Goal: Information Seeking & Learning: Learn about a topic

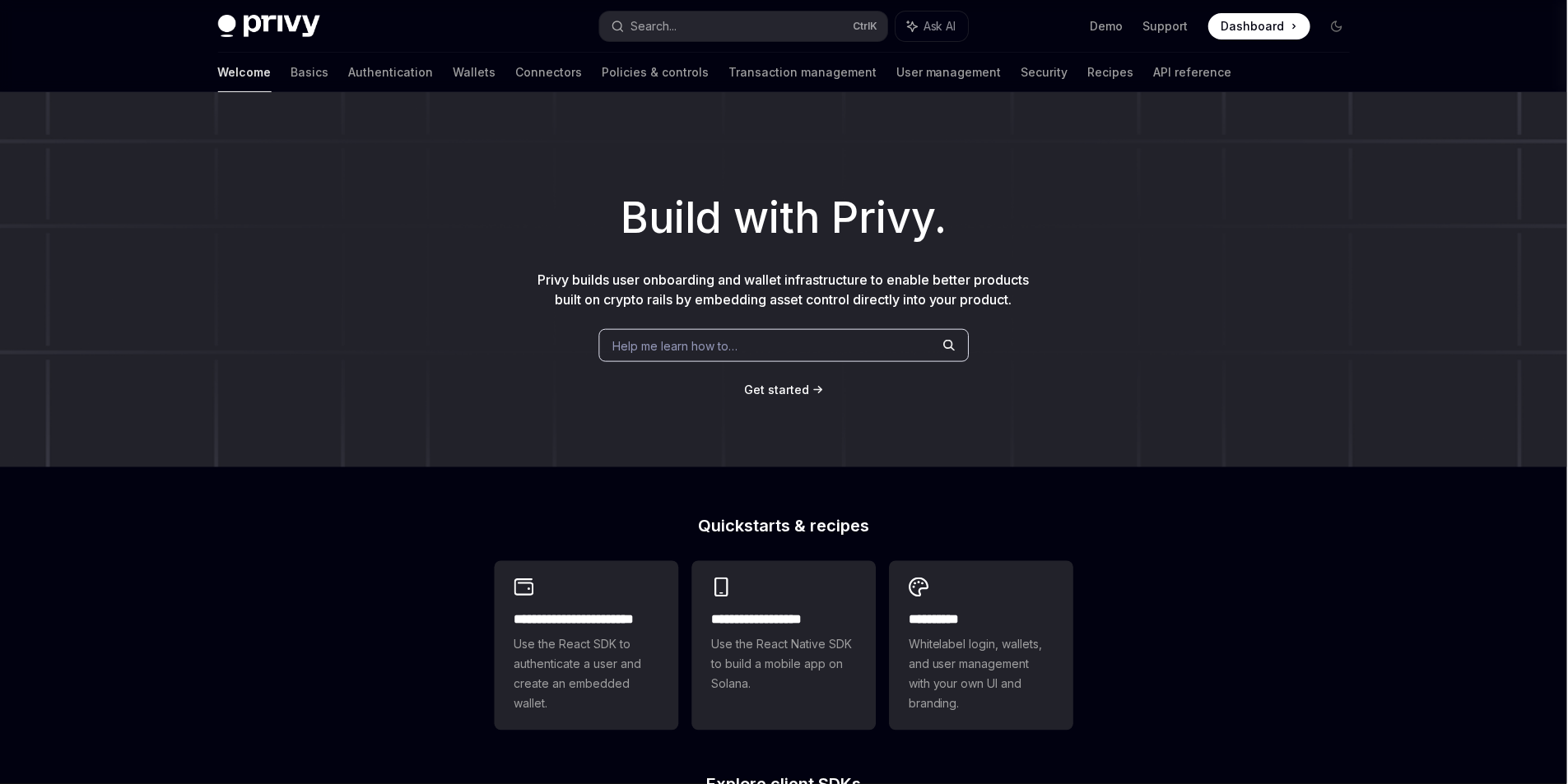
click at [660, 30] on div "Search..." at bounding box center [655, 26] width 46 height 19
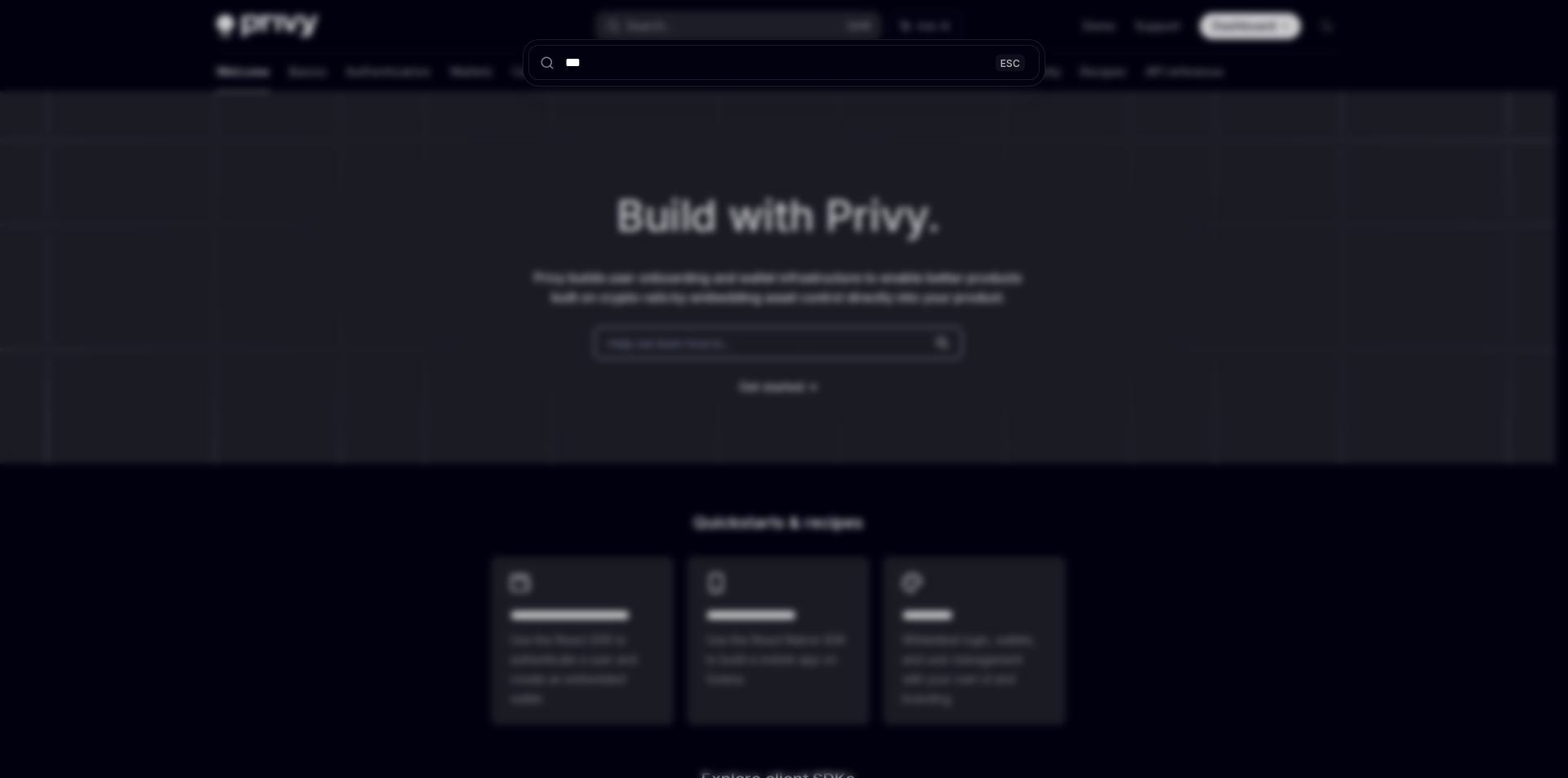
type input "****"
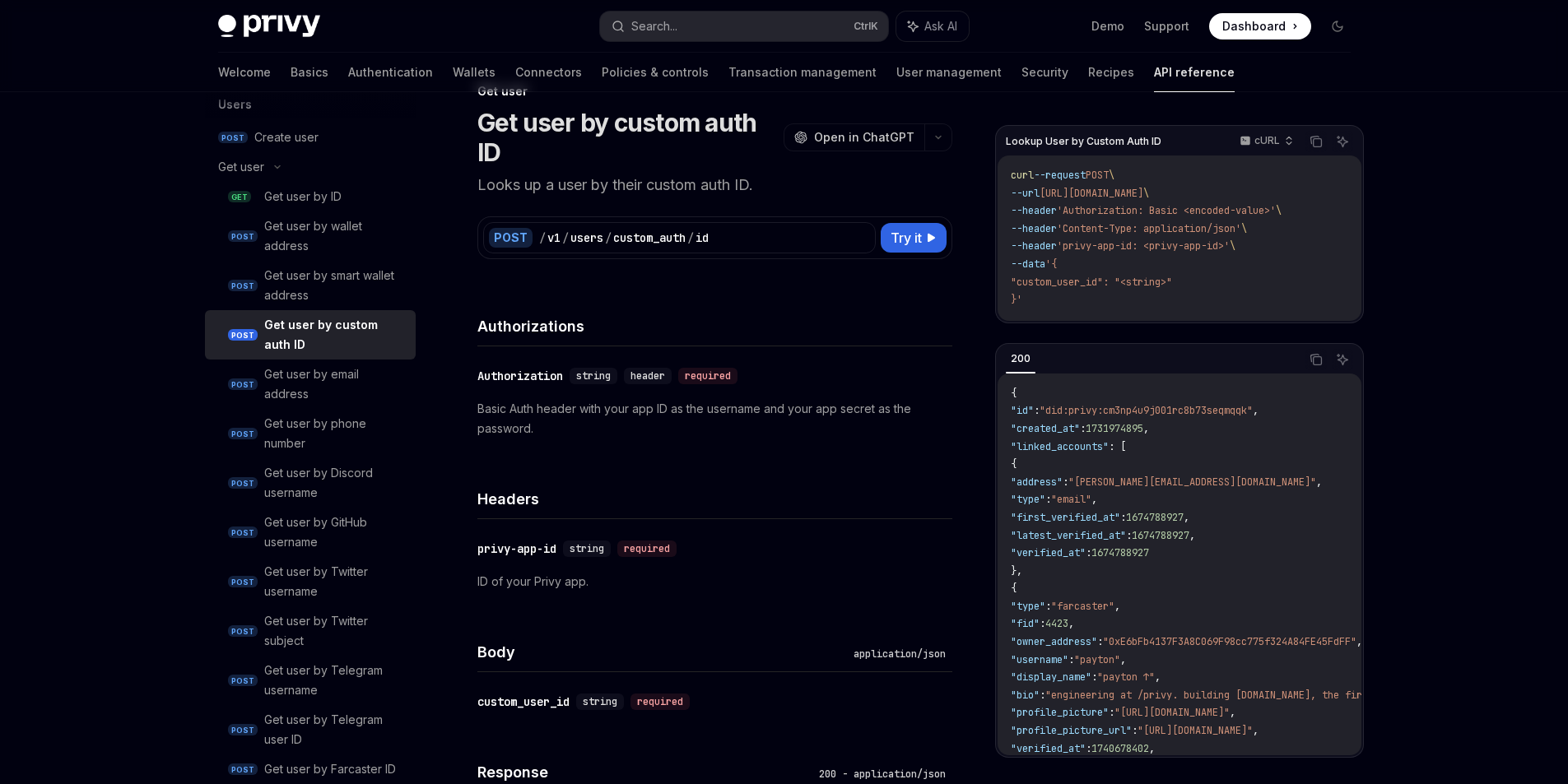
scroll to position [16, 0]
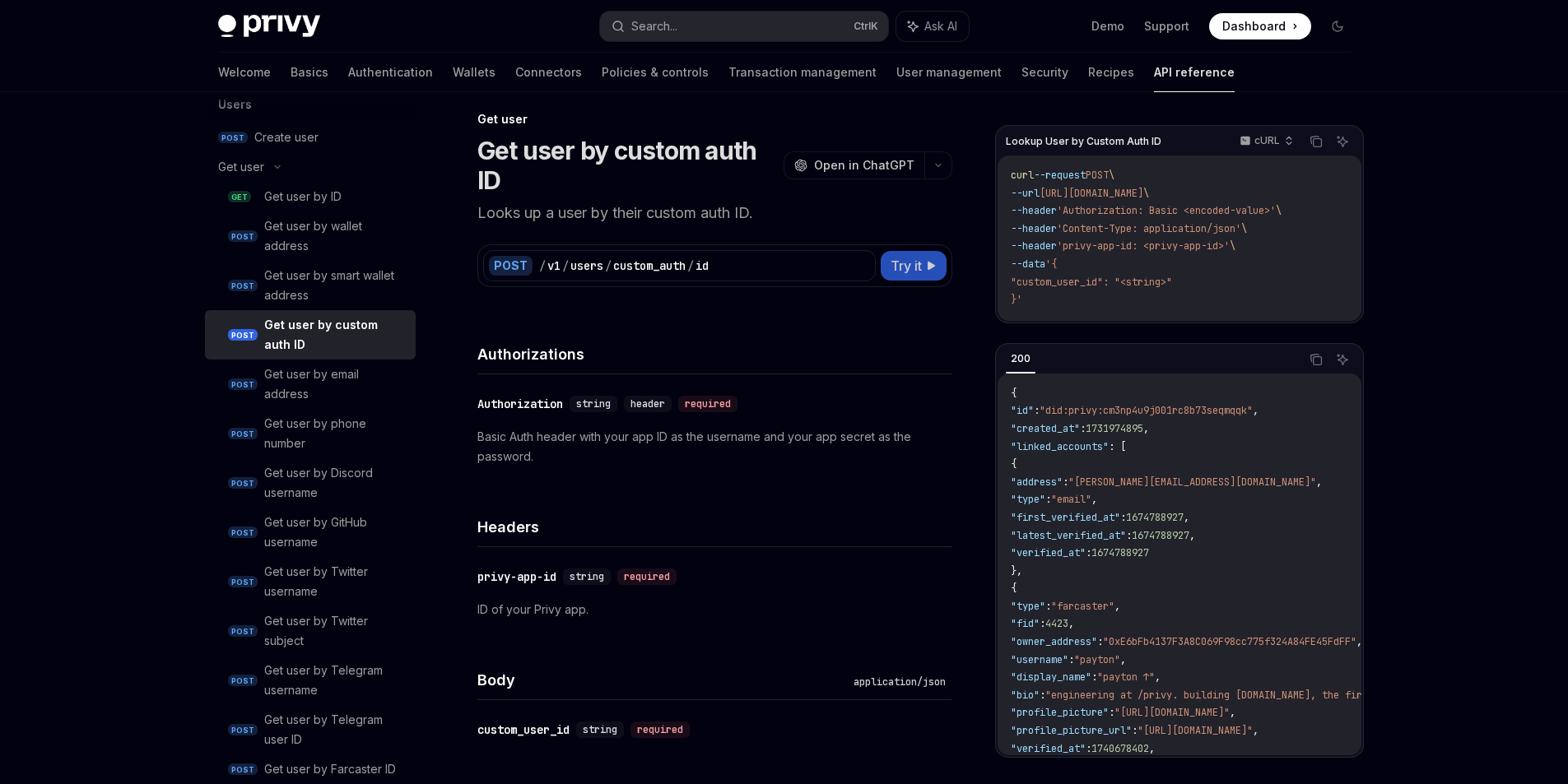
click at [906, 275] on span "Try it" at bounding box center [905, 266] width 31 height 19
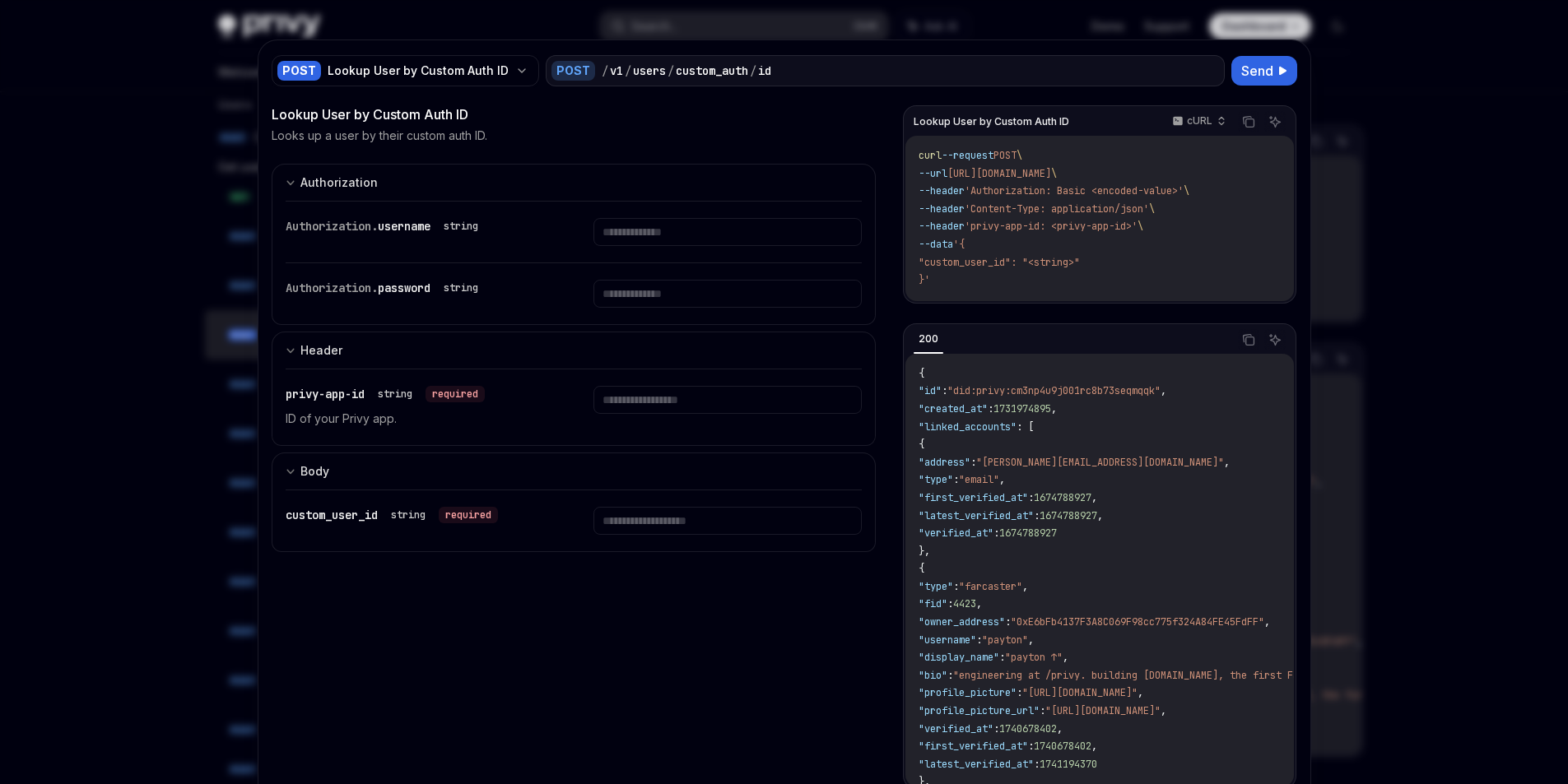
click at [1431, 418] on div at bounding box center [784, 392] width 1568 height 784
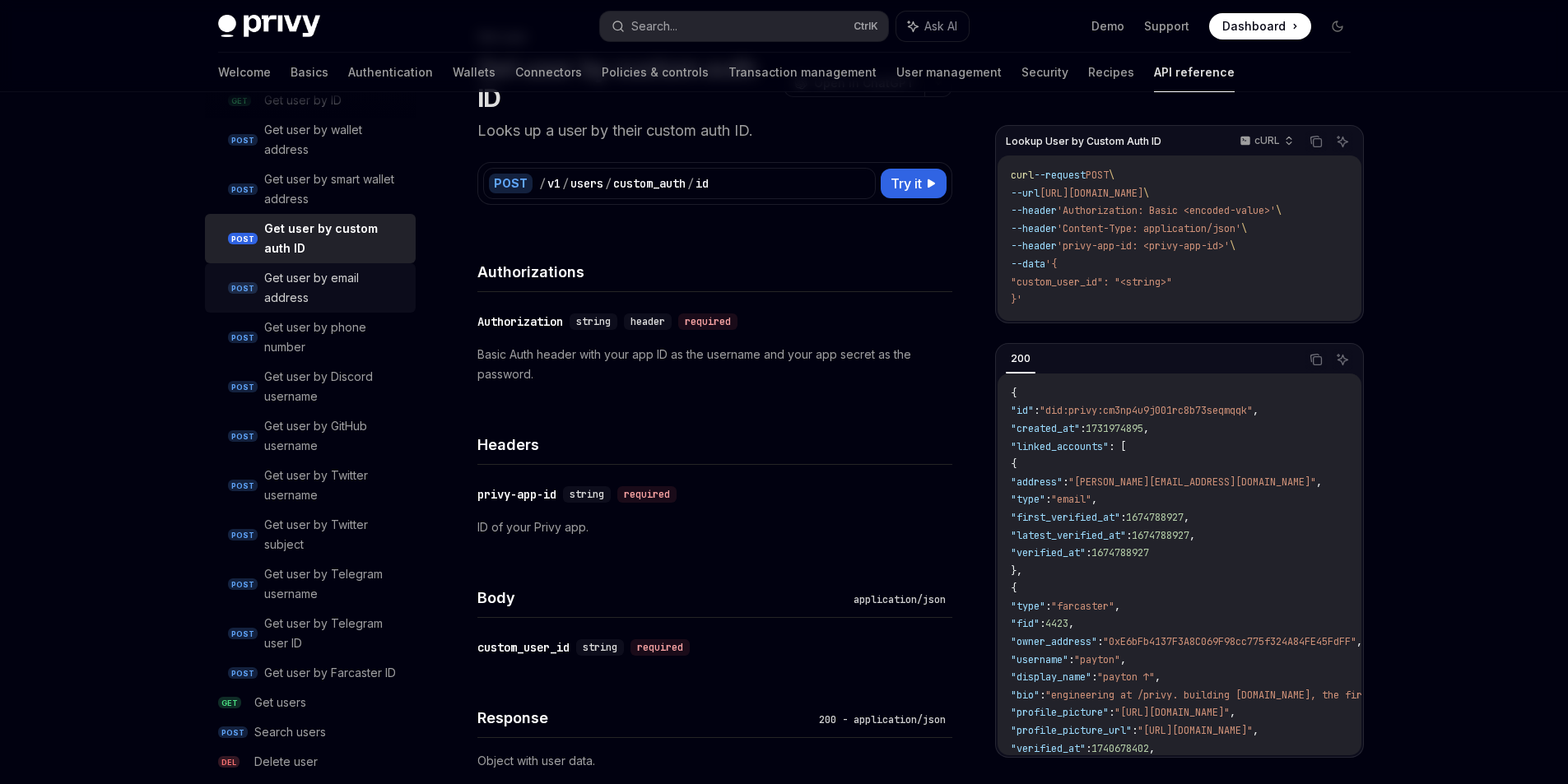
scroll to position [1303, 0]
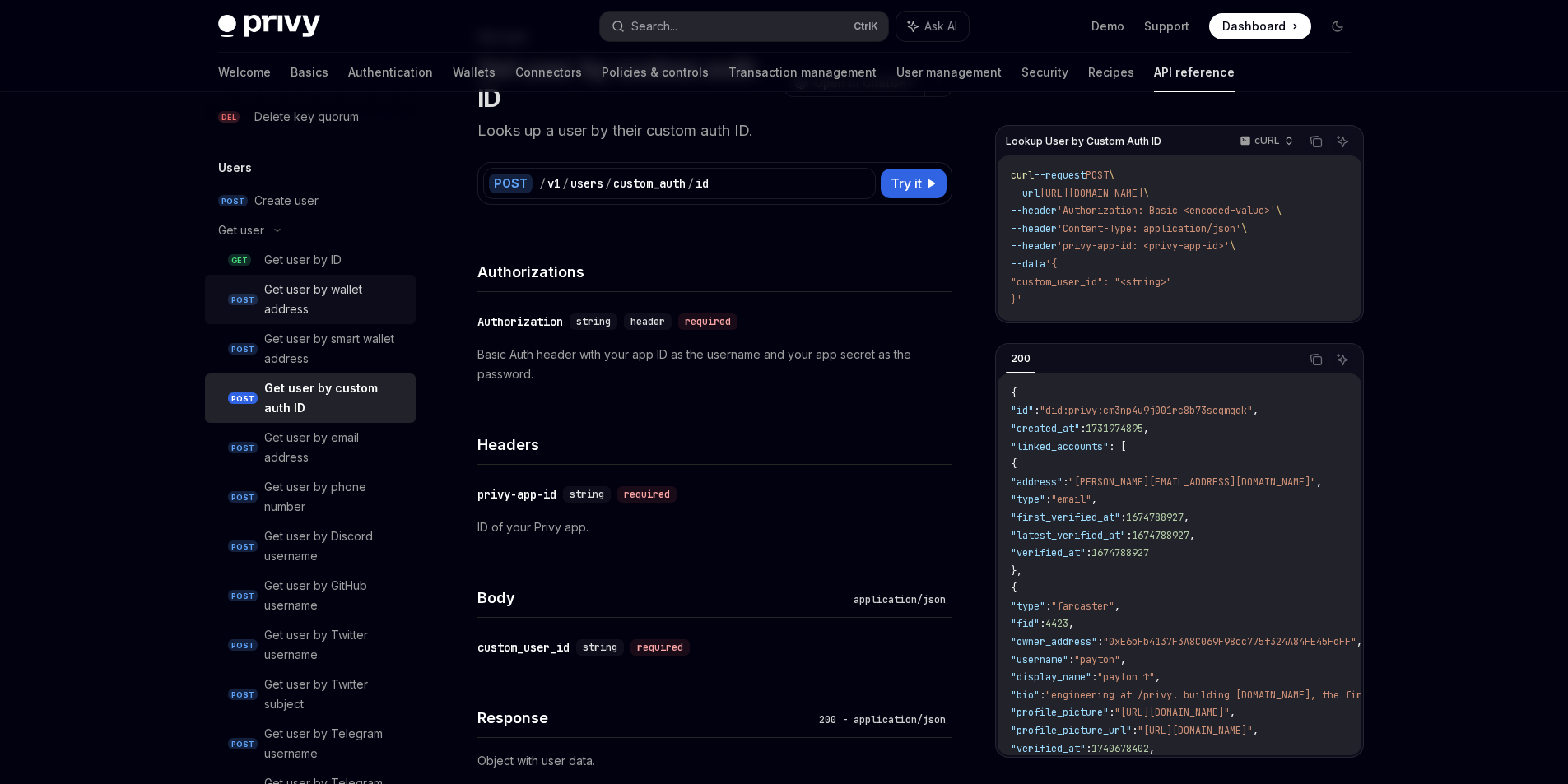
click at [298, 319] on div "Get user by wallet address" at bounding box center [335, 299] width 141 height 40
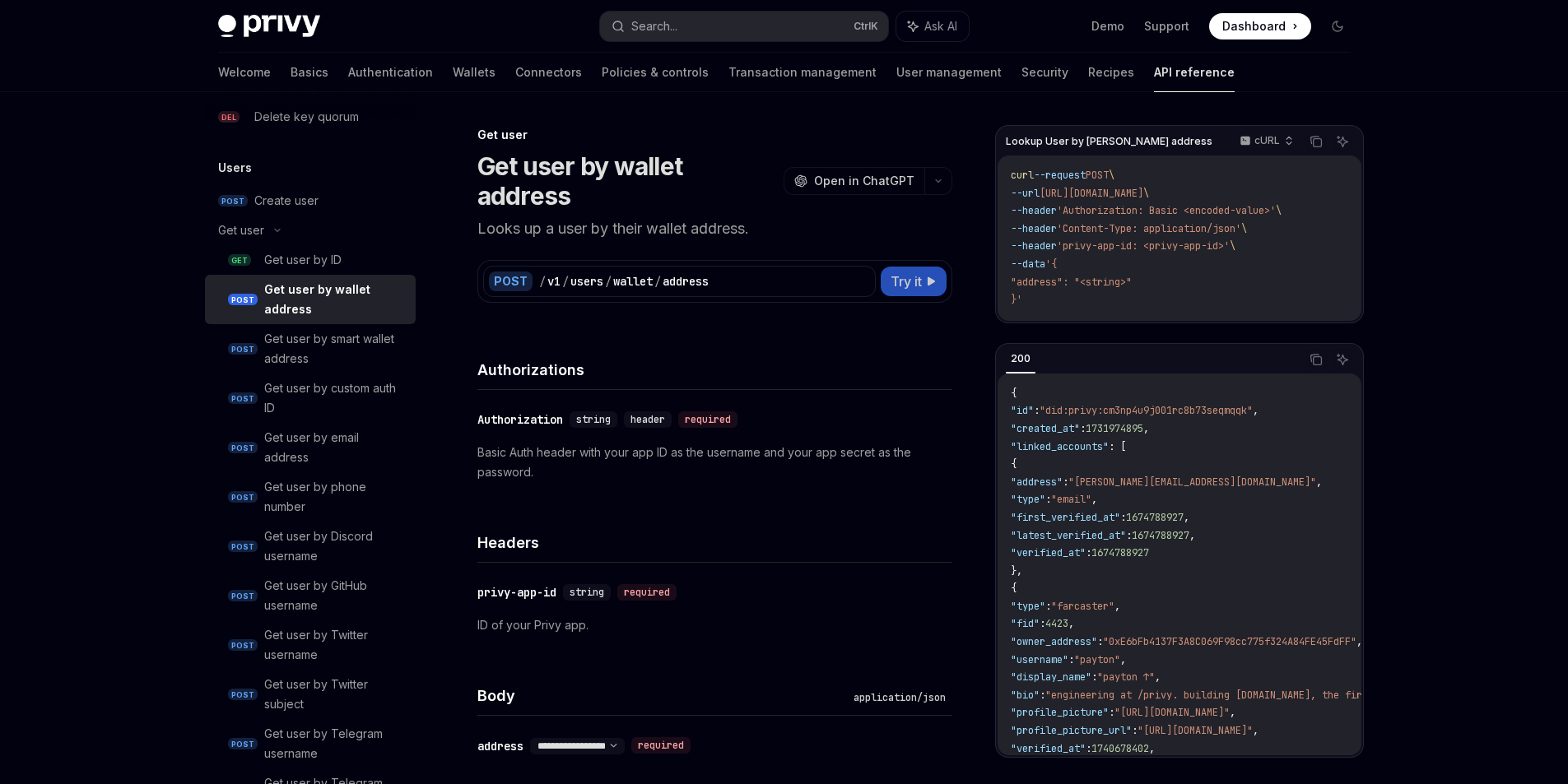
click at [928, 277] on button "Try it" at bounding box center [913, 282] width 66 height 30
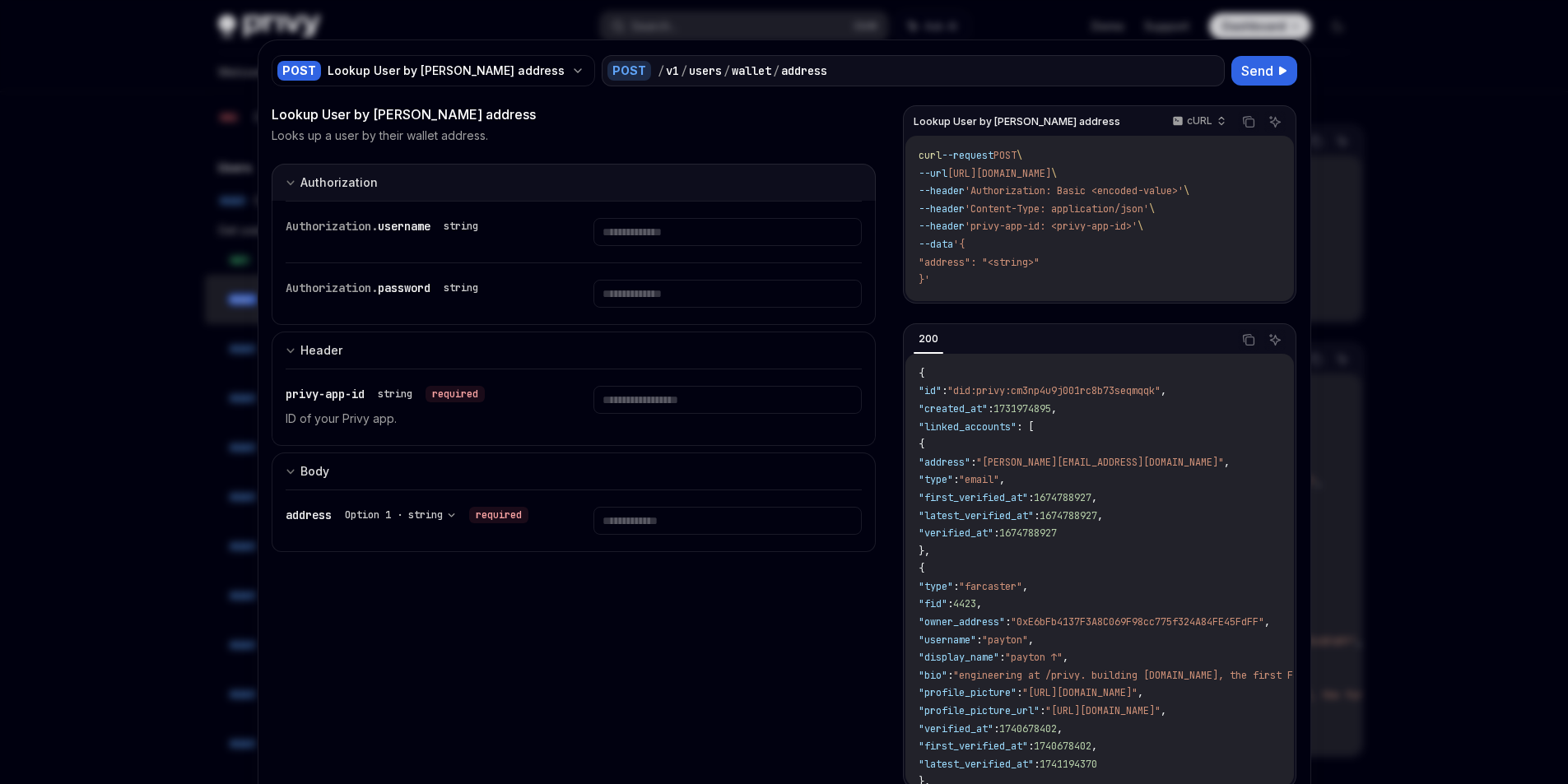
click at [354, 184] on div "Authorization" at bounding box center [339, 183] width 78 height 19
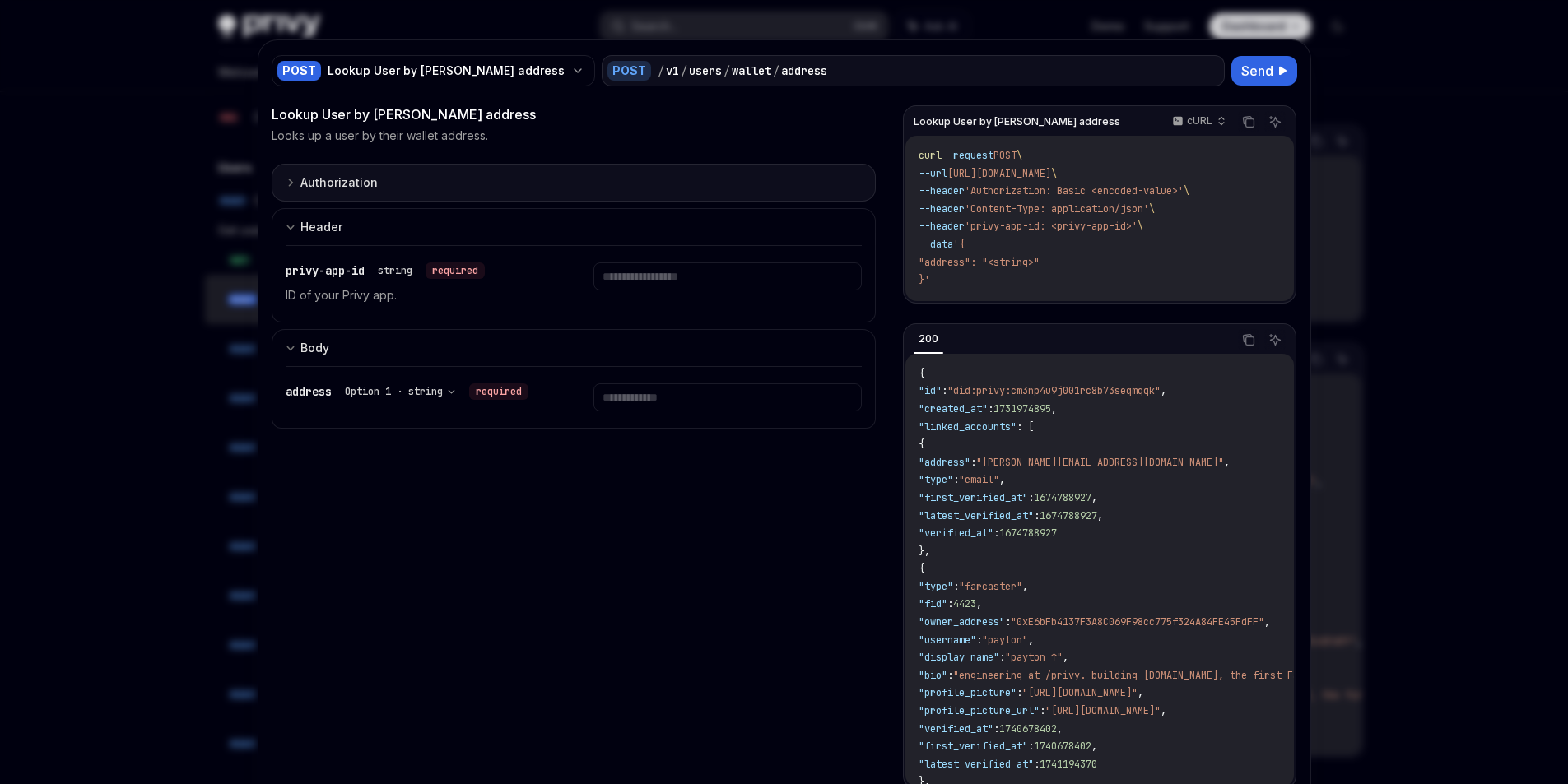
click at [352, 185] on div "Authorization" at bounding box center [339, 183] width 78 height 19
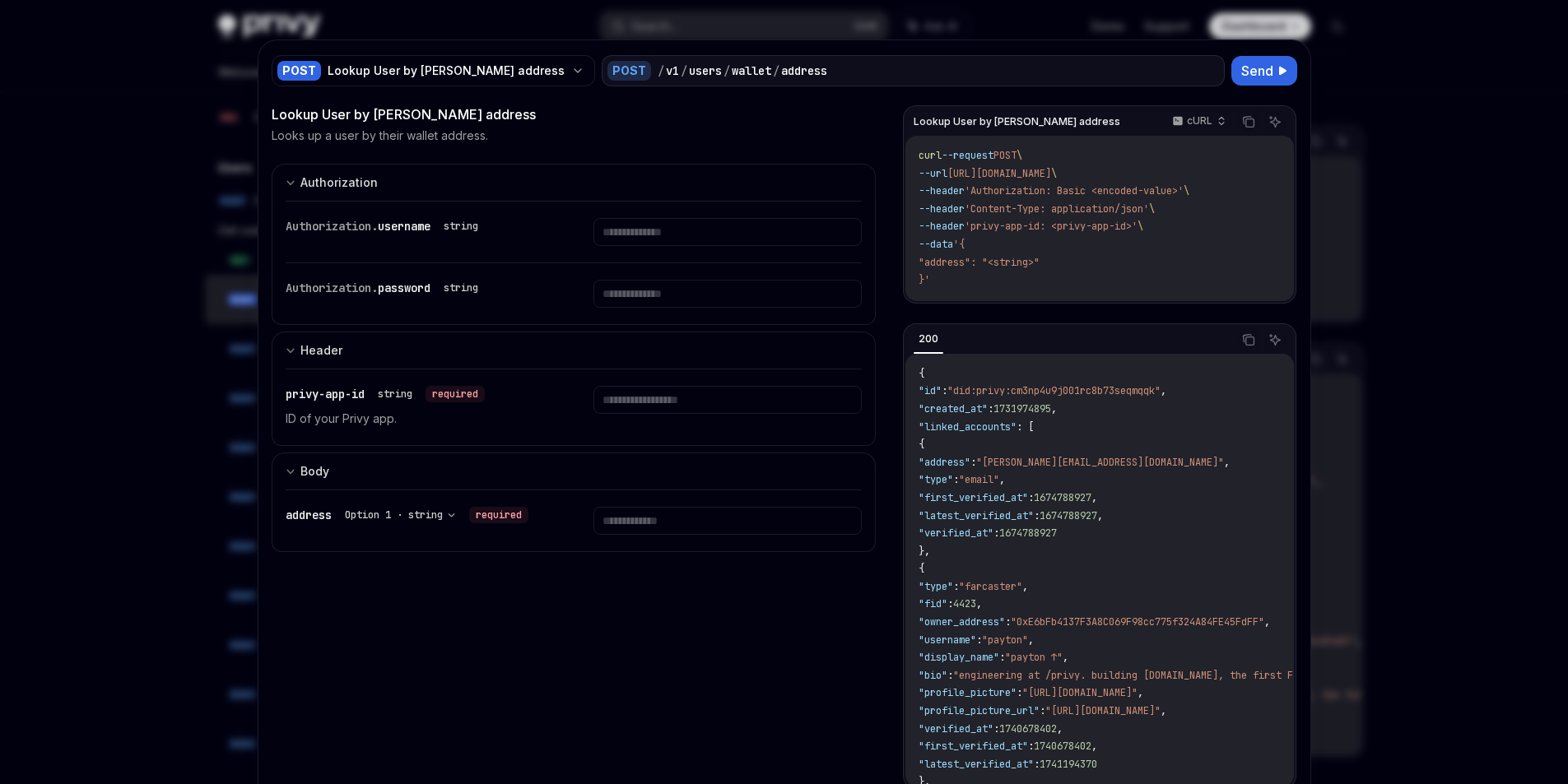
click at [201, 267] on div at bounding box center [784, 392] width 1568 height 784
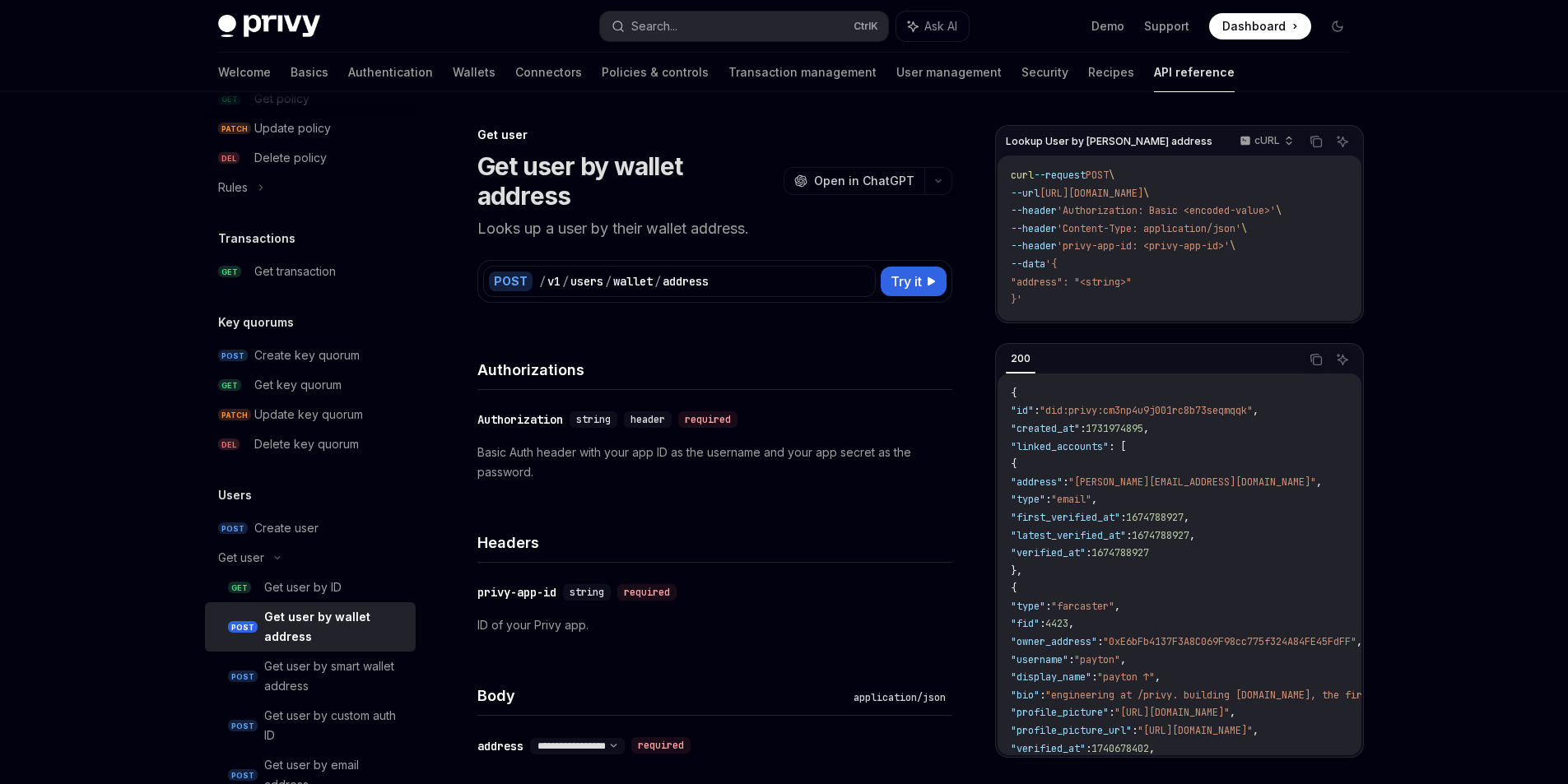
scroll to position [974, 0]
click at [348, 82] on link "Authentication" at bounding box center [390, 72] width 85 height 40
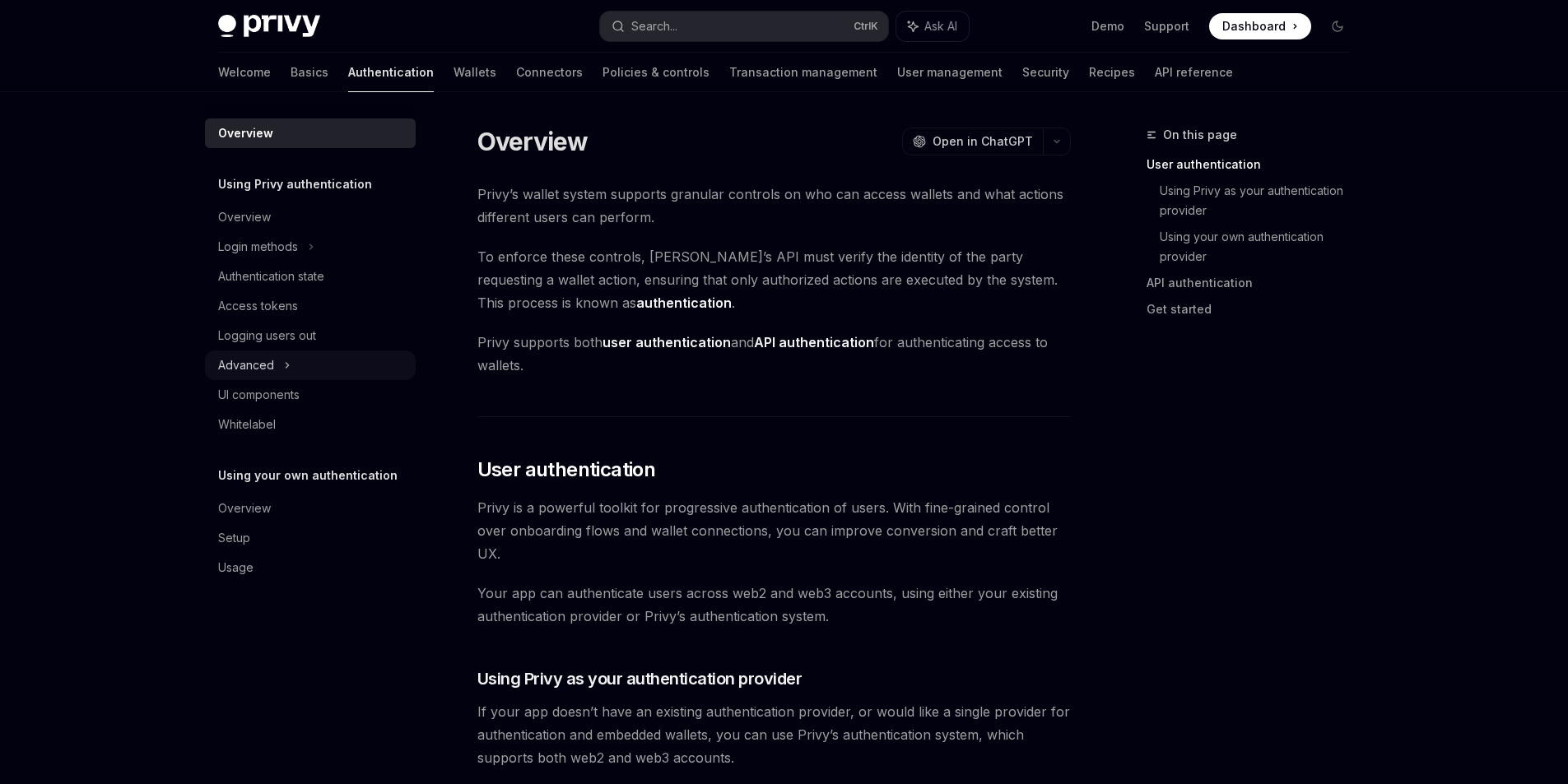
click at [228, 375] on div "Advanced" at bounding box center [246, 365] width 56 height 19
click at [225, 375] on div "Advanced" at bounding box center [246, 365] width 56 height 19
click at [223, 404] on div "UI components" at bounding box center [259, 395] width 81 height 19
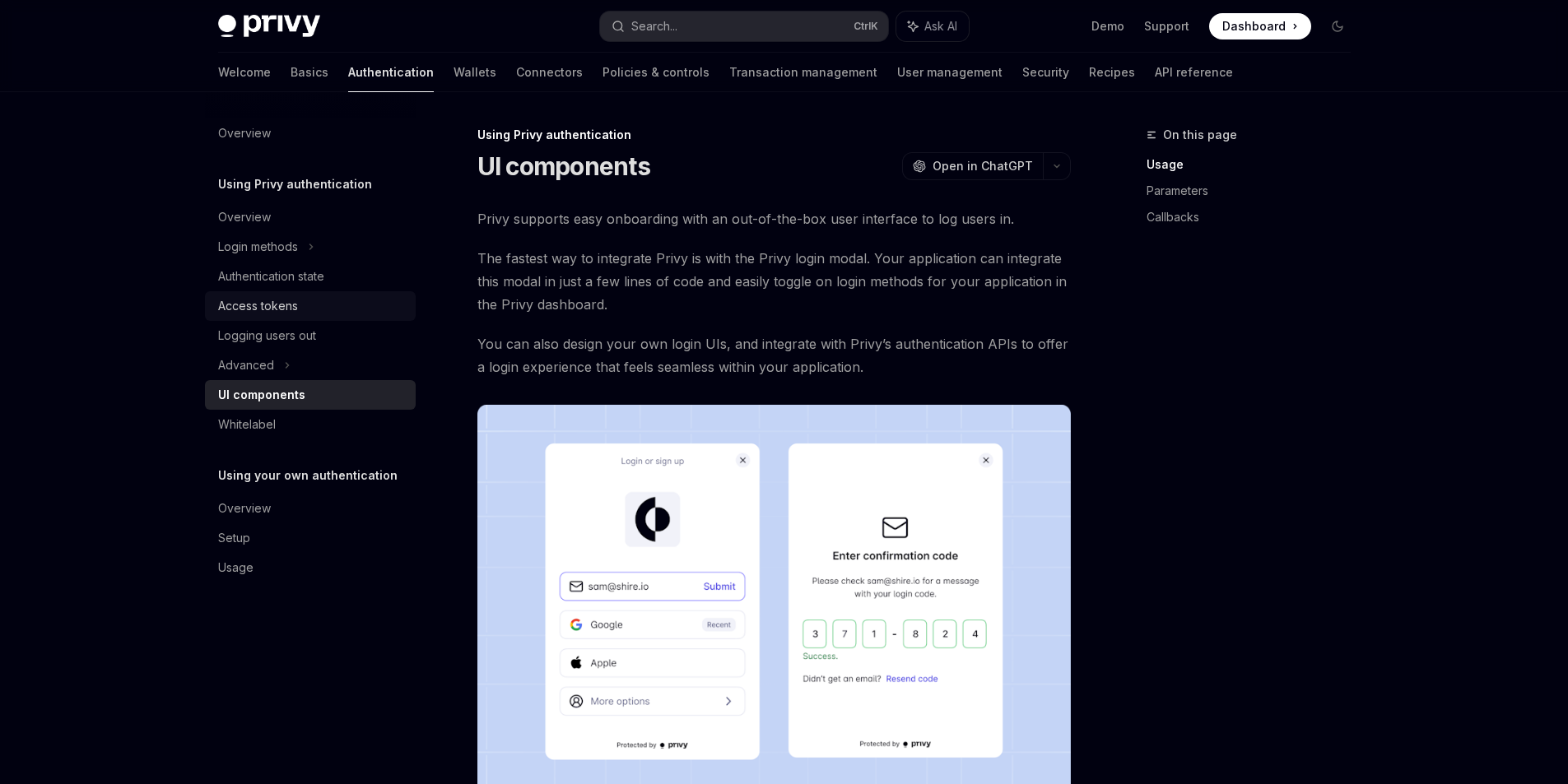
click at [270, 316] on div "Access tokens" at bounding box center [312, 305] width 187 height 19
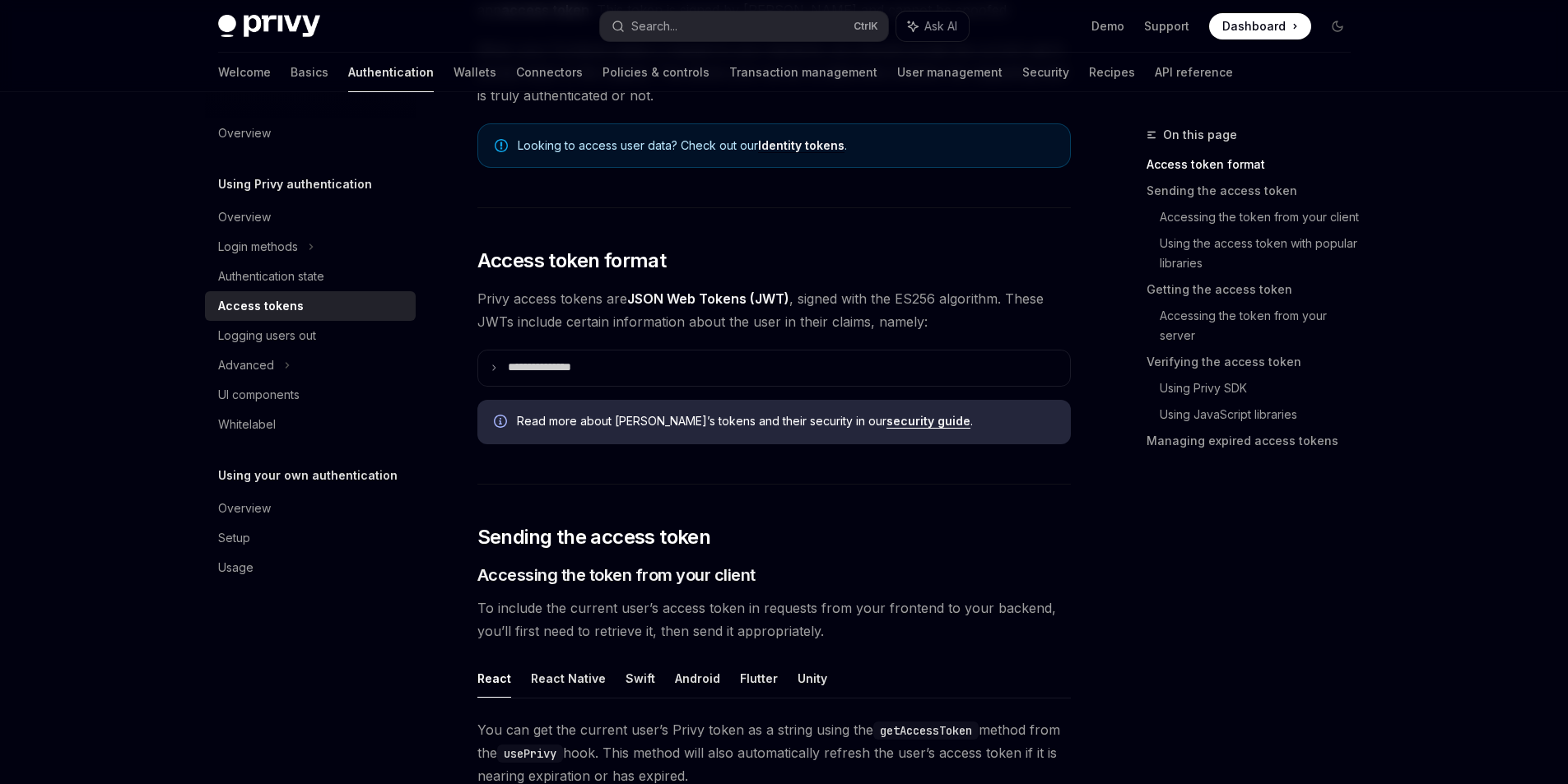
scroll to position [246, 0]
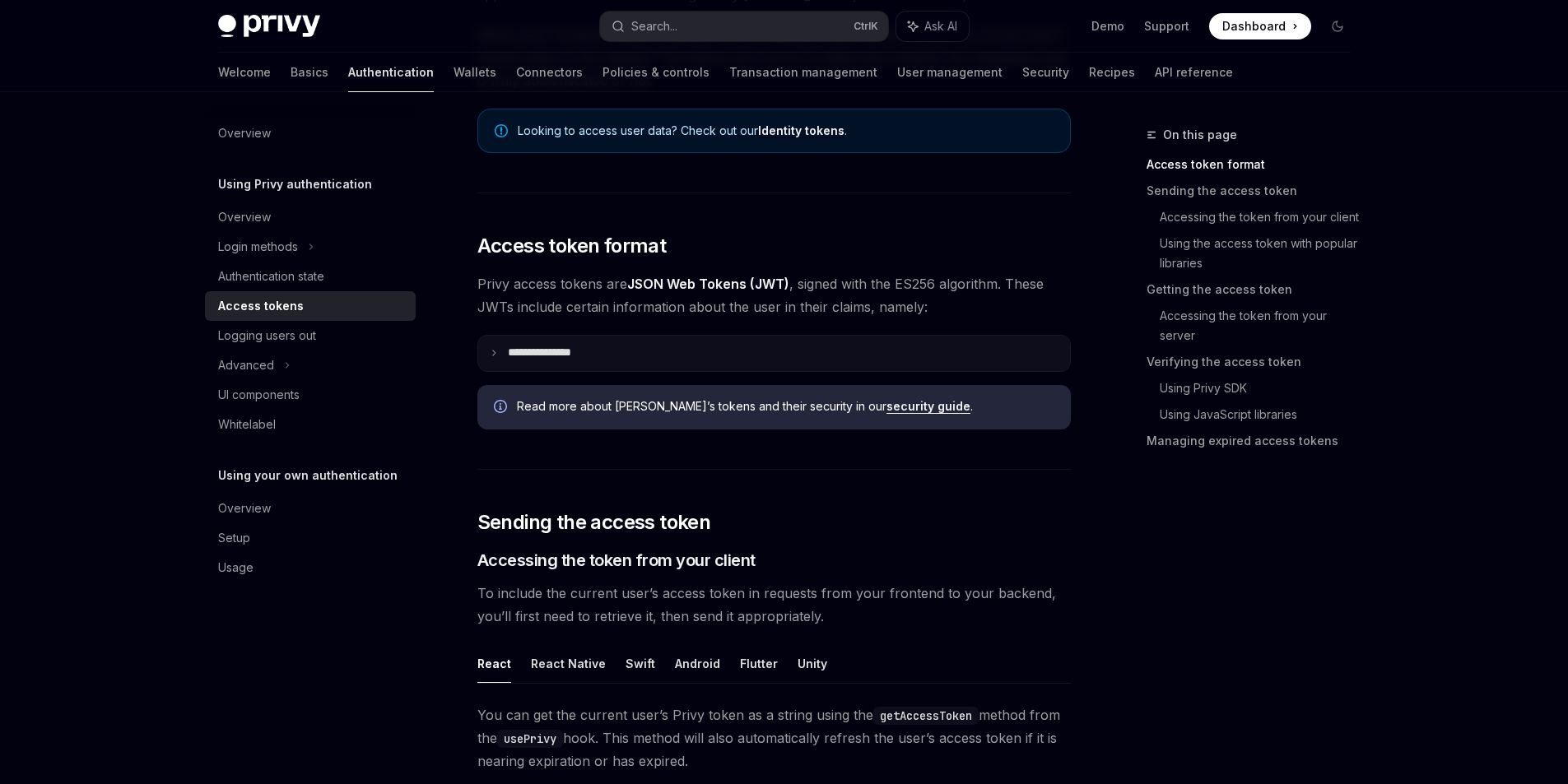
click at [524, 361] on p "**********" at bounding box center [555, 353] width 95 height 16
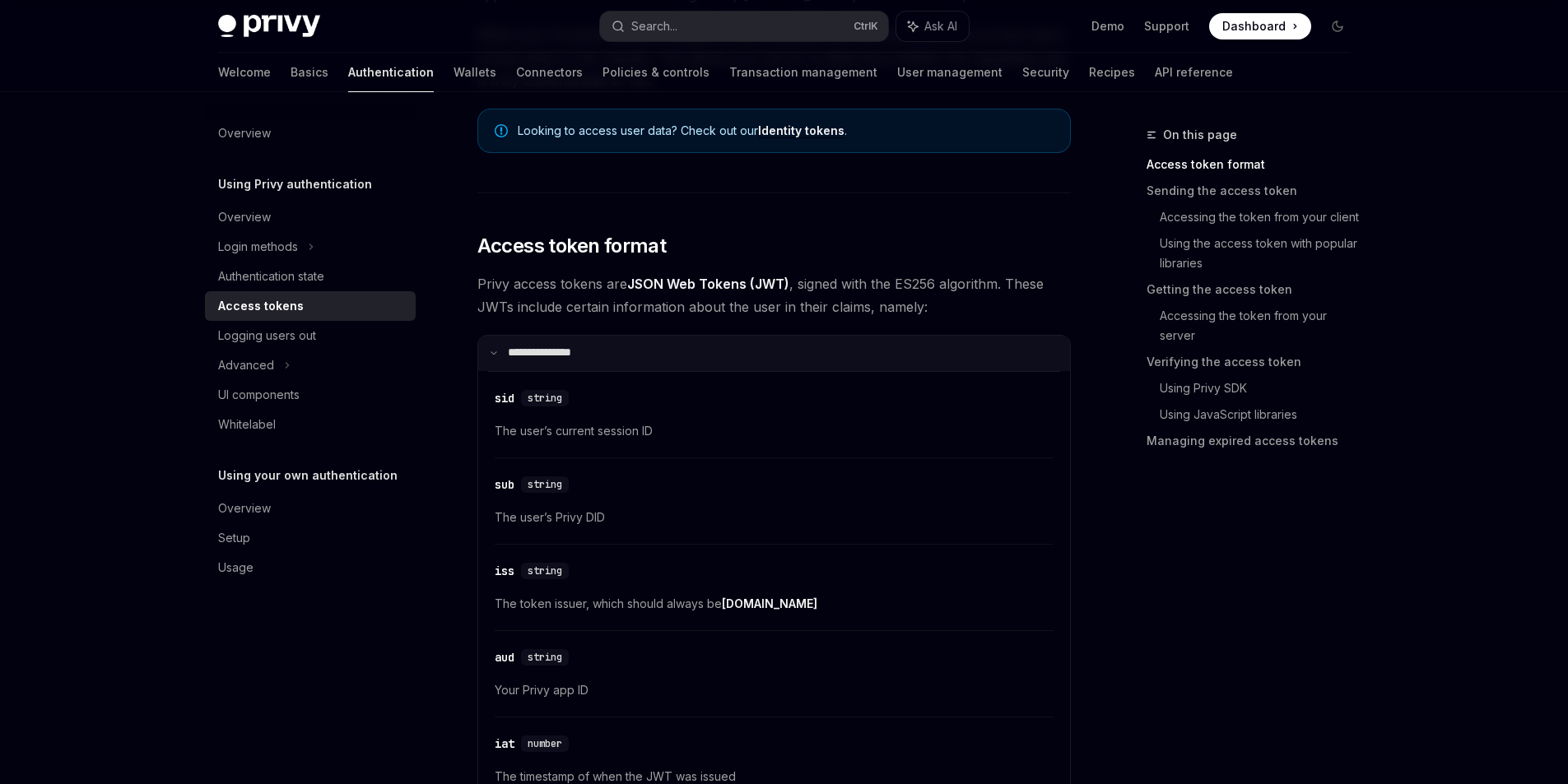
click at [525, 361] on p "**********" at bounding box center [553, 353] width 90 height 16
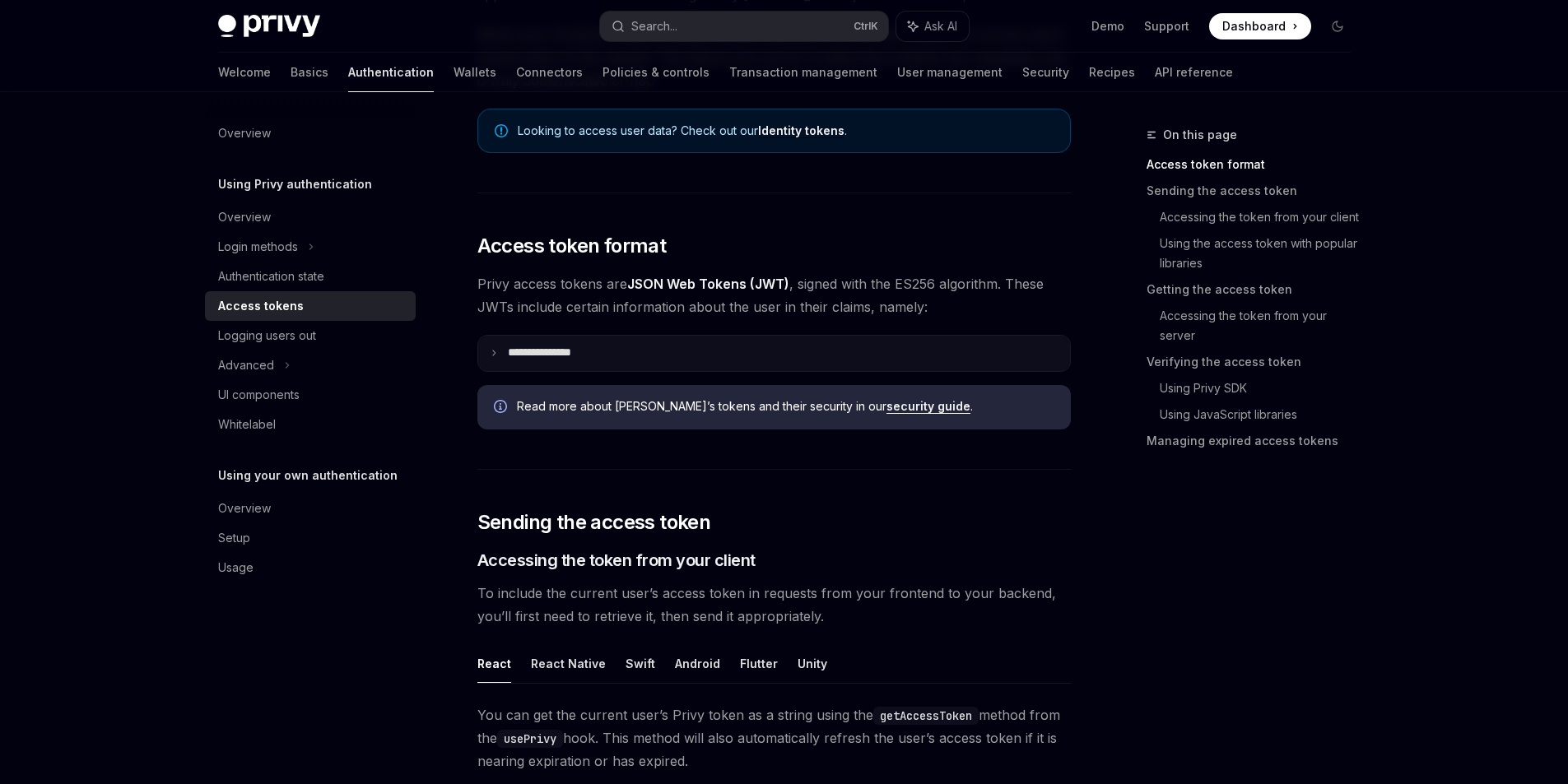
click at [511, 361] on p "**********" at bounding box center [555, 353] width 95 height 16
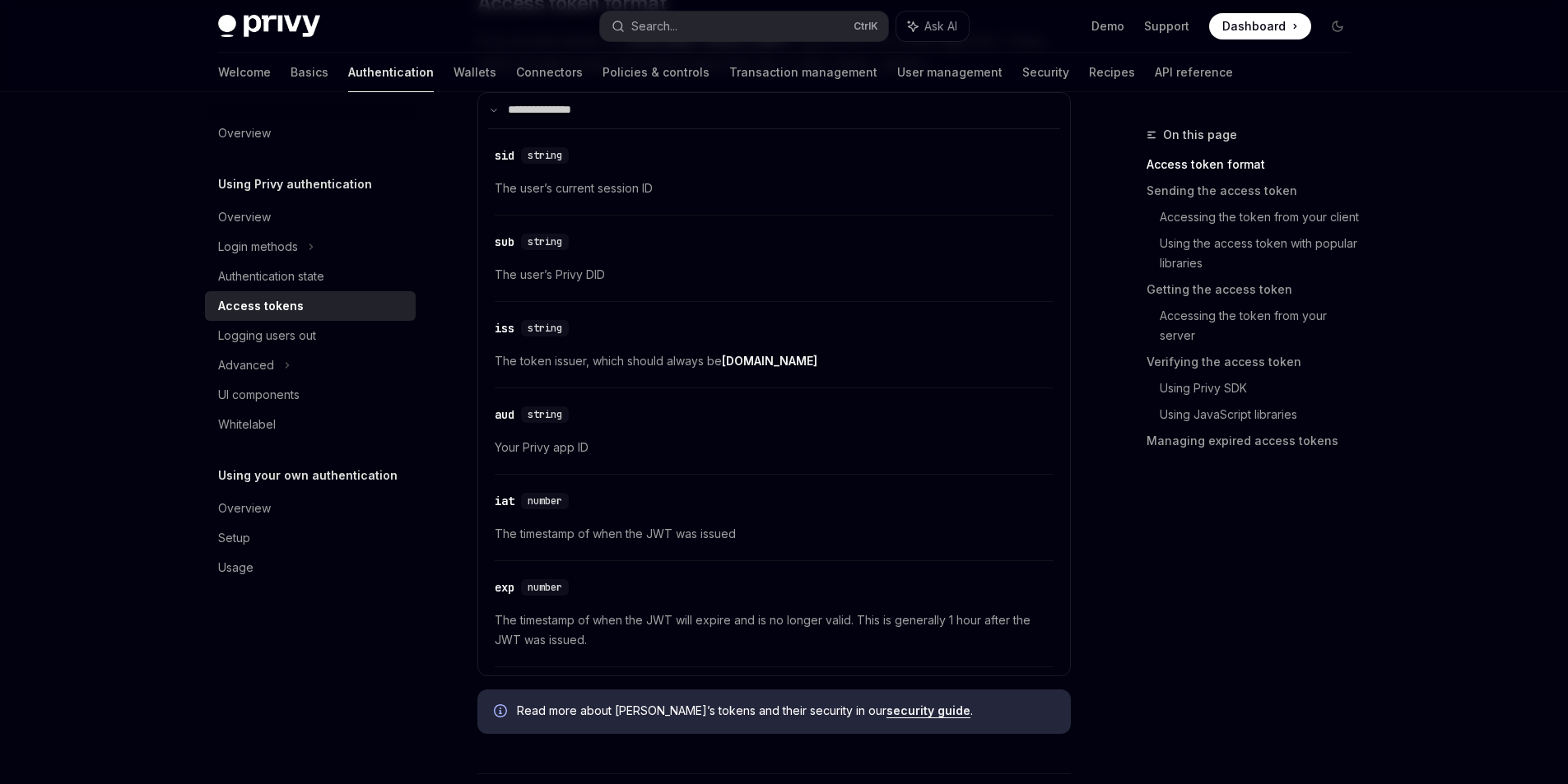
scroll to position [494, 0]
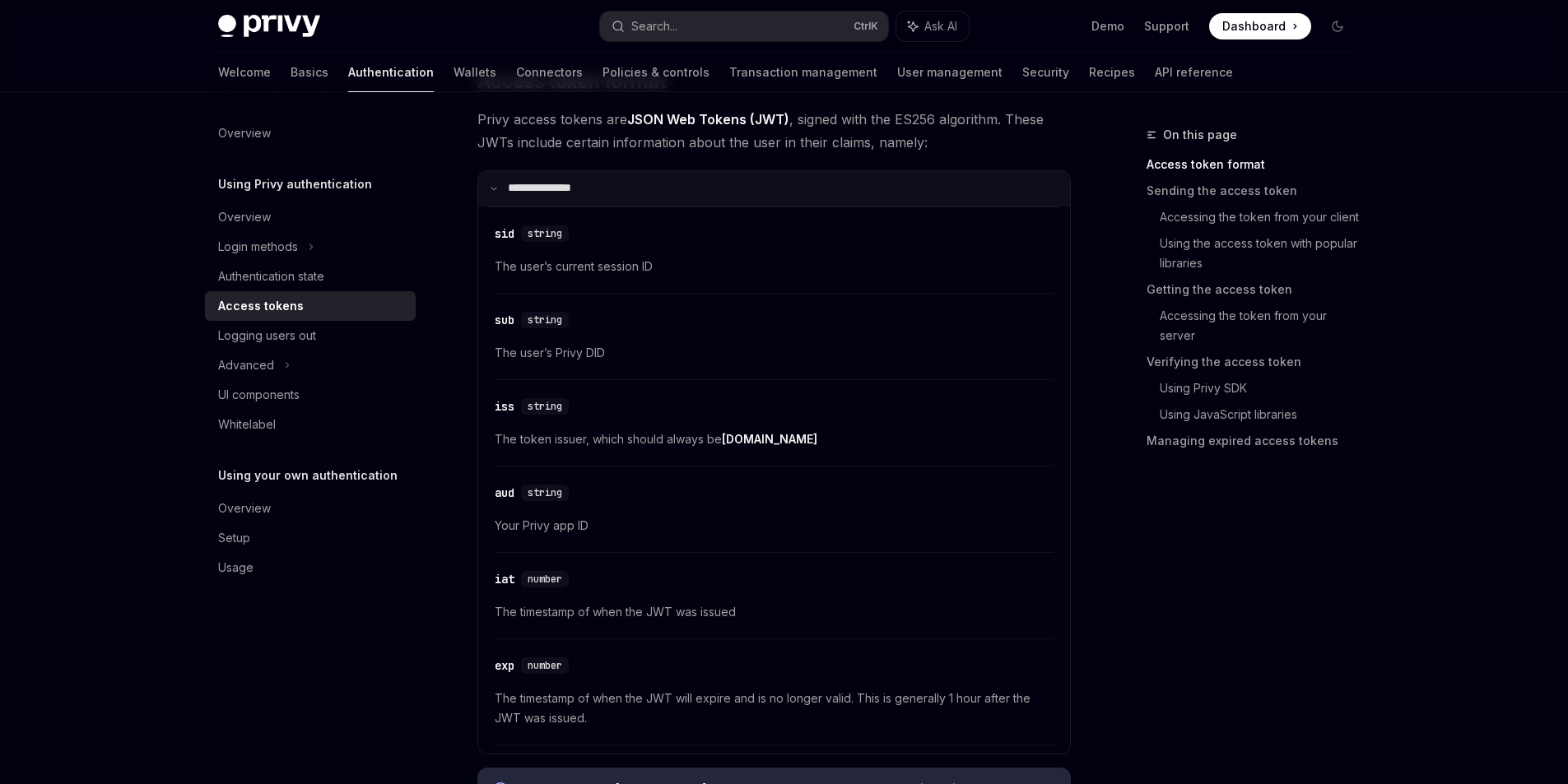
click at [540, 197] on p "**********" at bounding box center [553, 189] width 90 height 16
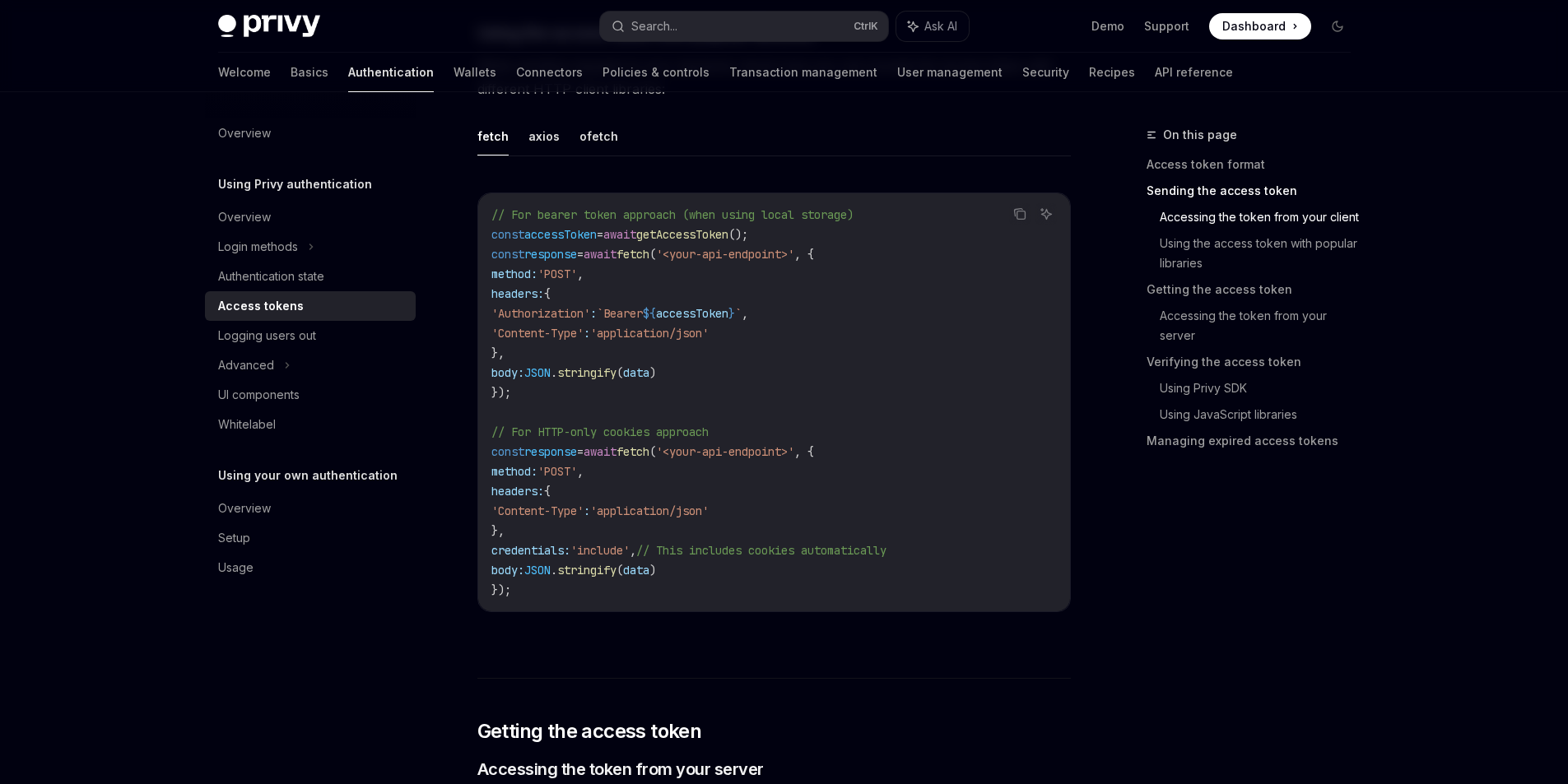
scroll to position [1481, 0]
click at [536, 155] on button "axios" at bounding box center [543, 135] width 31 height 39
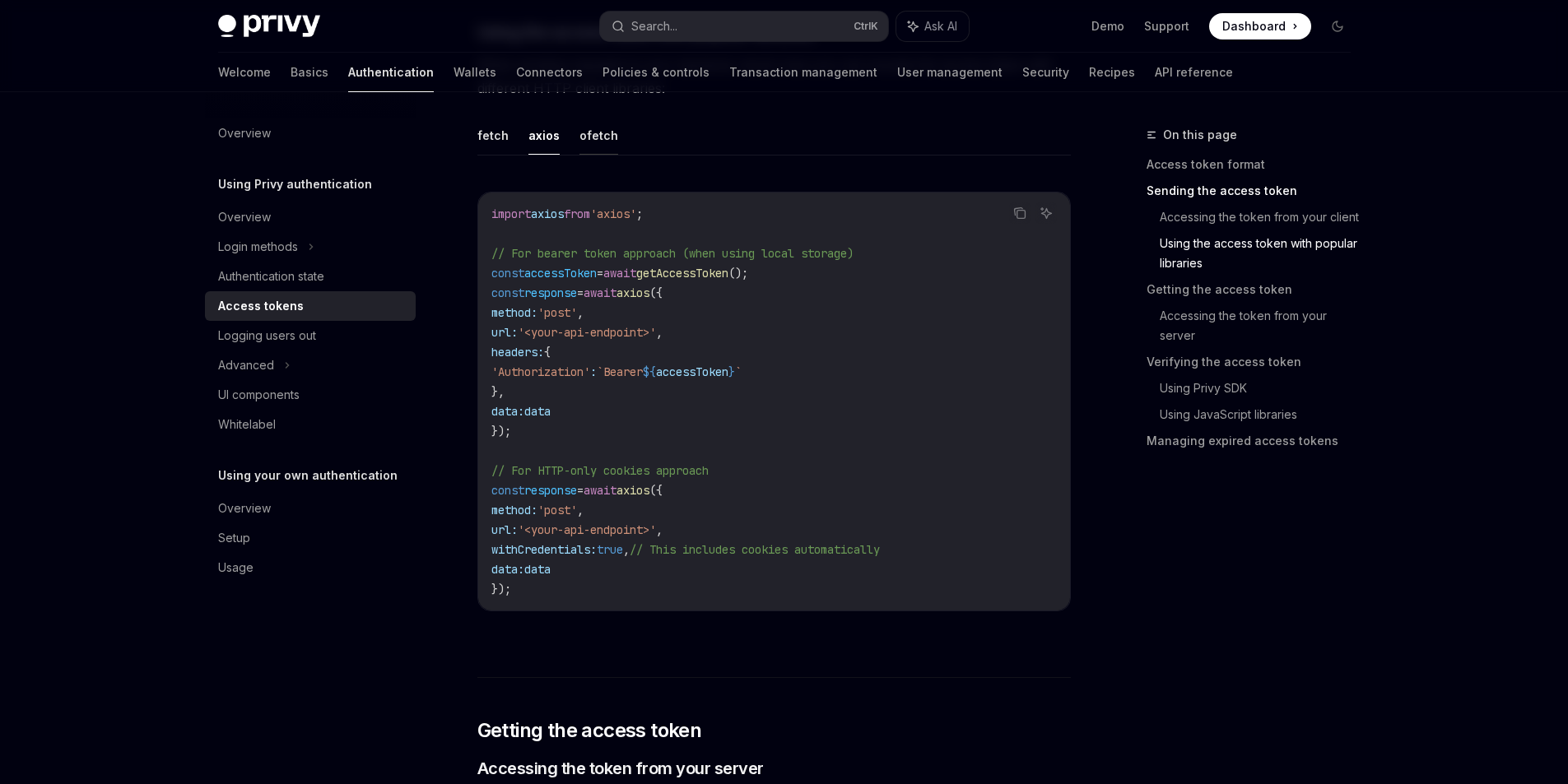
click at [579, 155] on button "ofetch" at bounding box center [599, 135] width 39 height 39
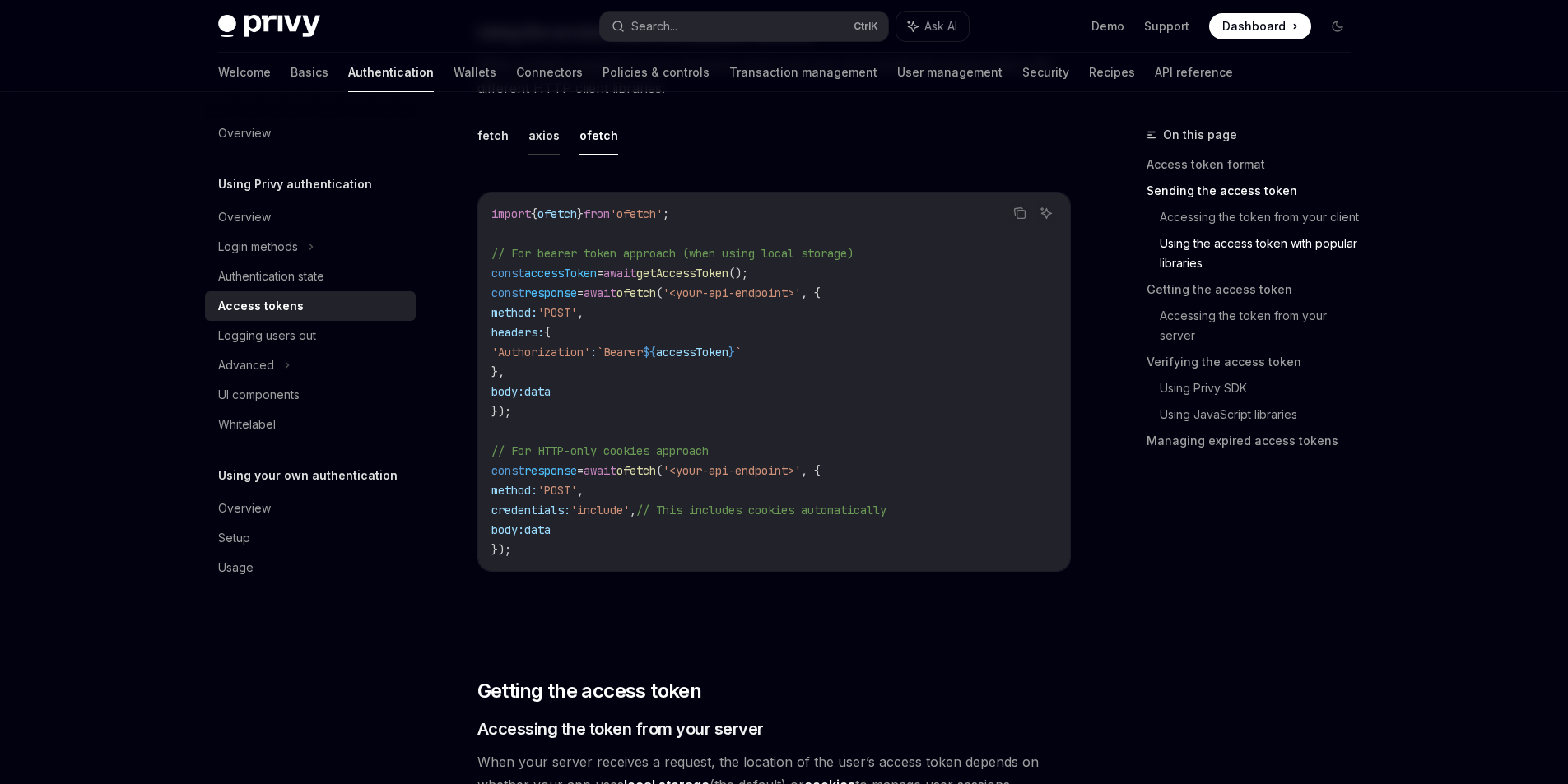
click at [529, 155] on button "axios" at bounding box center [543, 135] width 31 height 39
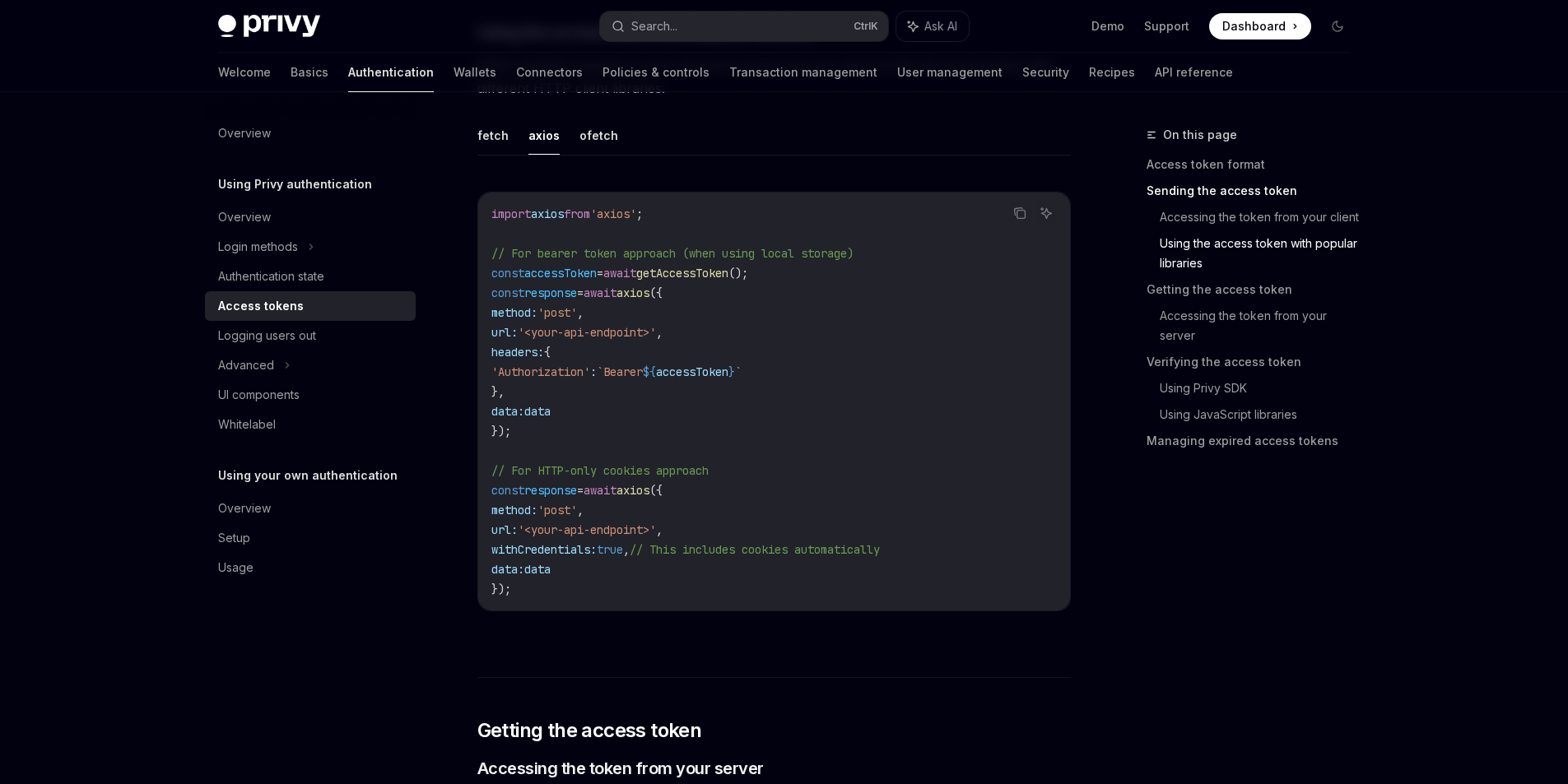
click at [489, 155] on ul "fetch axios ofetch" at bounding box center [774, 135] width 594 height 40
click at [477, 155] on button "fetch" at bounding box center [492, 135] width 31 height 39
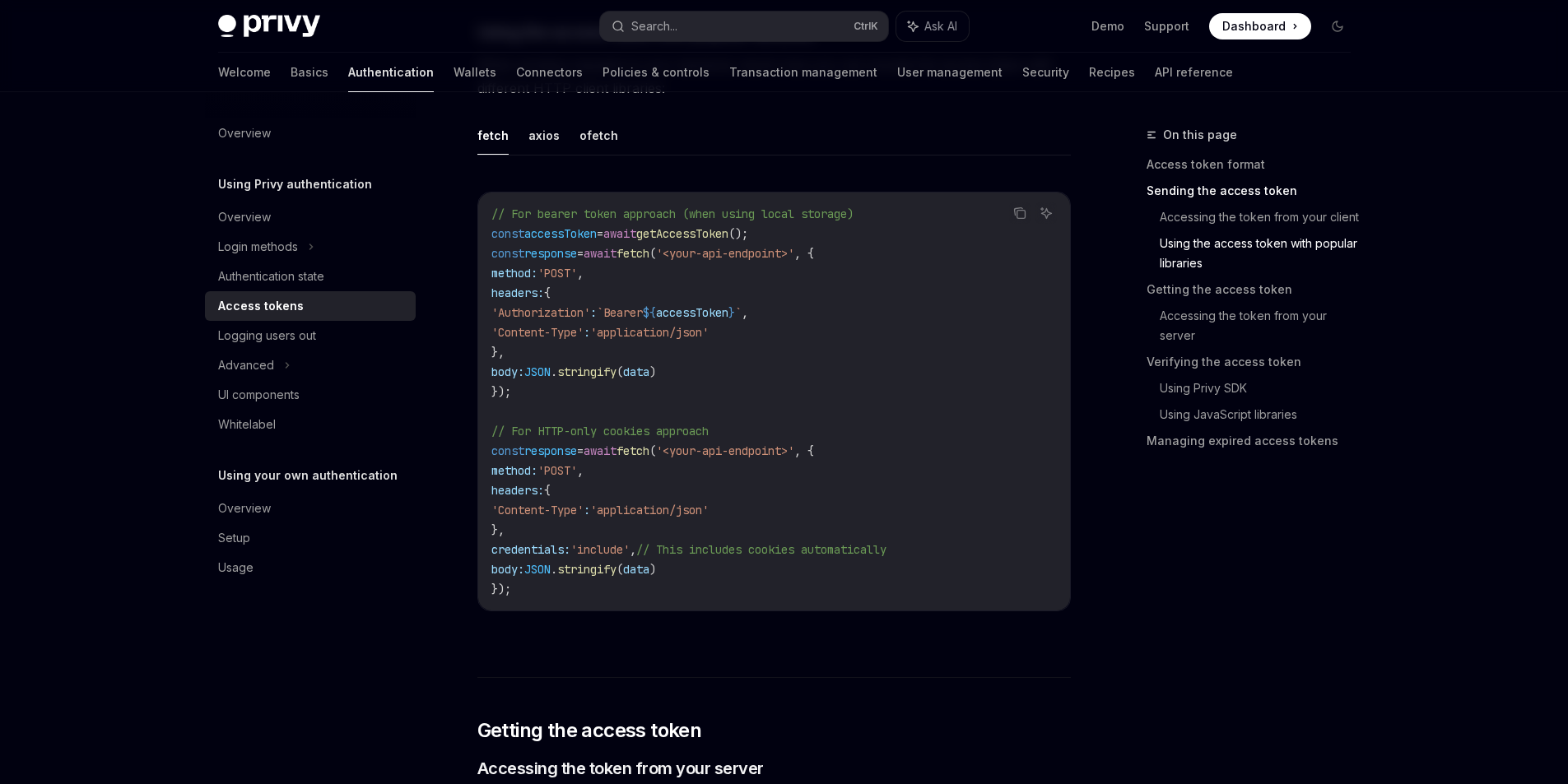
click at [505, 155] on ul "fetch axios ofetch" at bounding box center [774, 135] width 594 height 40
click at [528, 155] on button "axios" at bounding box center [543, 135] width 31 height 39
type textarea "*"
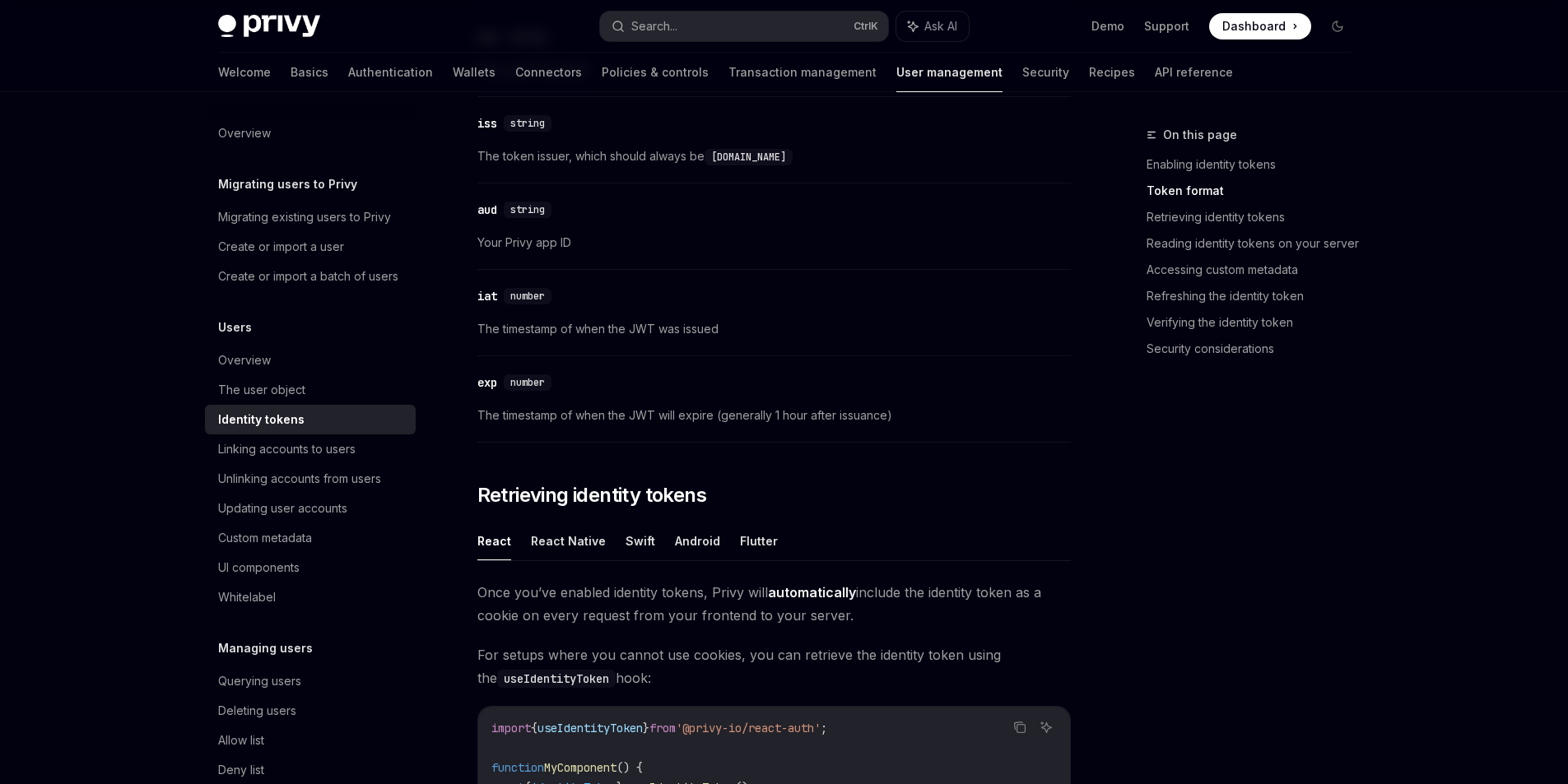
scroll to position [987, 0]
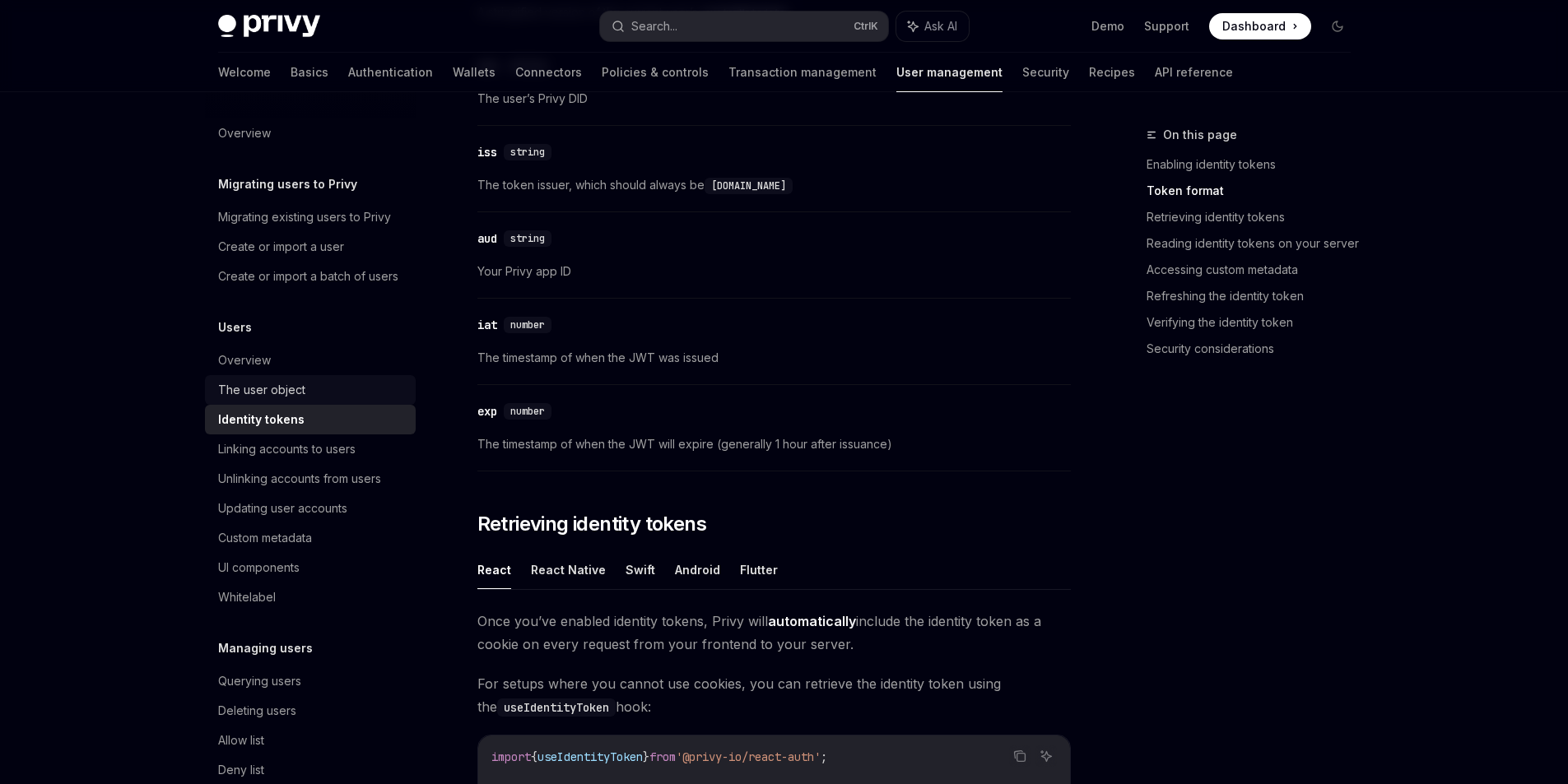
click at [285, 400] on div "The user object" at bounding box center [312, 389] width 187 height 19
type textarea "*"
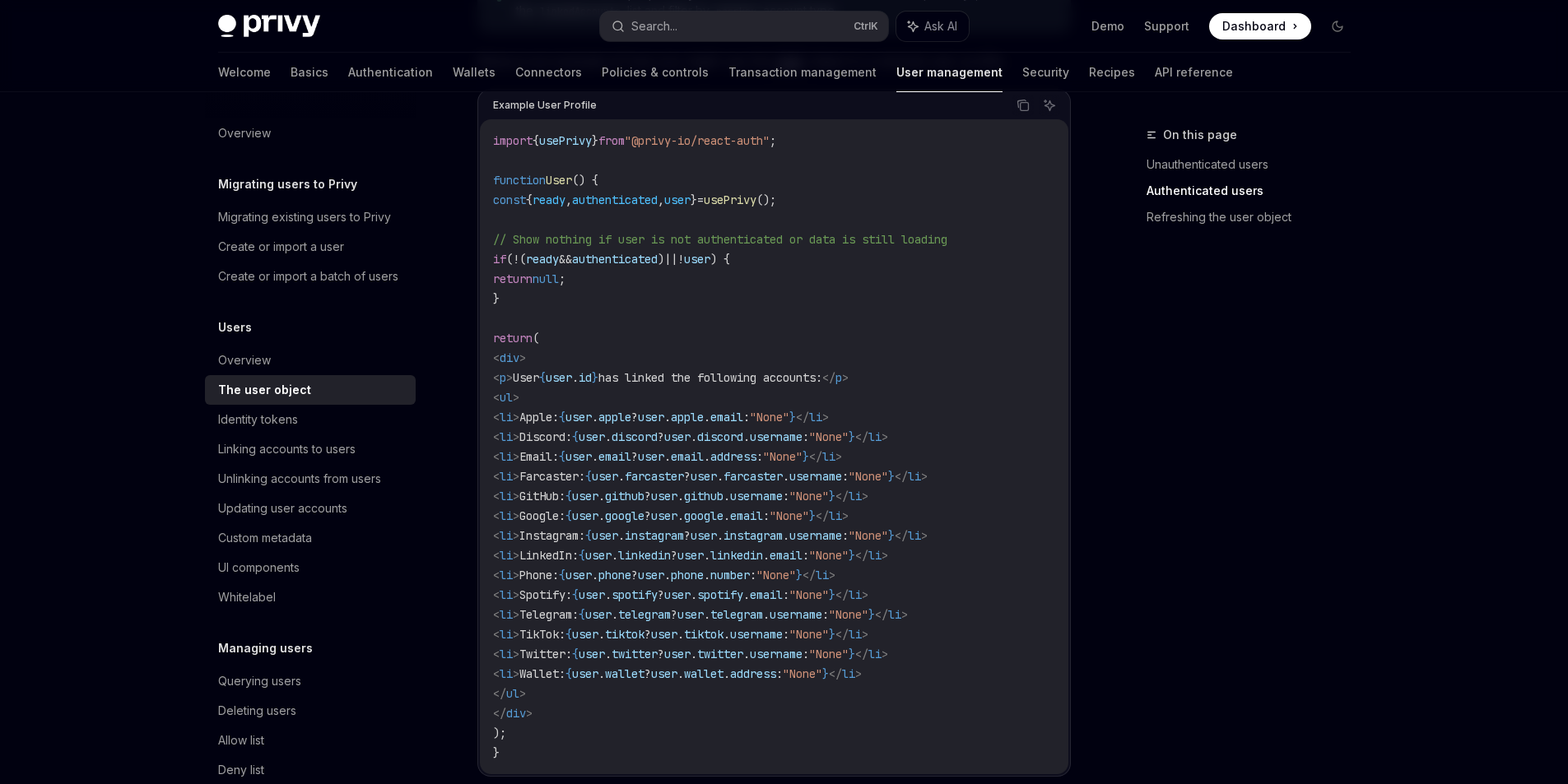
scroll to position [1233, 0]
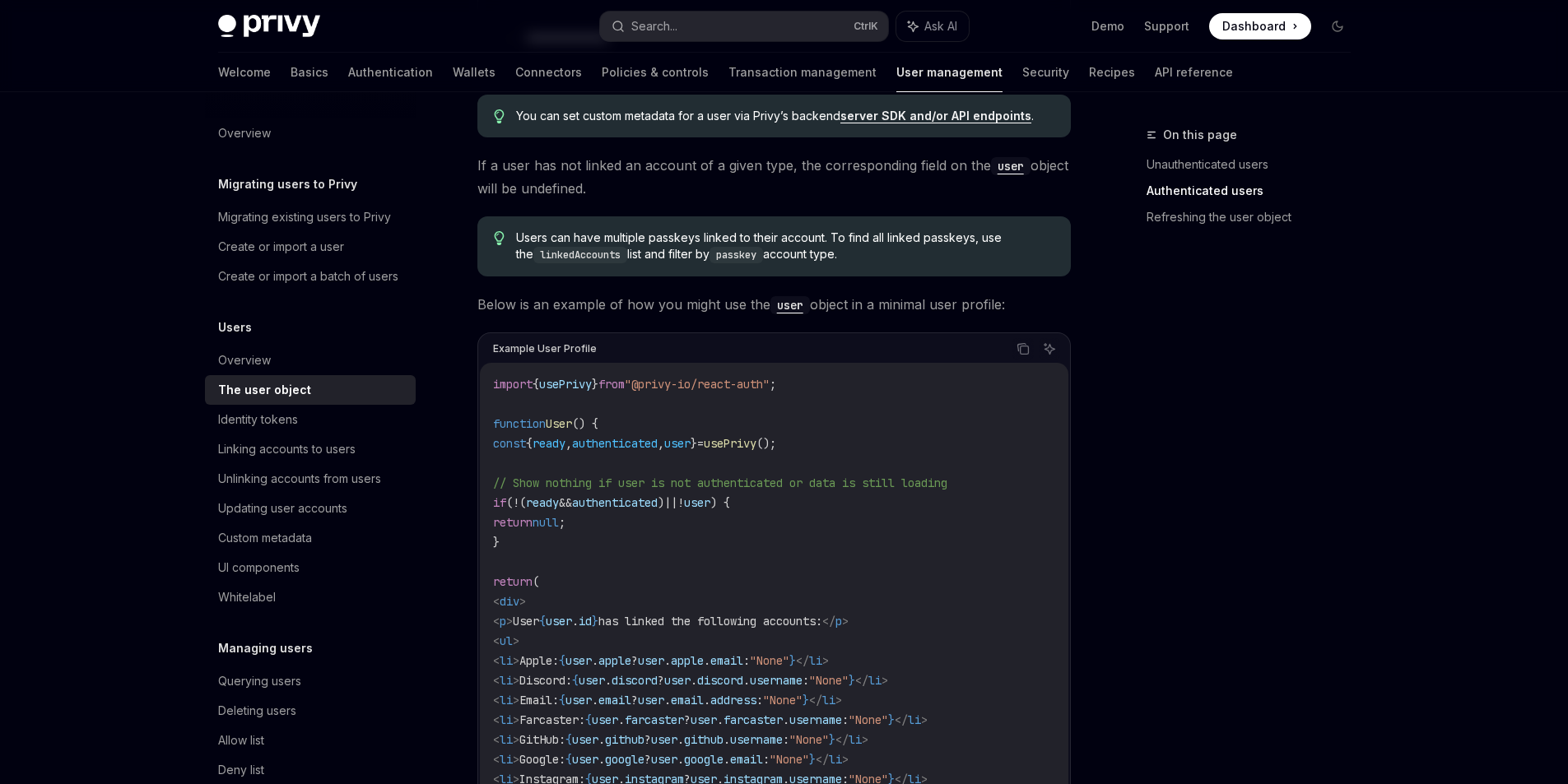
drag, startPoint x: 842, startPoint y: 341, endPoint x: 488, endPoint y: 320, distance: 354.6
click at [488, 276] on div "Users can have multiple passkeys linked to their account. To find all linked pa…" at bounding box center [774, 246] width 594 height 60
click at [607, 301] on div "**********" at bounding box center [774, 275] width 594 height 2405
drag, startPoint x: 501, startPoint y: 320, endPoint x: 853, endPoint y: 343, distance: 352.8
click at [853, 263] on span "Users can have multiple passkeys linked to their account. To find all linked pa…" at bounding box center [784, 246] width 537 height 34
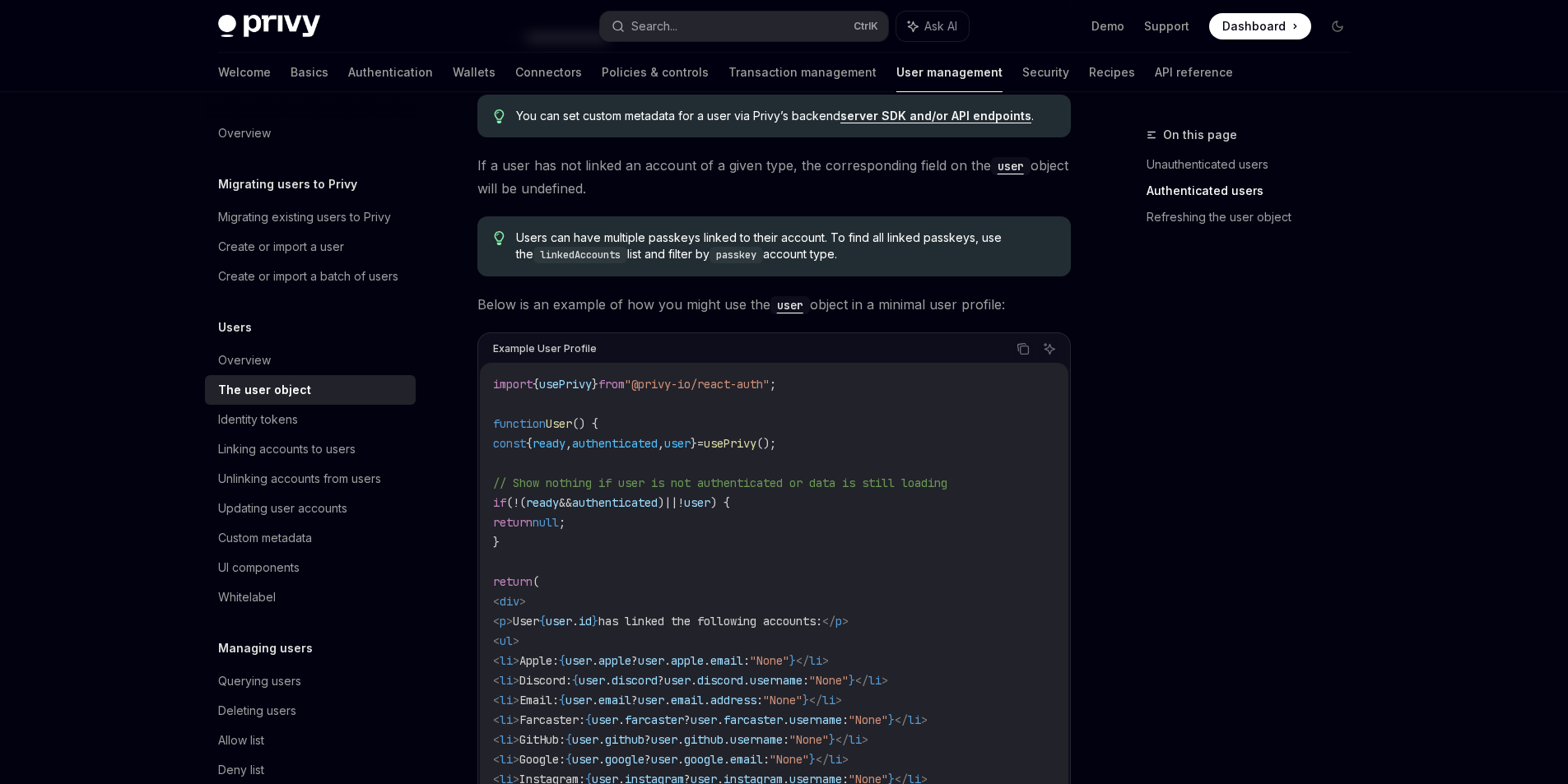
click at [776, 370] on div "**********" at bounding box center [774, 275] width 594 height 2405
drag, startPoint x: 848, startPoint y: 343, endPoint x: 503, endPoint y: 329, distance: 345.3
click at [516, 263] on span "Users can have multiple passkeys linked to their account. To find all linked pa…" at bounding box center [784, 246] width 537 height 34
click at [599, 276] on div "Users can have multiple passkeys linked to their account. To find all linked pa…" at bounding box center [774, 246] width 594 height 60
click at [871, 276] on div "Users can have multiple passkeys linked to their account. To find all linked pa…" at bounding box center [774, 246] width 594 height 60
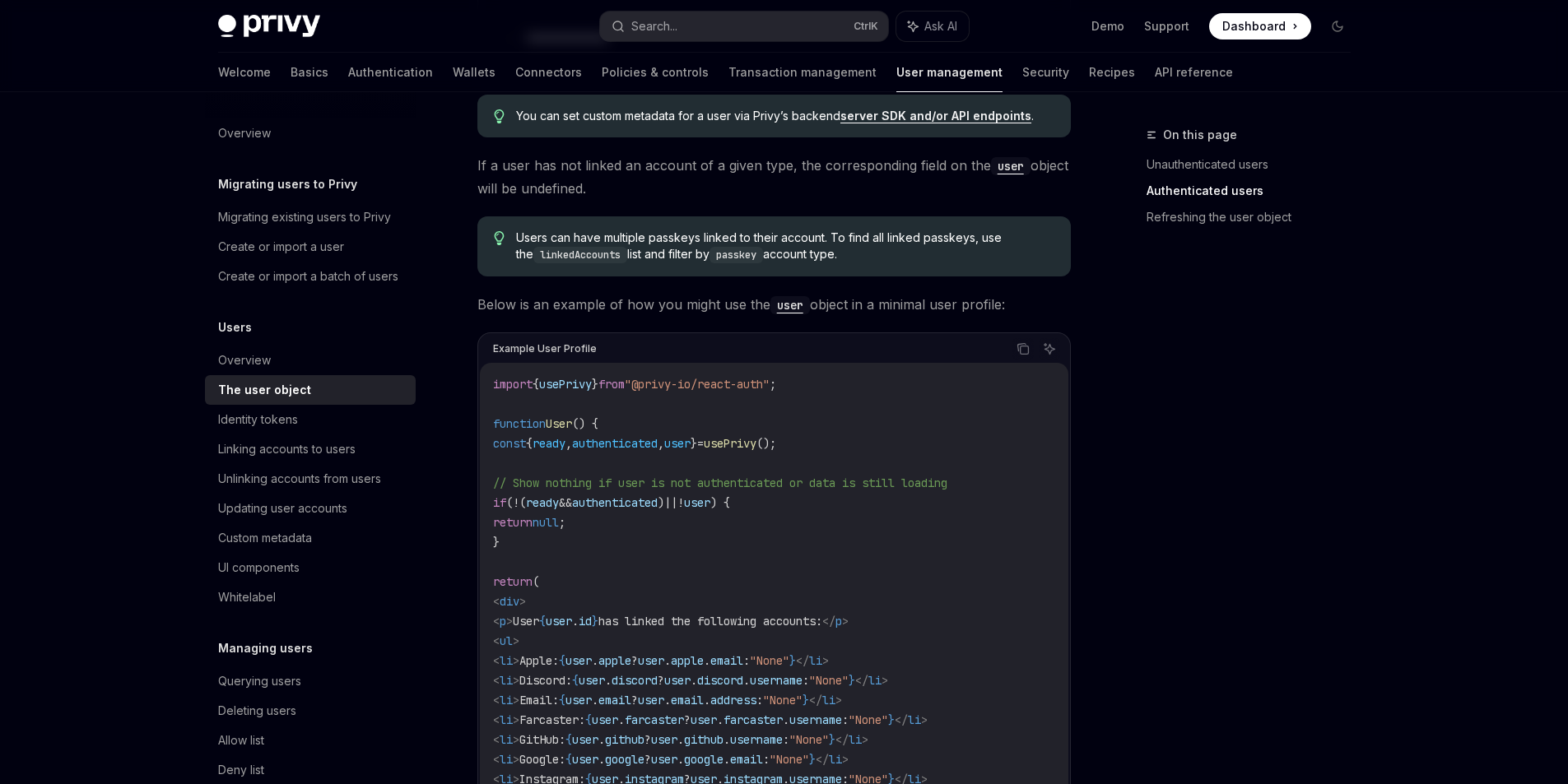
drag, startPoint x: 849, startPoint y: 343, endPoint x: 471, endPoint y: 320, distance: 378.7
click at [477, 276] on div "Users can have multiple passkeys linked to their account. To find all linked pa…" at bounding box center [774, 246] width 594 height 60
click at [597, 276] on div "Users can have multiple passkeys linked to their account. To find all linked pa…" at bounding box center [774, 246] width 594 height 60
drag, startPoint x: 590, startPoint y: 270, endPoint x: 464, endPoint y: 250, distance: 127.6
click at [477, 200] on span "If a user has not linked an account of a given type, the corresponding field on…" at bounding box center [774, 177] width 594 height 46
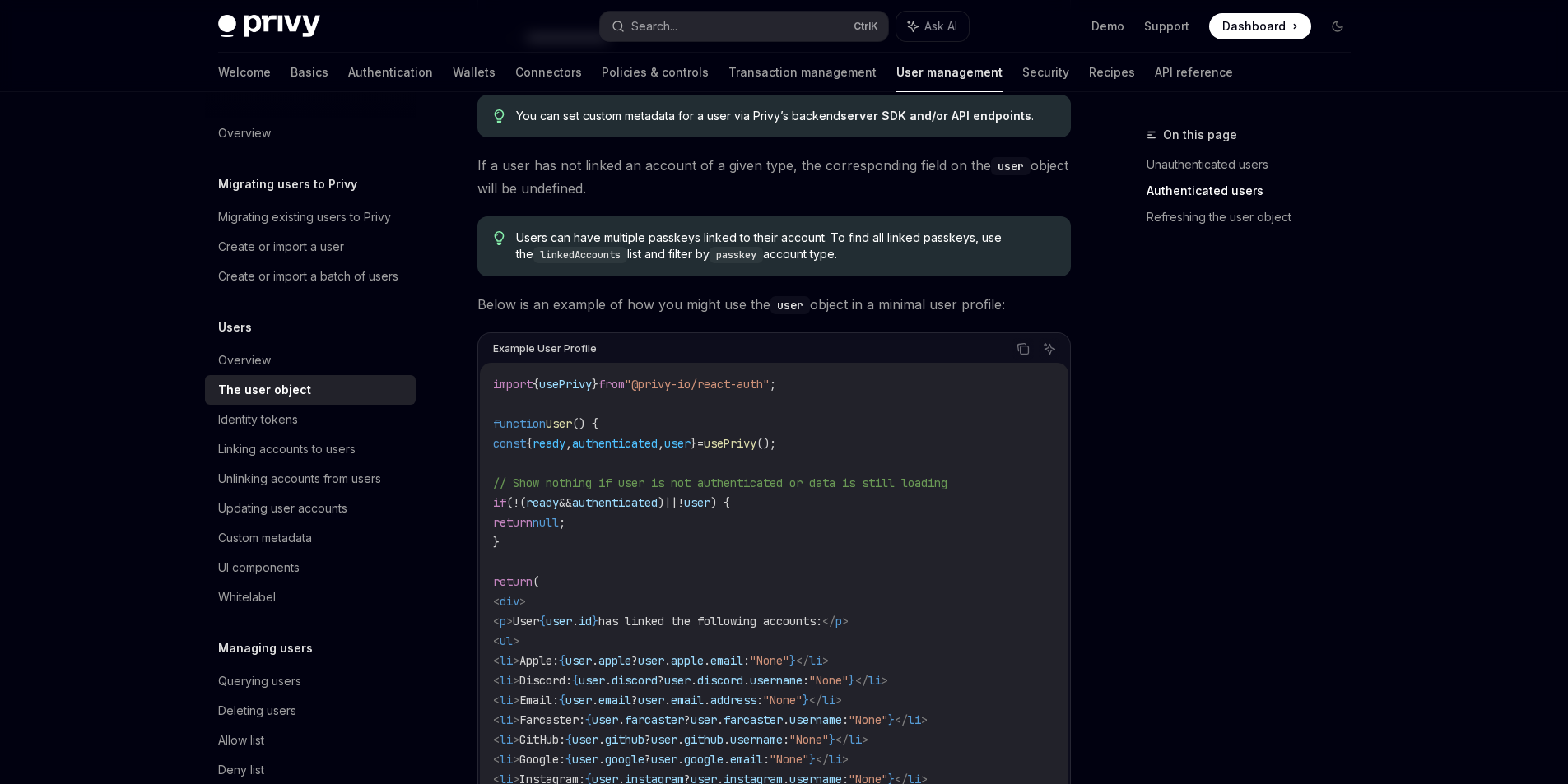
click at [562, 200] on span "If a user has not linked an account of a given type, the corresponding field on…" at bounding box center [774, 177] width 594 height 46
drag, startPoint x: 845, startPoint y: 346, endPoint x: 497, endPoint y: 325, distance: 348.6
click at [497, 276] on div "Users can have multiple passkeys linked to their account. To find all linked pa…" at bounding box center [774, 246] width 594 height 60
click at [622, 263] on span "Users can have multiple passkeys linked to their account. To find all linked pa…" at bounding box center [784, 246] width 537 height 34
click at [1123, 389] on div "**********" at bounding box center [784, 290] width 1159 height 2863
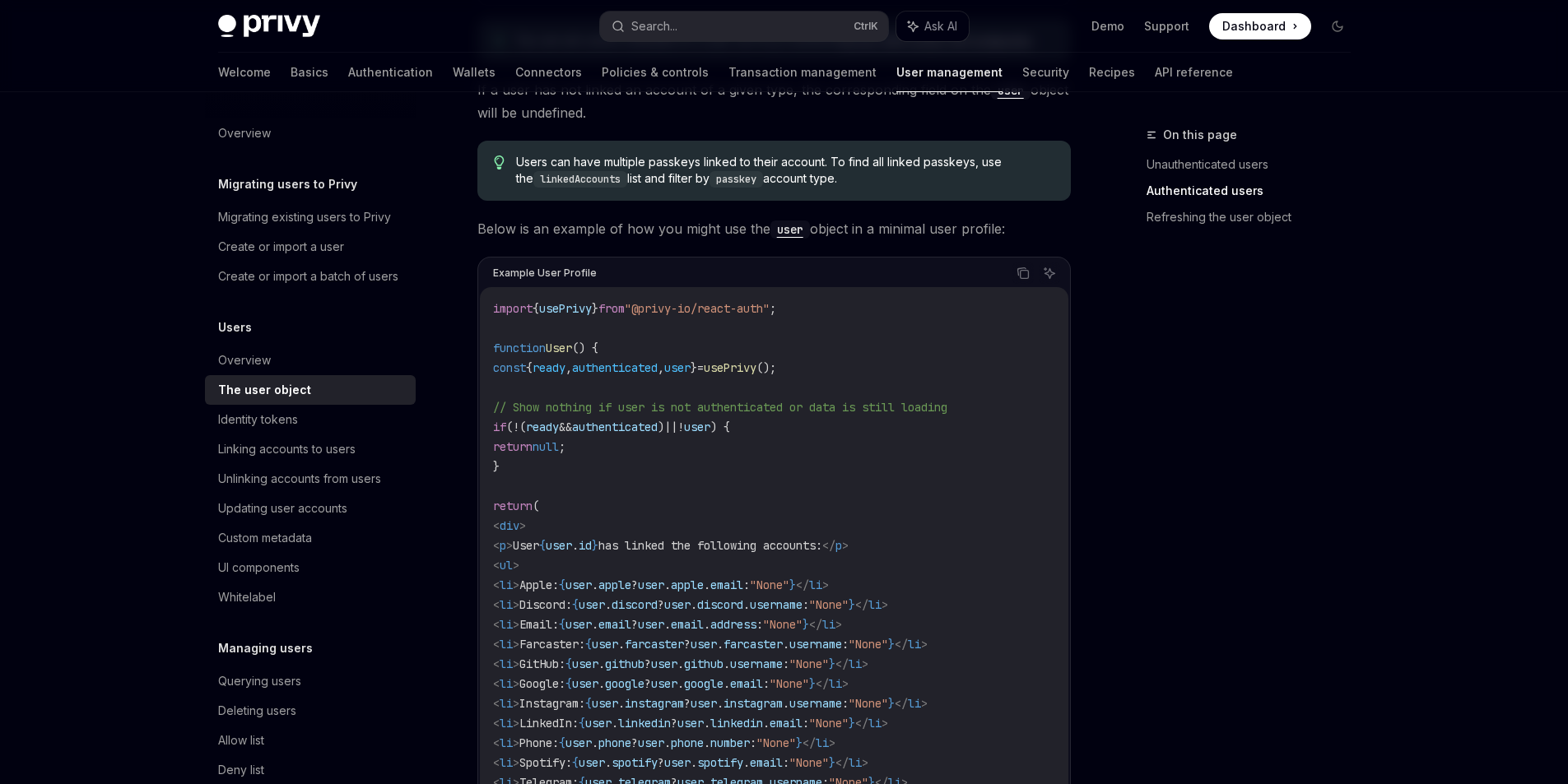
scroll to position [1316, 0]
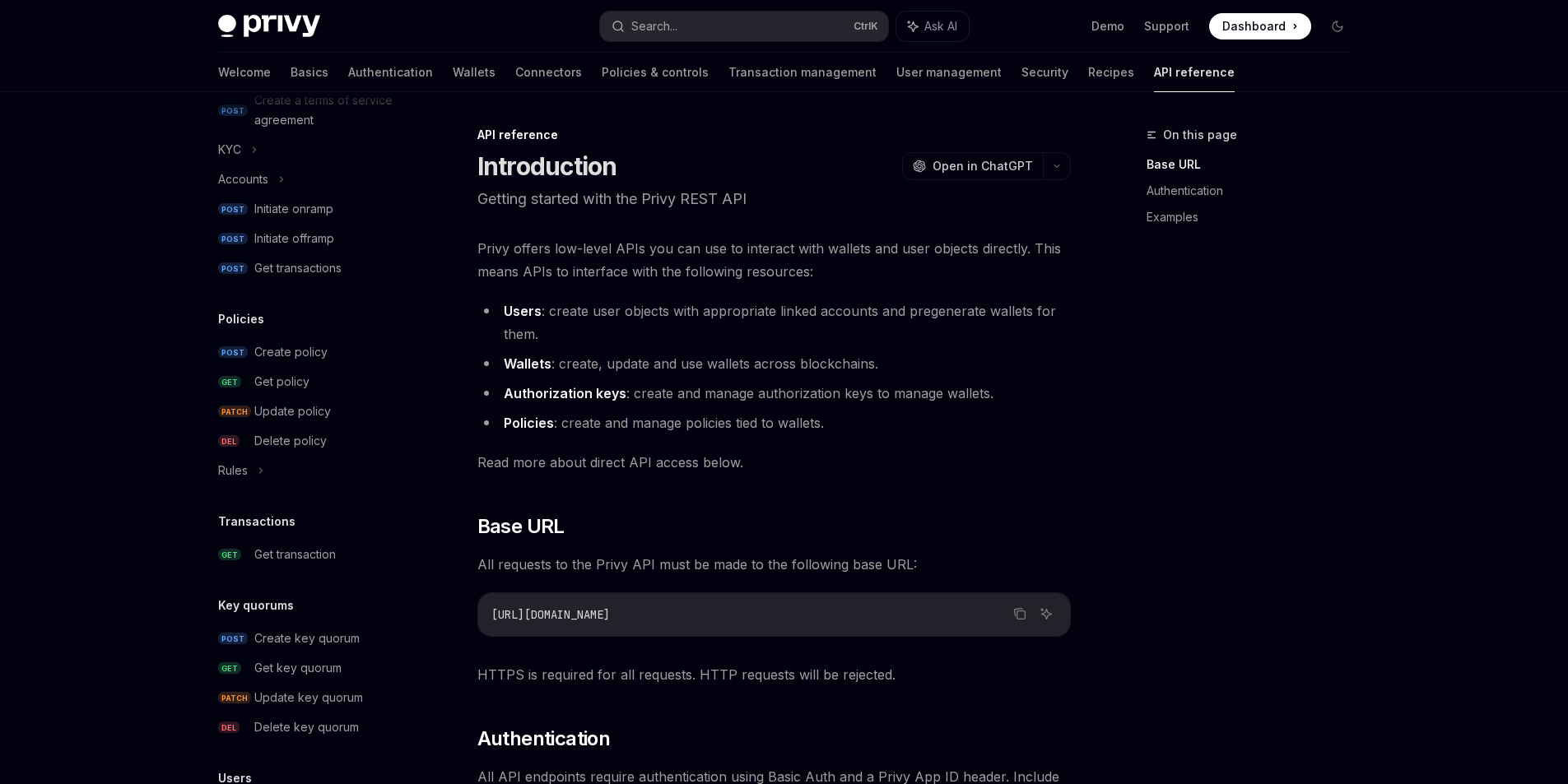
scroll to position [559, 0]
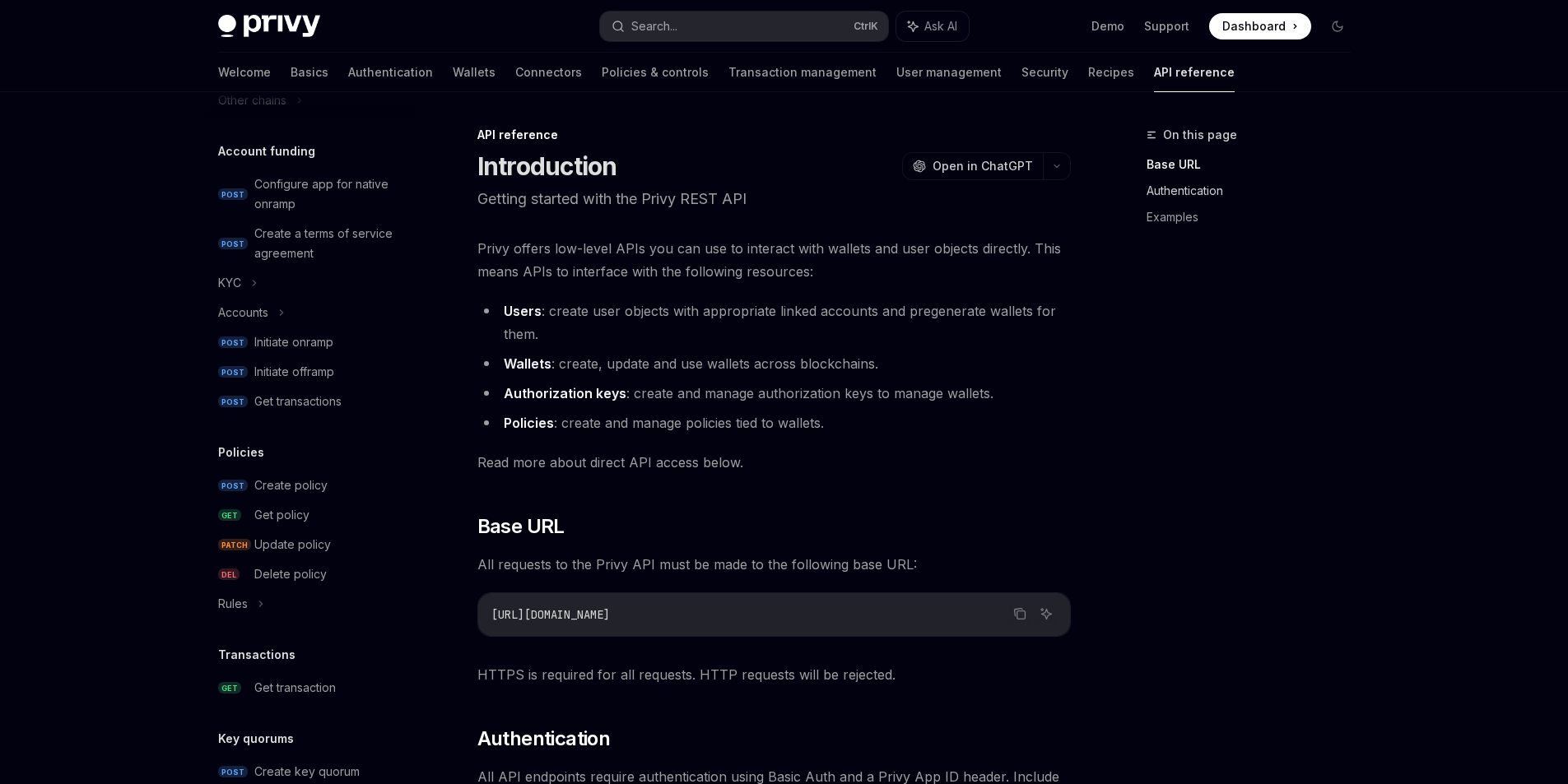
click at [1201, 197] on link "Authentication" at bounding box center [1255, 191] width 217 height 26
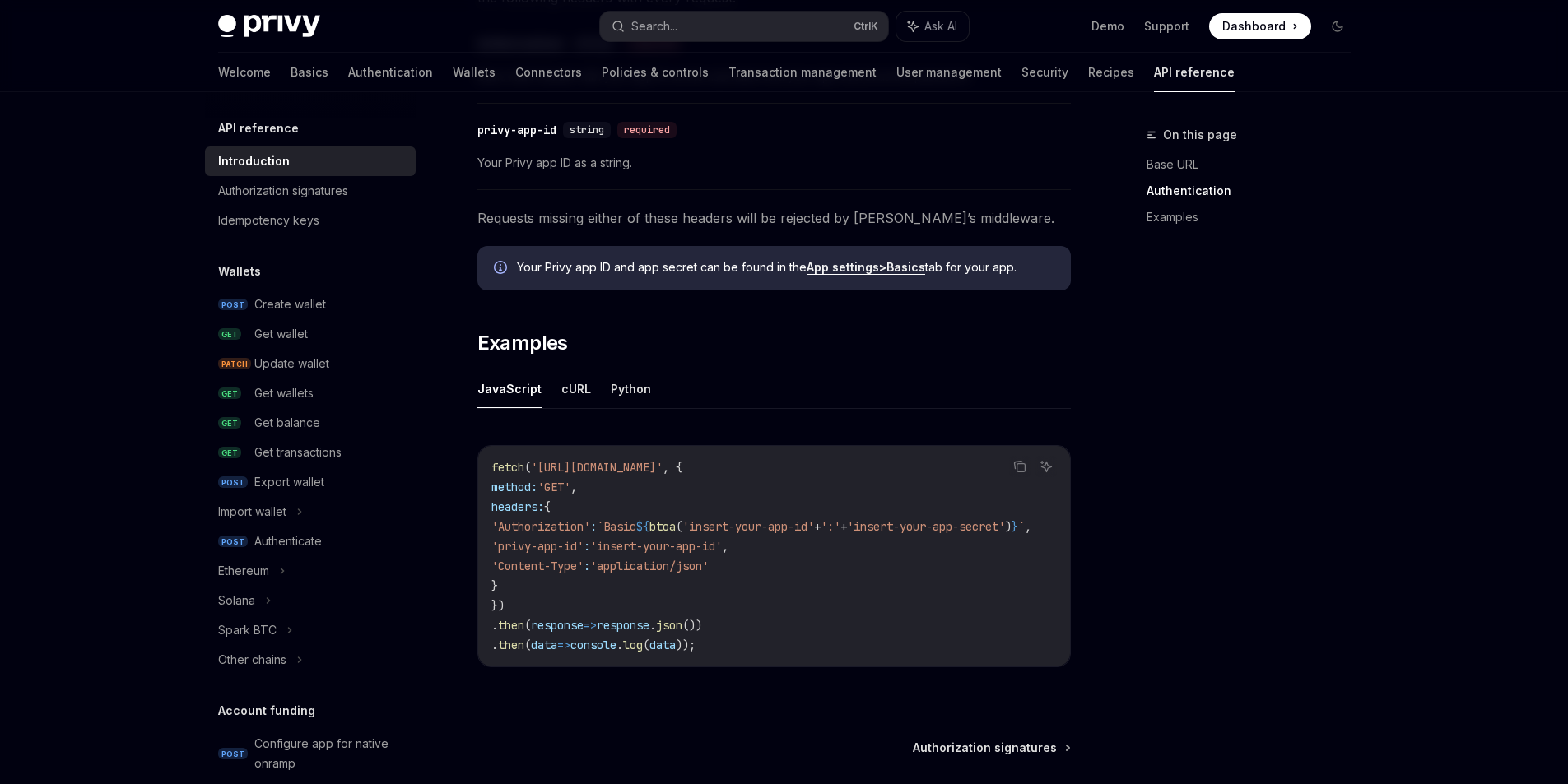
scroll to position [884, 0]
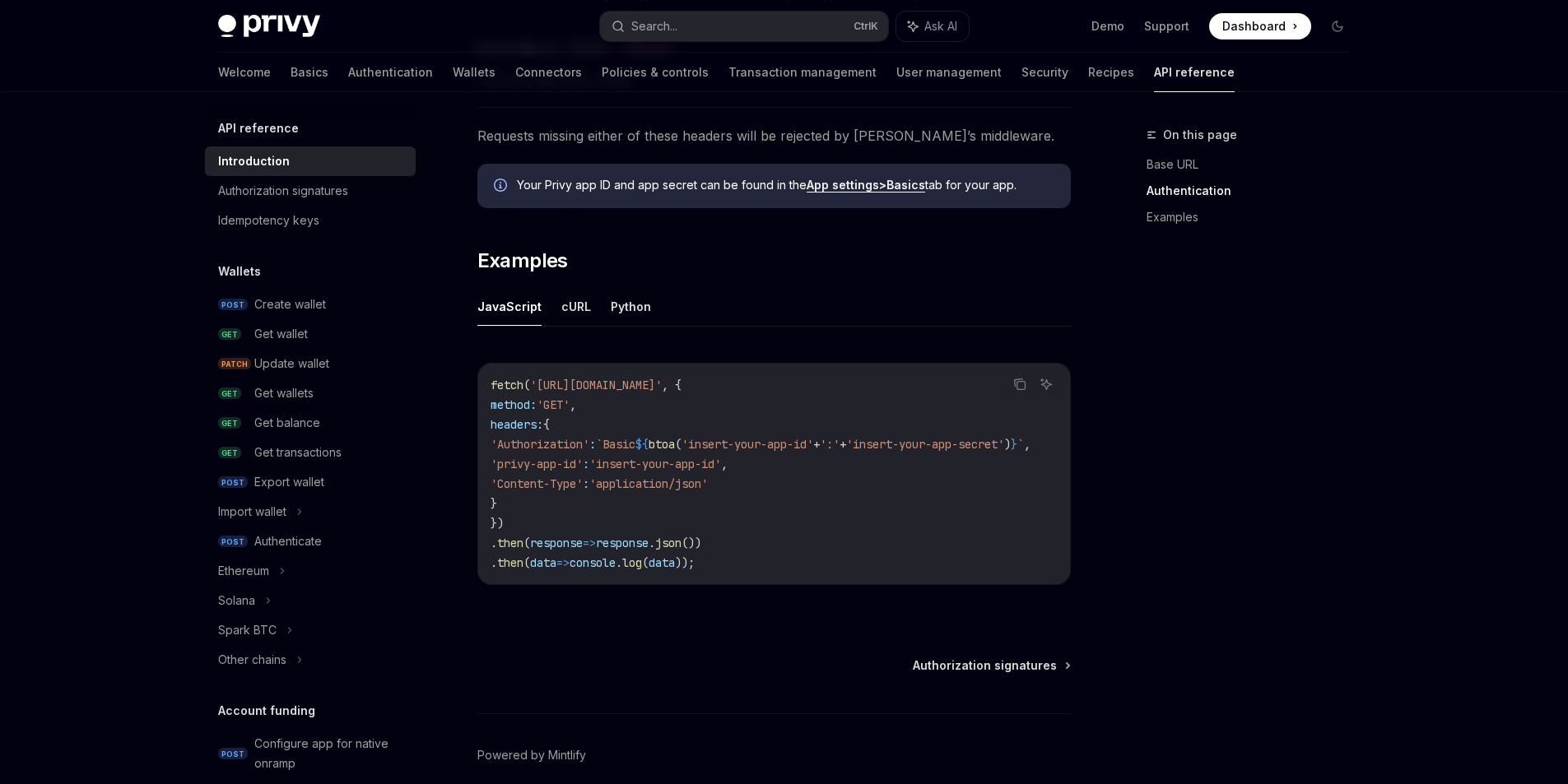
drag, startPoint x: 639, startPoint y: 616, endPoint x: 748, endPoint y: 614, distance: 109.0
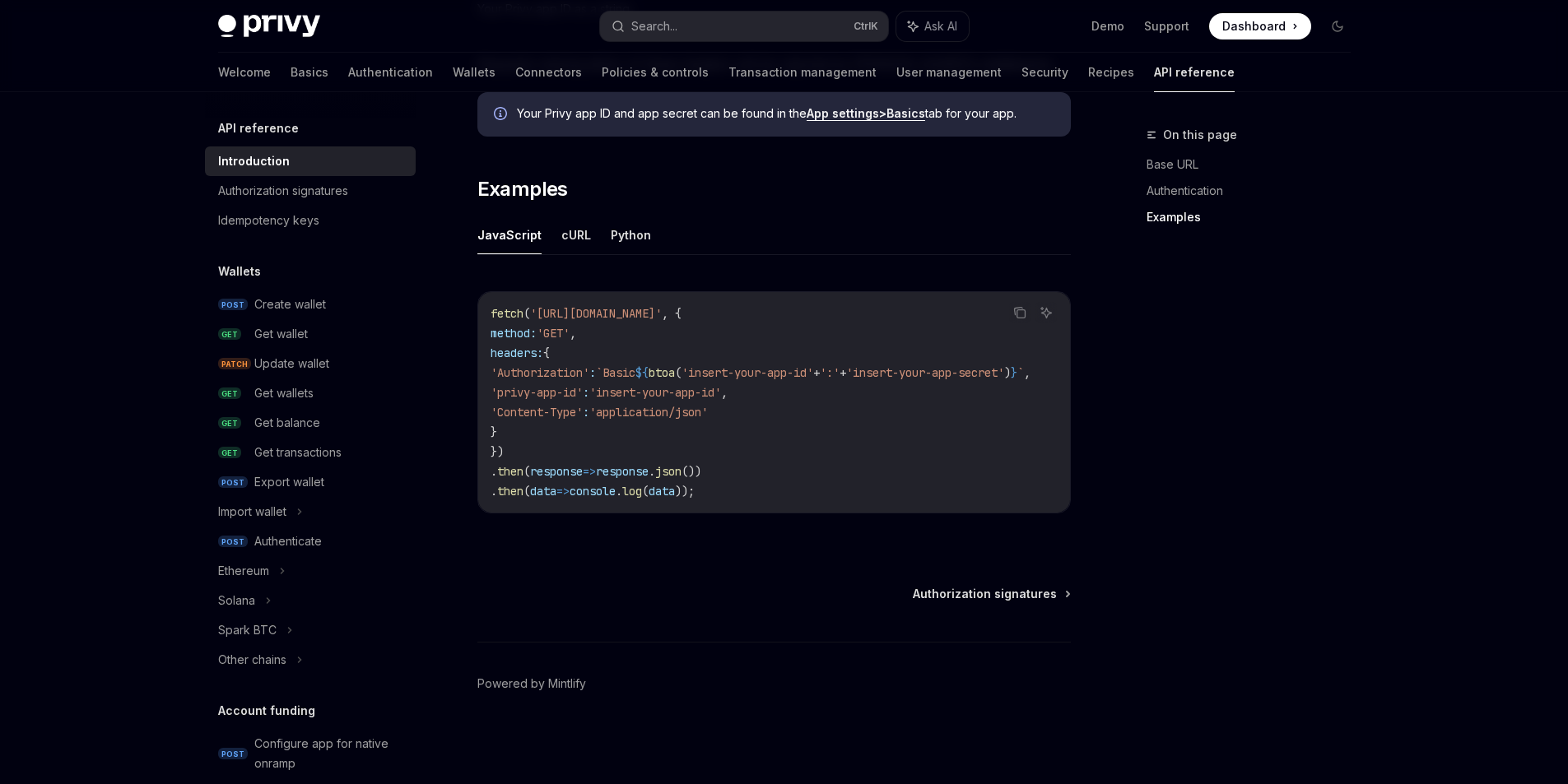
scroll to position [0, 0]
drag, startPoint x: 615, startPoint y: 381, endPoint x: 569, endPoint y: 375, distance: 46.4
click at [995, 585] on span "Authorization signatures" at bounding box center [984, 593] width 144 height 17
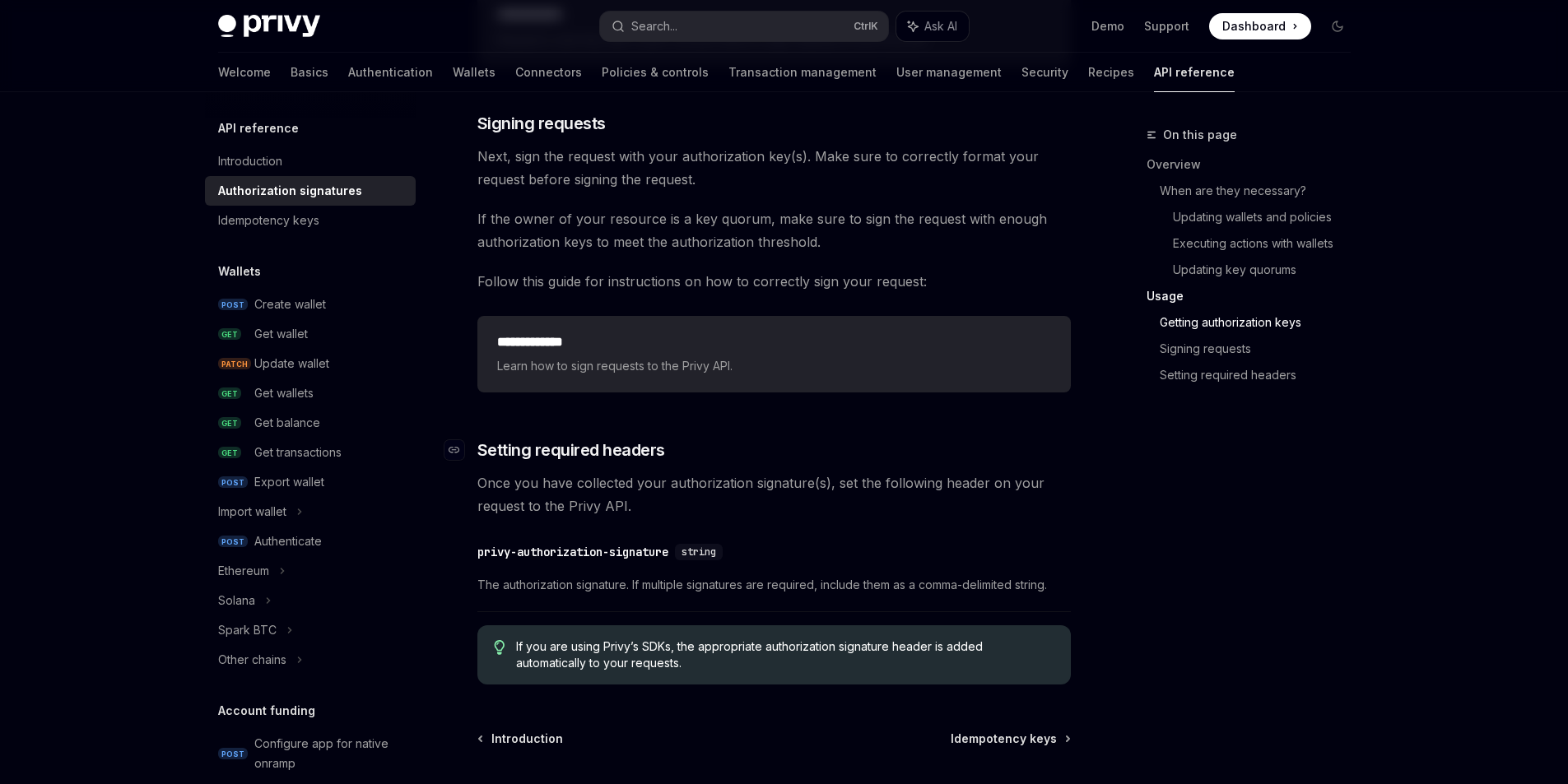
scroll to position [2550, 0]
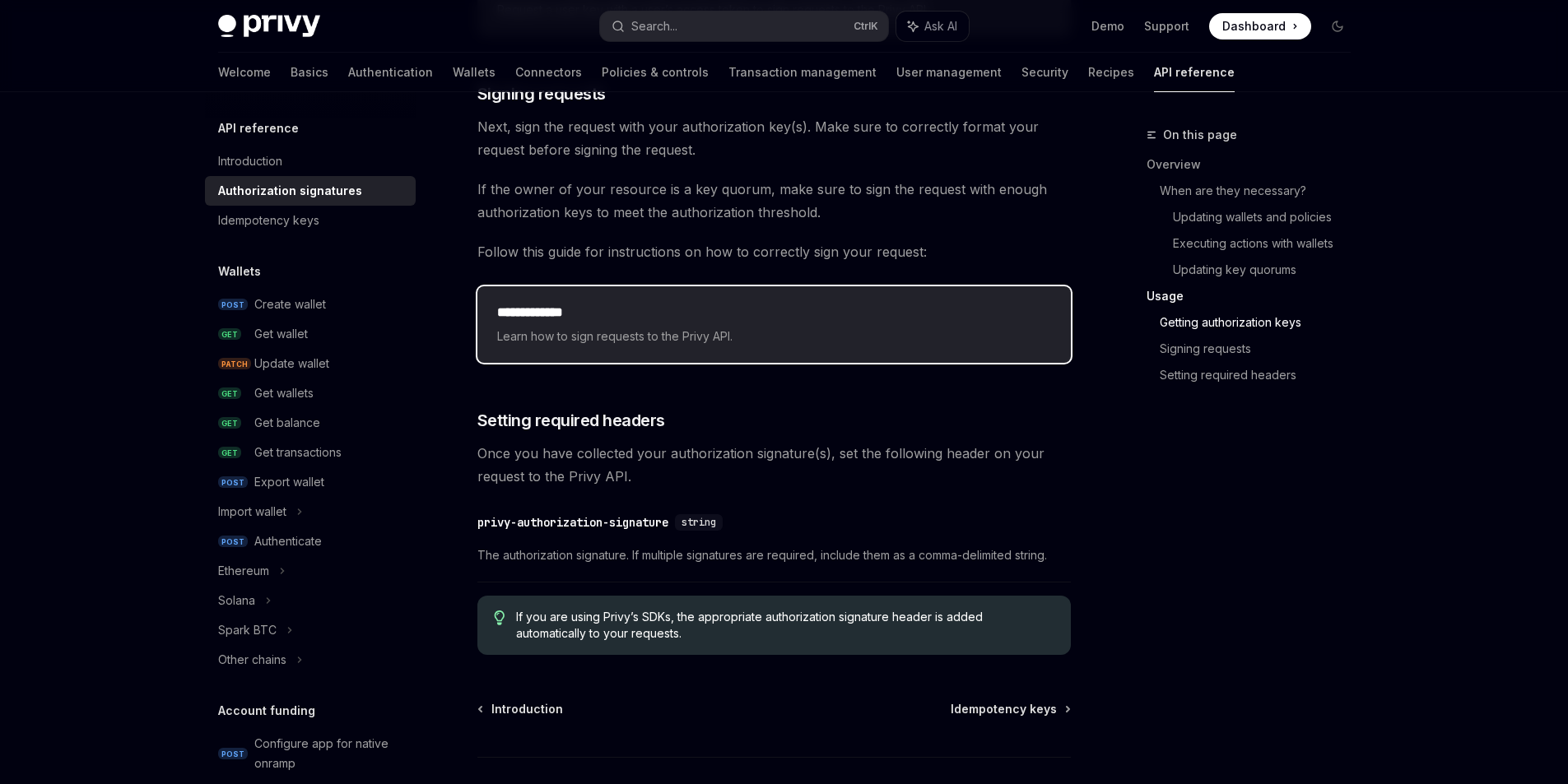
click at [584, 346] on span "Learn how to sign requests to the Privy API." at bounding box center [774, 336] width 554 height 19
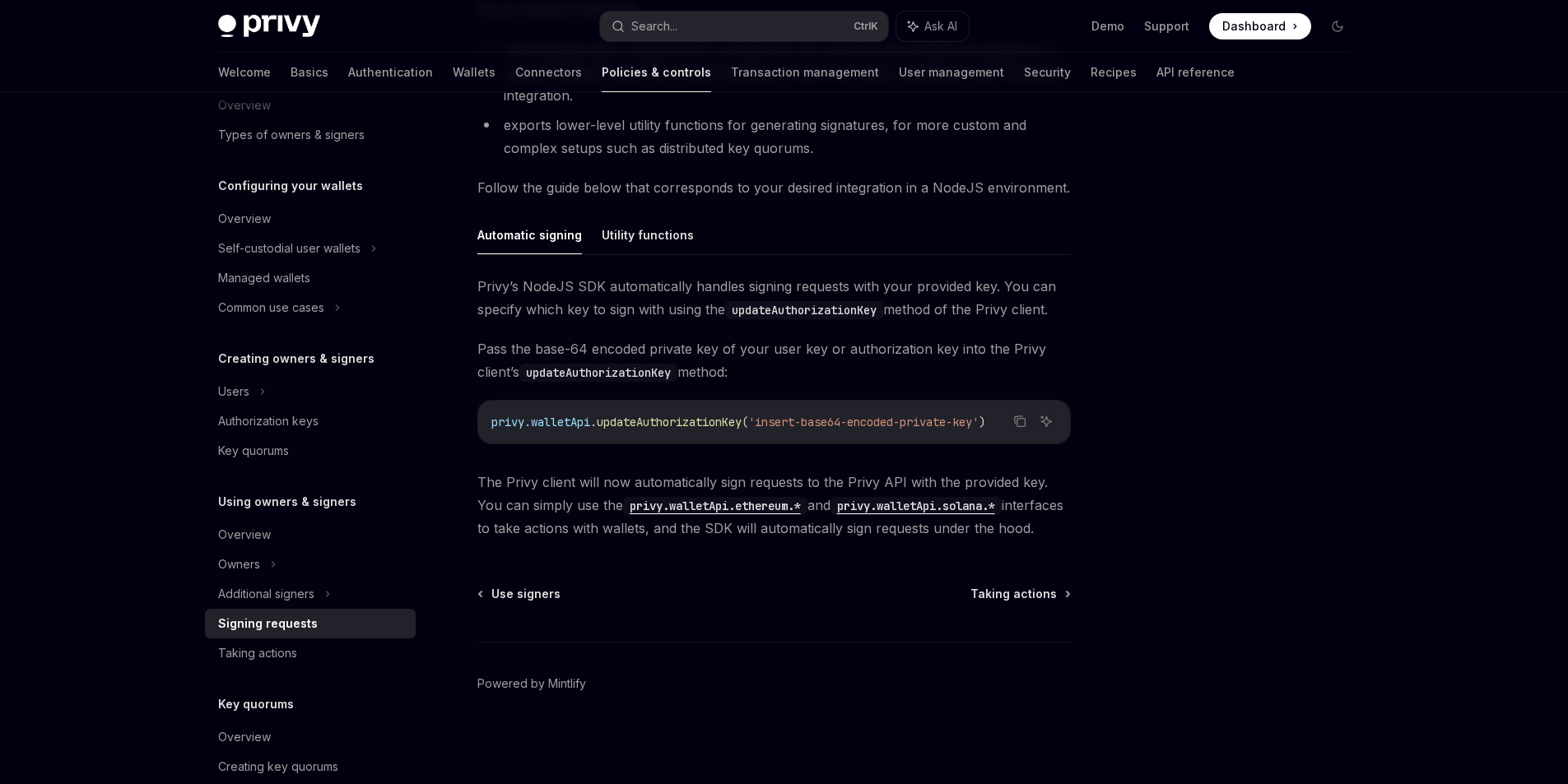
scroll to position [164, 0]
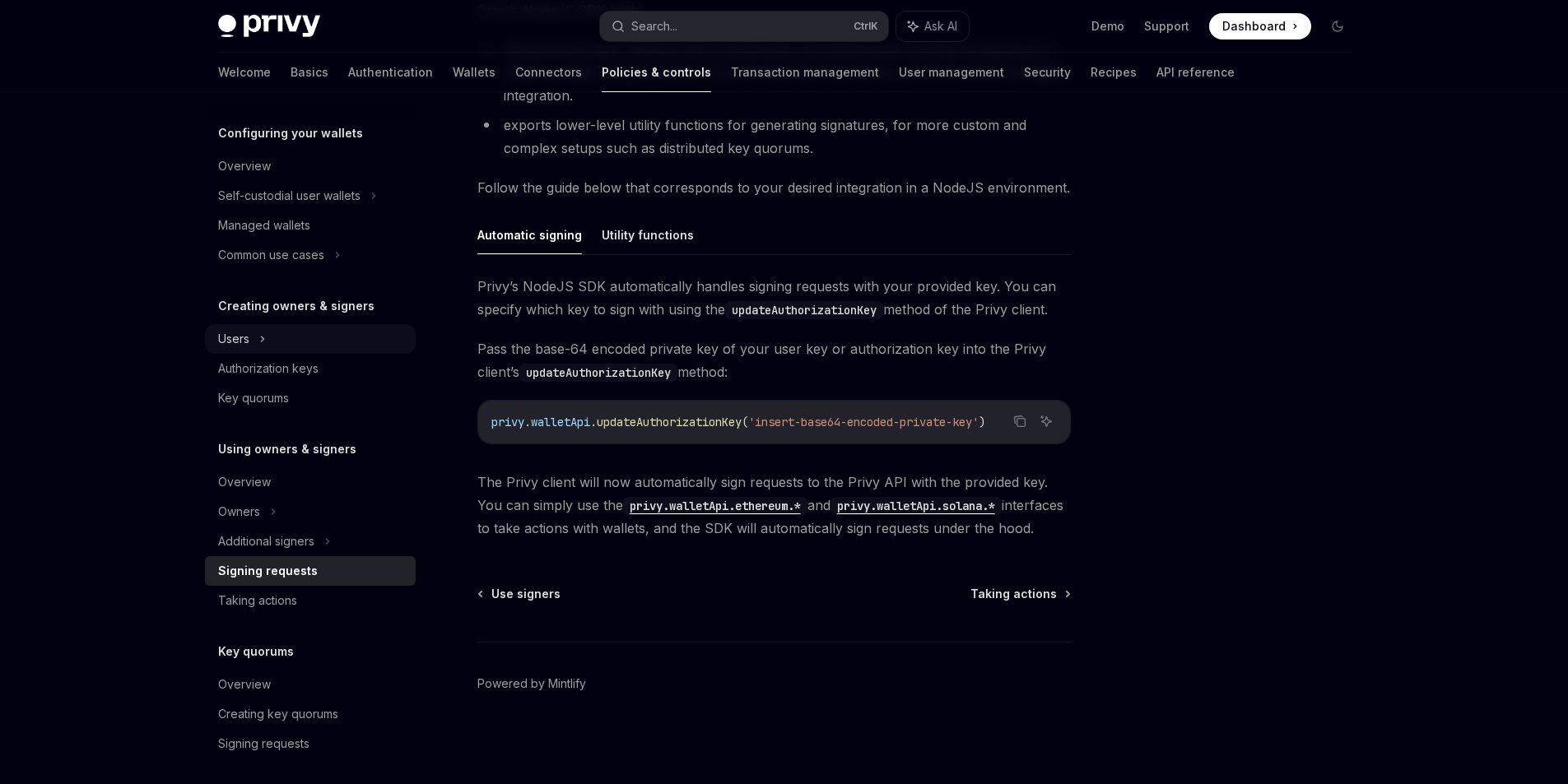
click at [237, 354] on div "Users" at bounding box center [310, 339] width 210 height 30
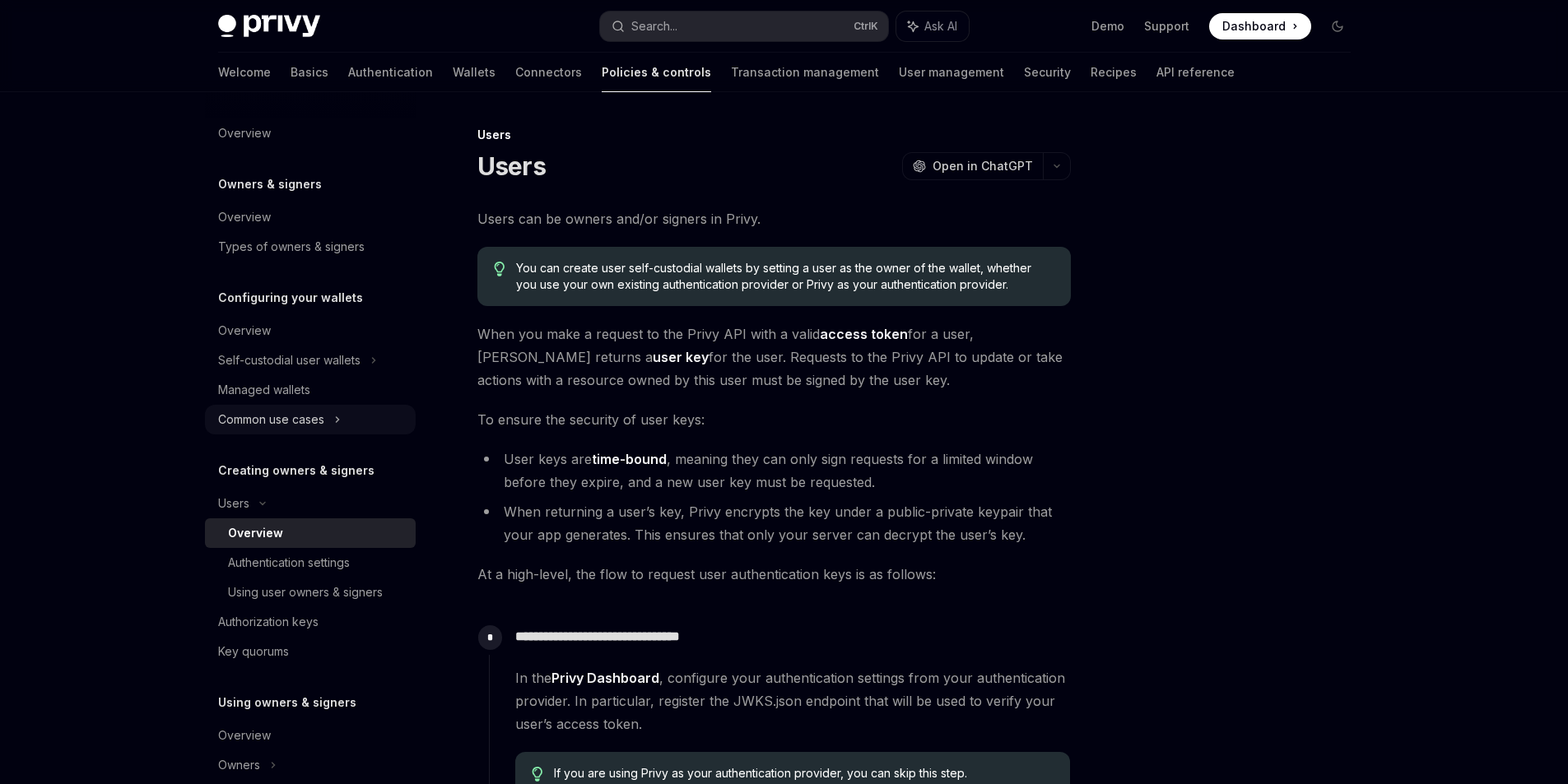
click at [218, 429] on div "Common use cases" at bounding box center [271, 419] width 106 height 19
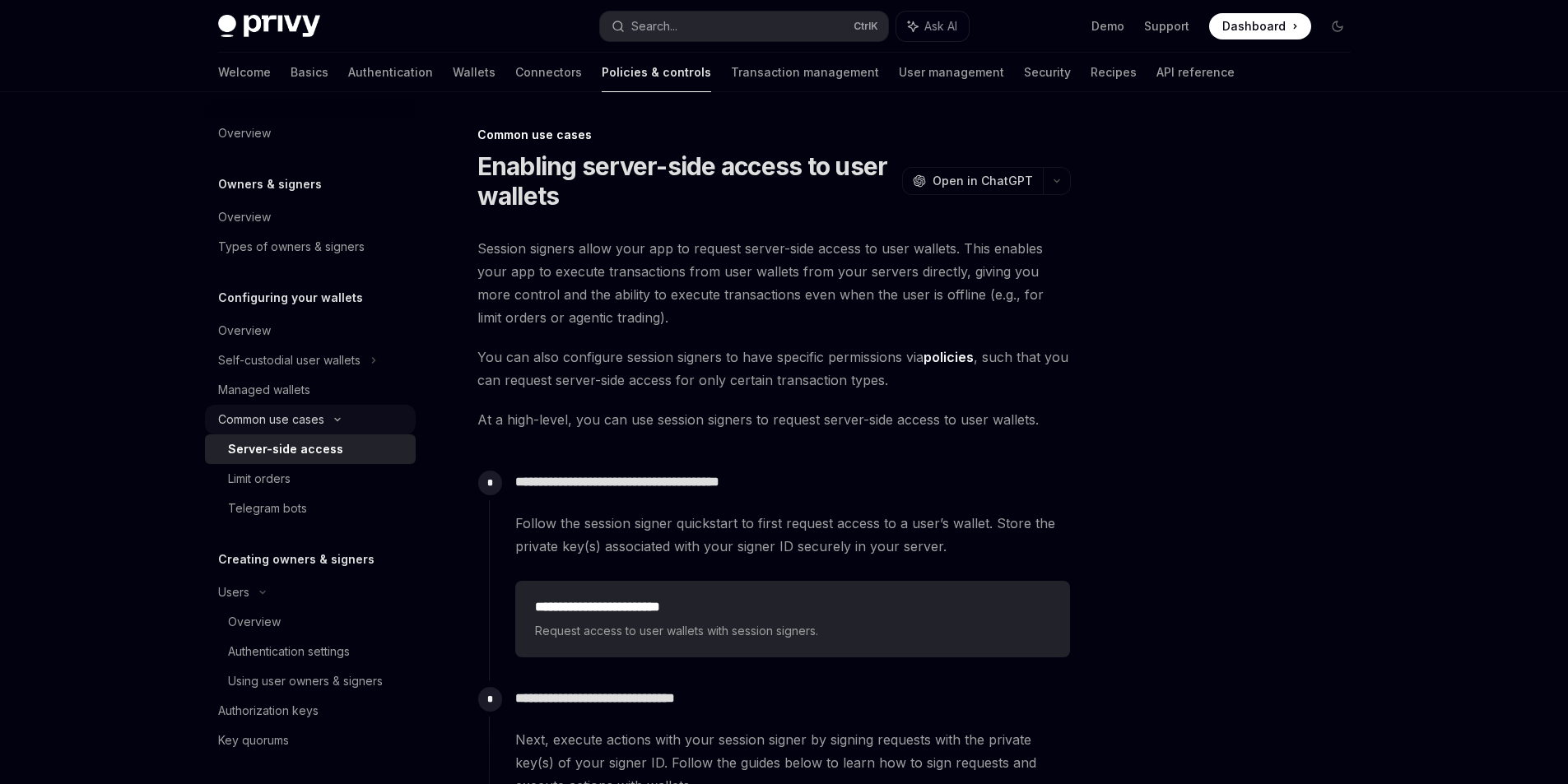
click at [218, 429] on div "Common use cases" at bounding box center [271, 419] width 106 height 19
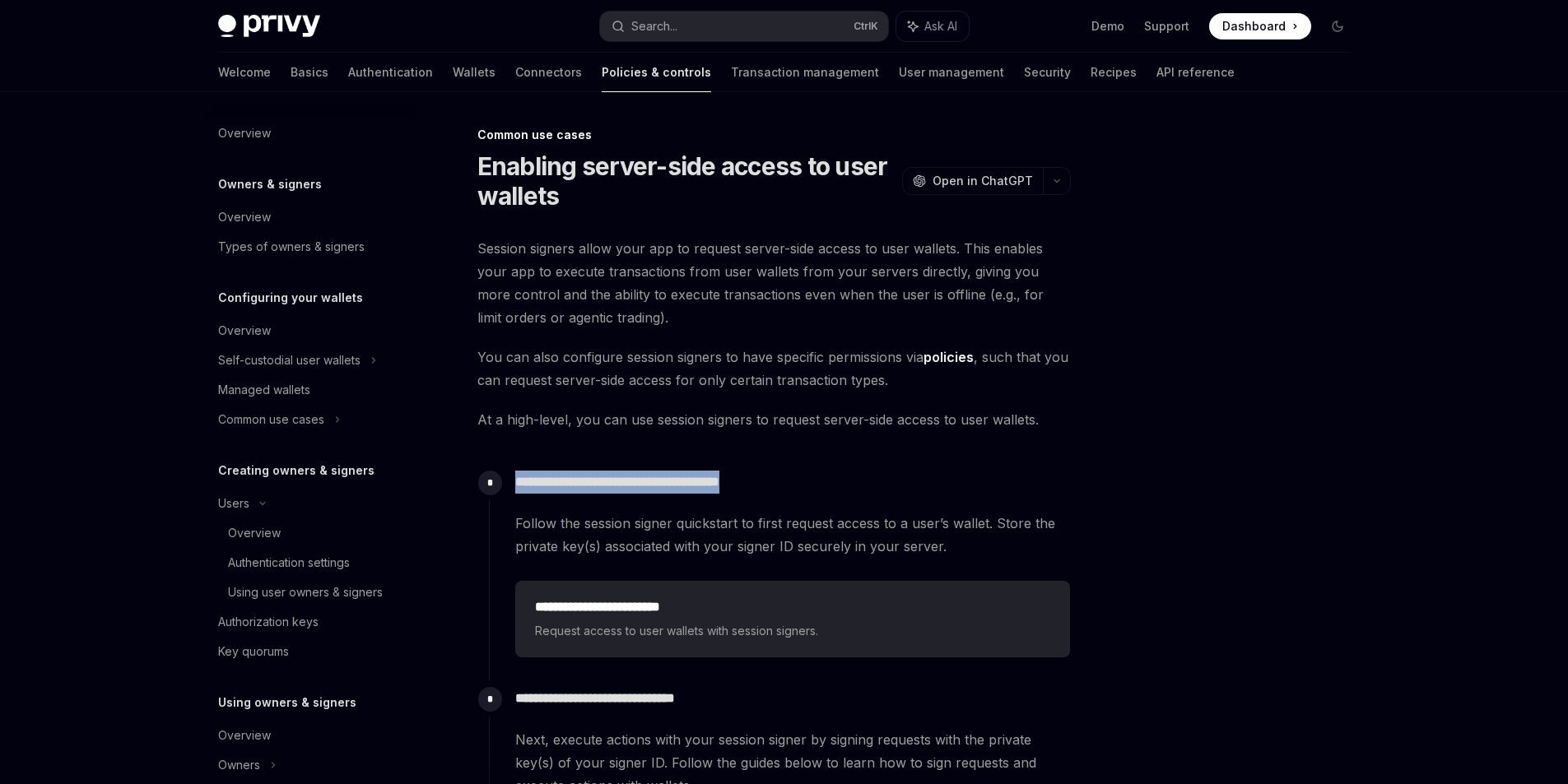
drag, startPoint x: 562, startPoint y: 514, endPoint x: 689, endPoint y: 554, distance: 133.2
click at [795, 520] on div "**********" at bounding box center [779, 563] width 582 height 200
click at [617, 548] on span "Follow the session signer quickstart to first request access to a user’s wallet…" at bounding box center [792, 534] width 555 height 46
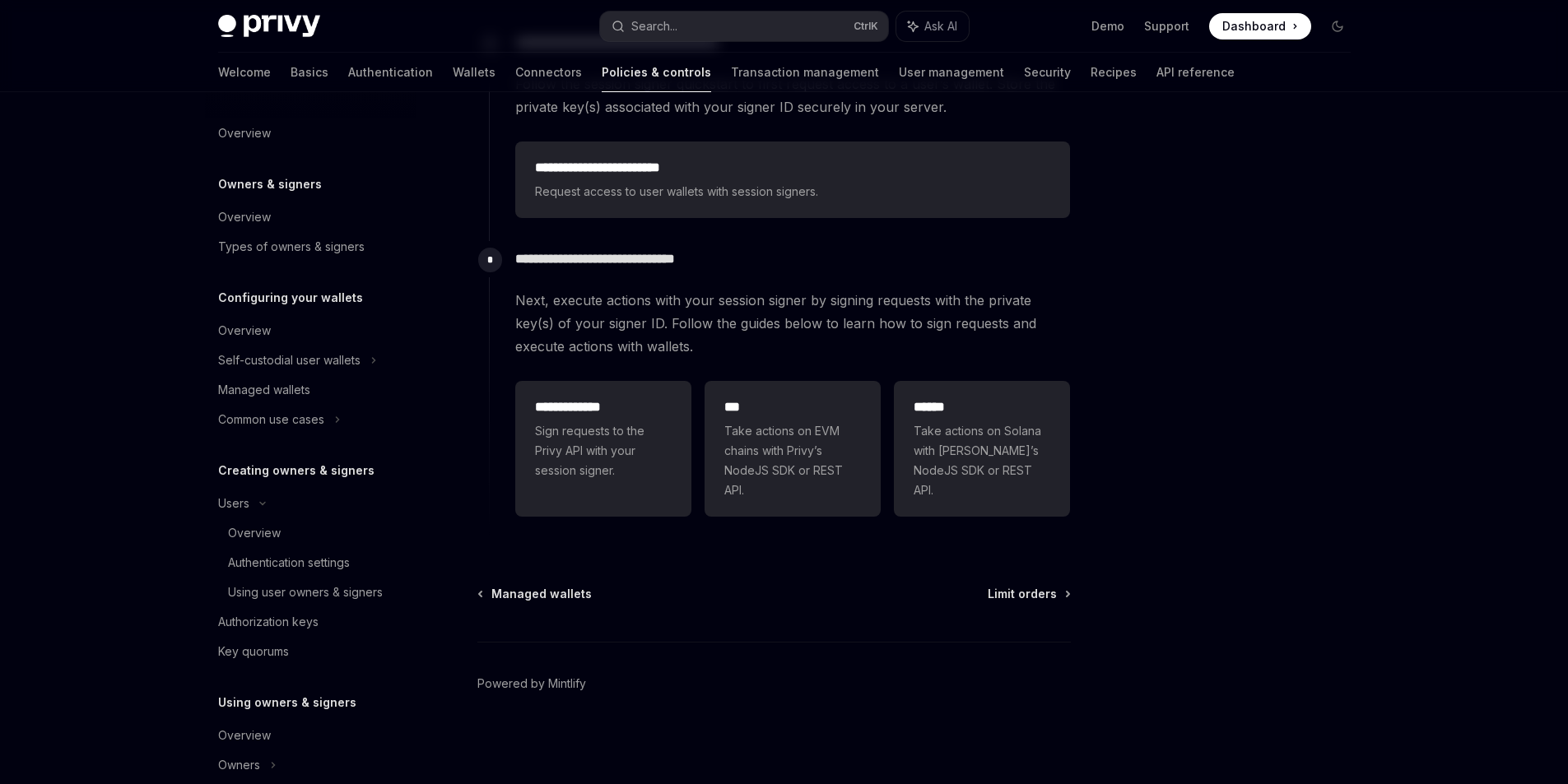
scroll to position [494, 0]
click at [540, 500] on link "**********" at bounding box center [602, 449] width 176 height 137
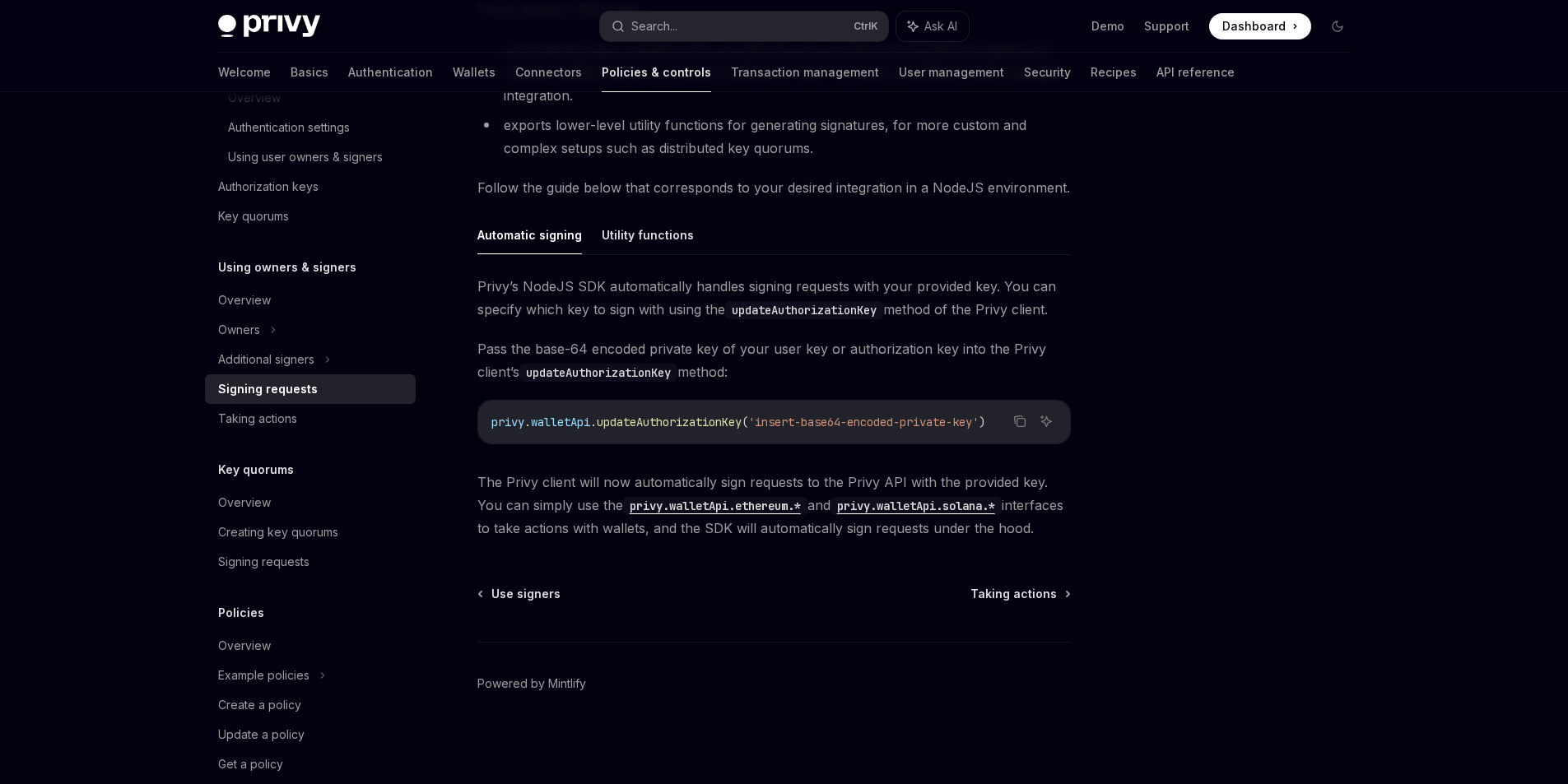
scroll to position [477, 0]
click at [248, 369] on div "Additional signers" at bounding box center [266, 359] width 96 height 19
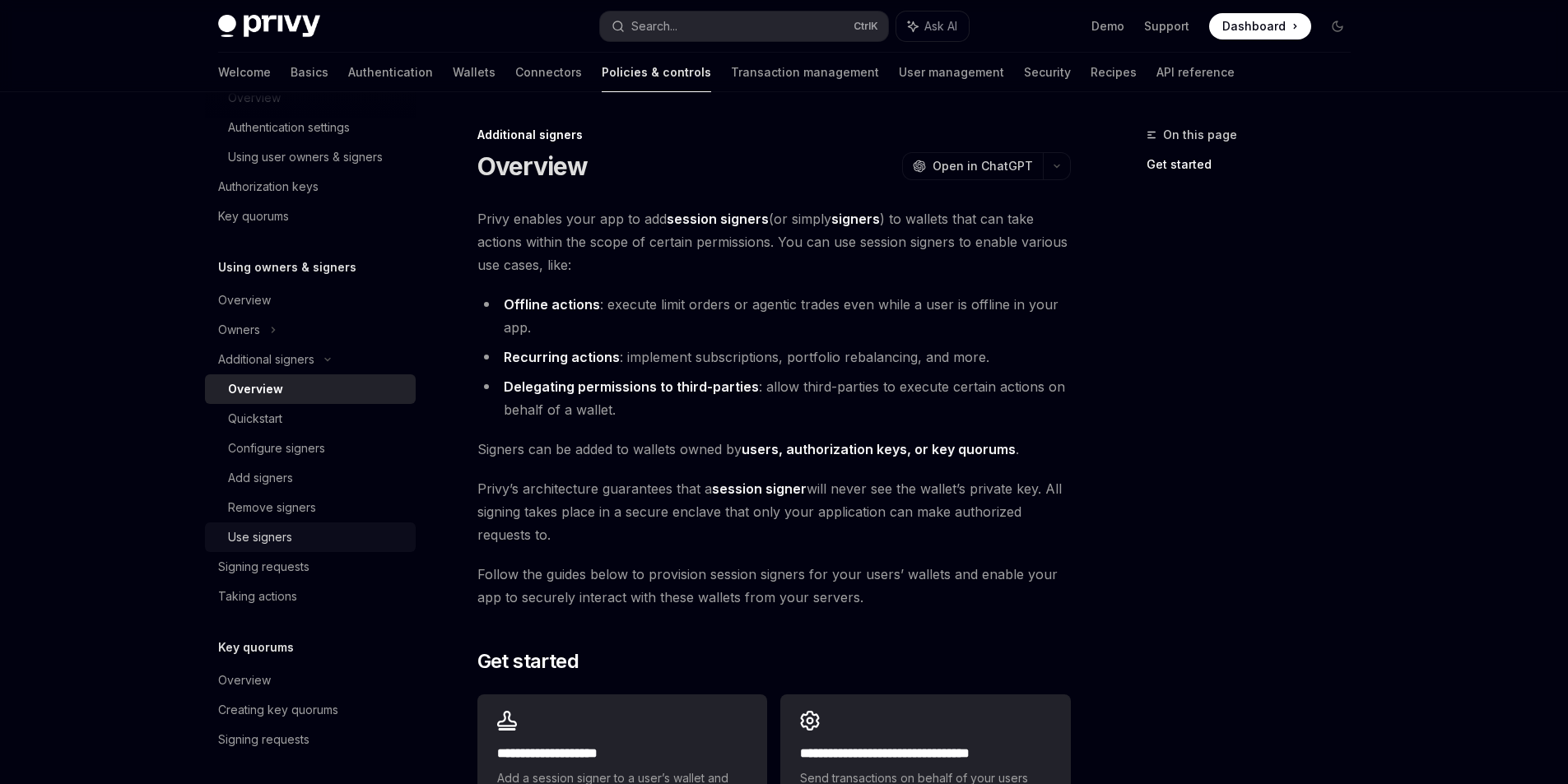
click at [239, 547] on div "Use signers" at bounding box center [260, 537] width 64 height 19
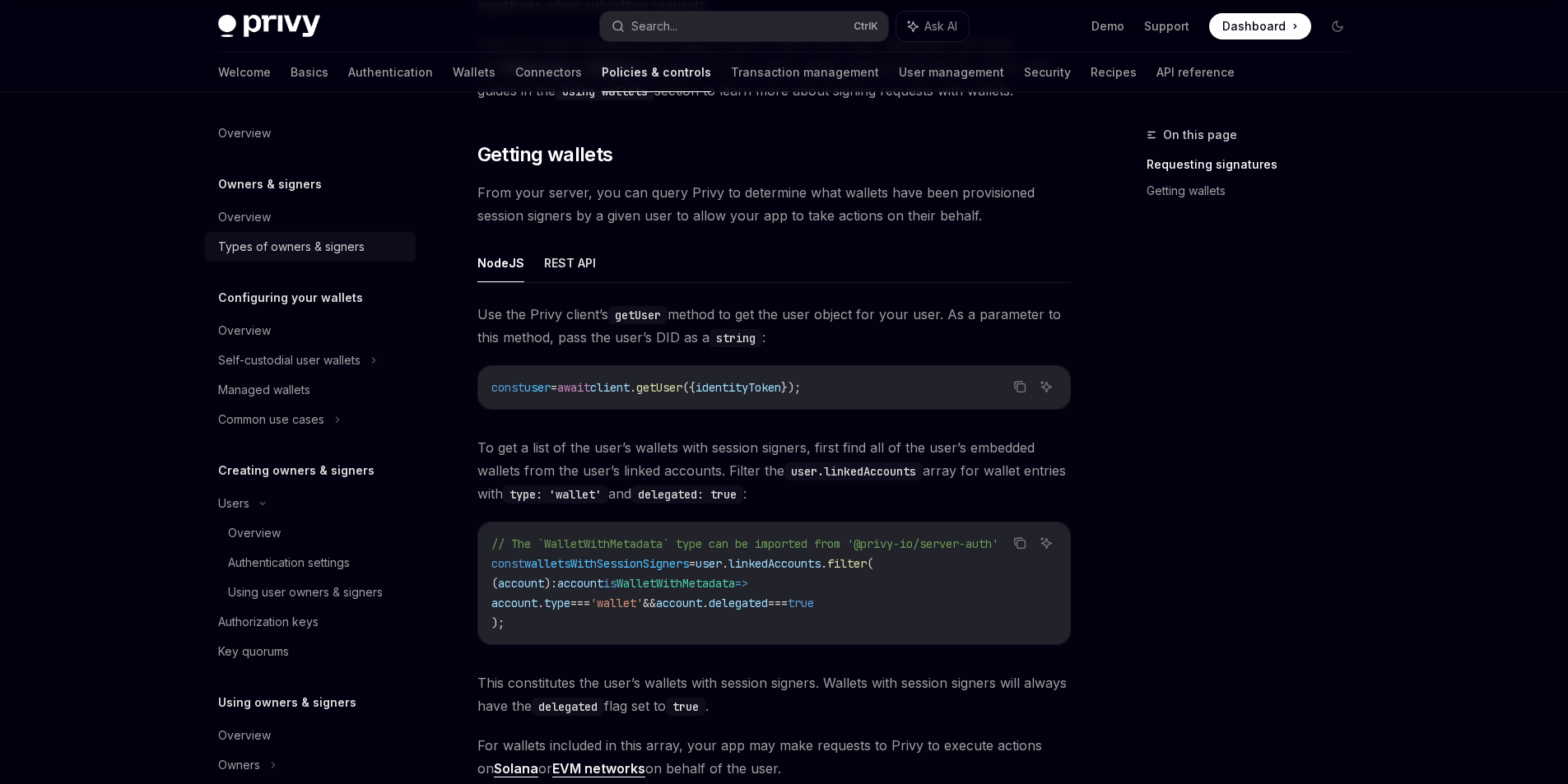
click at [218, 257] on div "Types of owners & signers" at bounding box center [292, 246] width 147 height 19
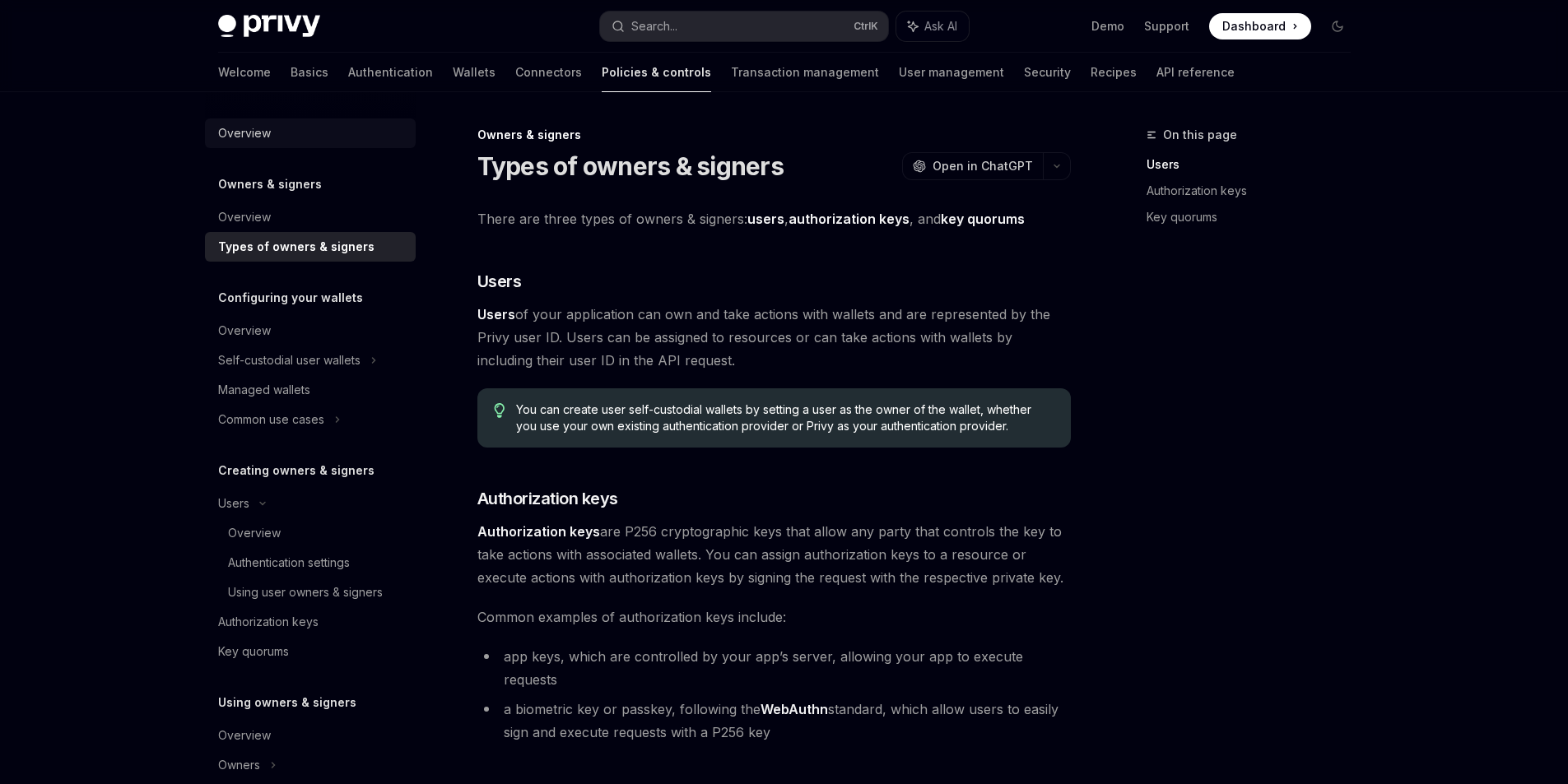
click at [218, 143] on div "Overview" at bounding box center [245, 133] width 53 height 19
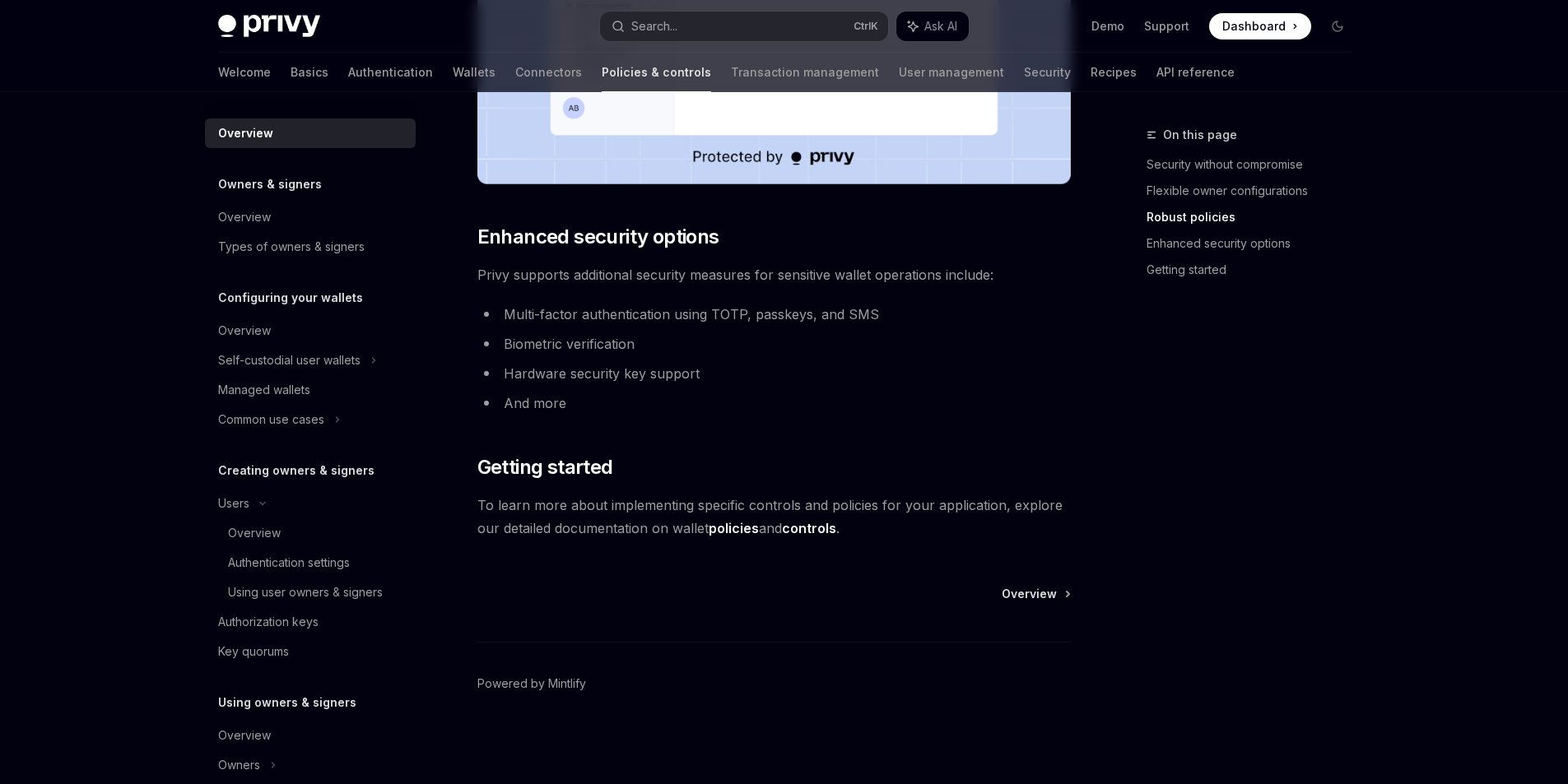
scroll to position [1435, 0]
click at [299, 194] on div "Owners & signers" at bounding box center [310, 185] width 210 height 19
click at [259, 227] on div "Overview" at bounding box center [312, 217] width 187 height 19
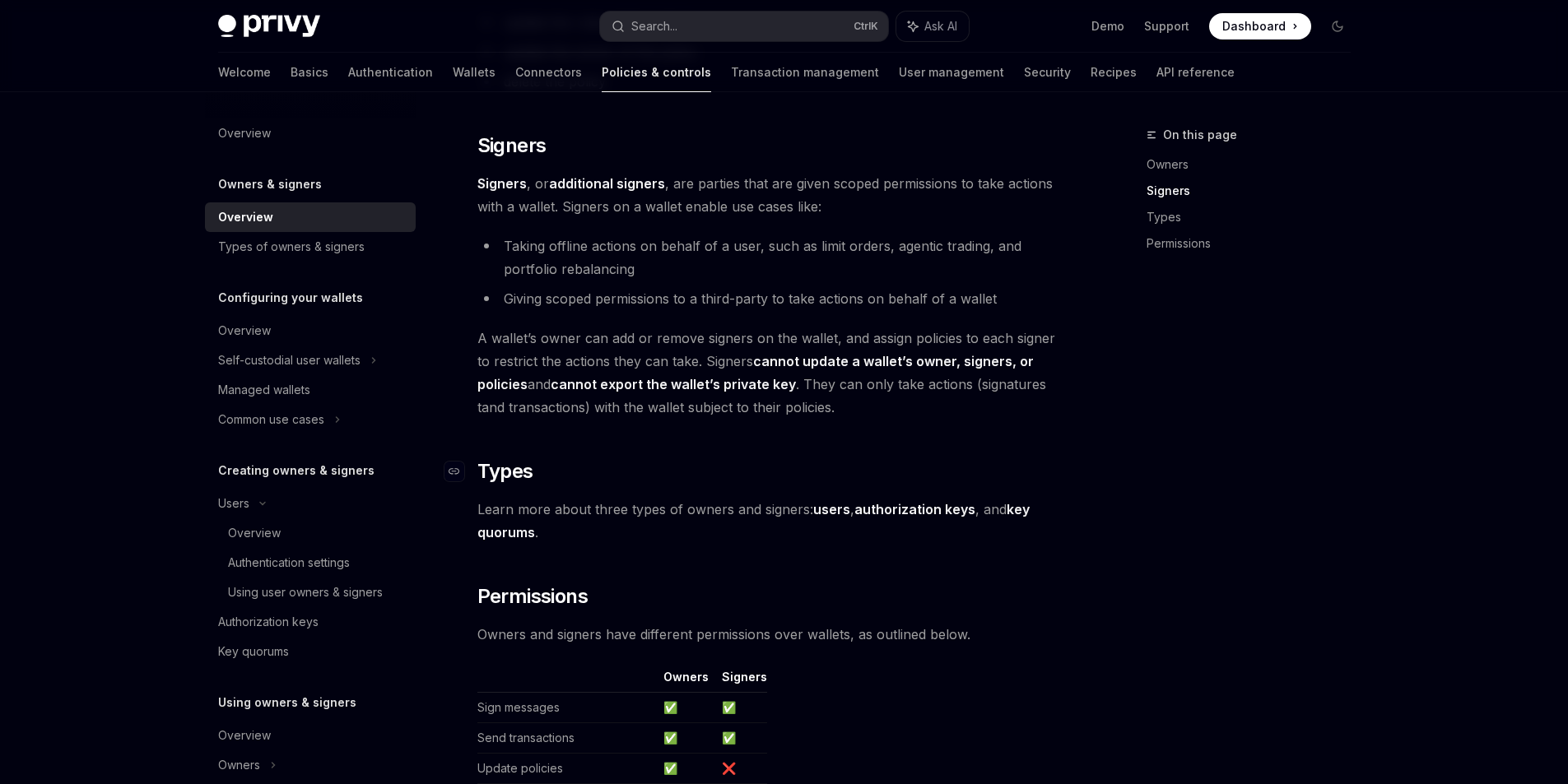
scroll to position [1151, 0]
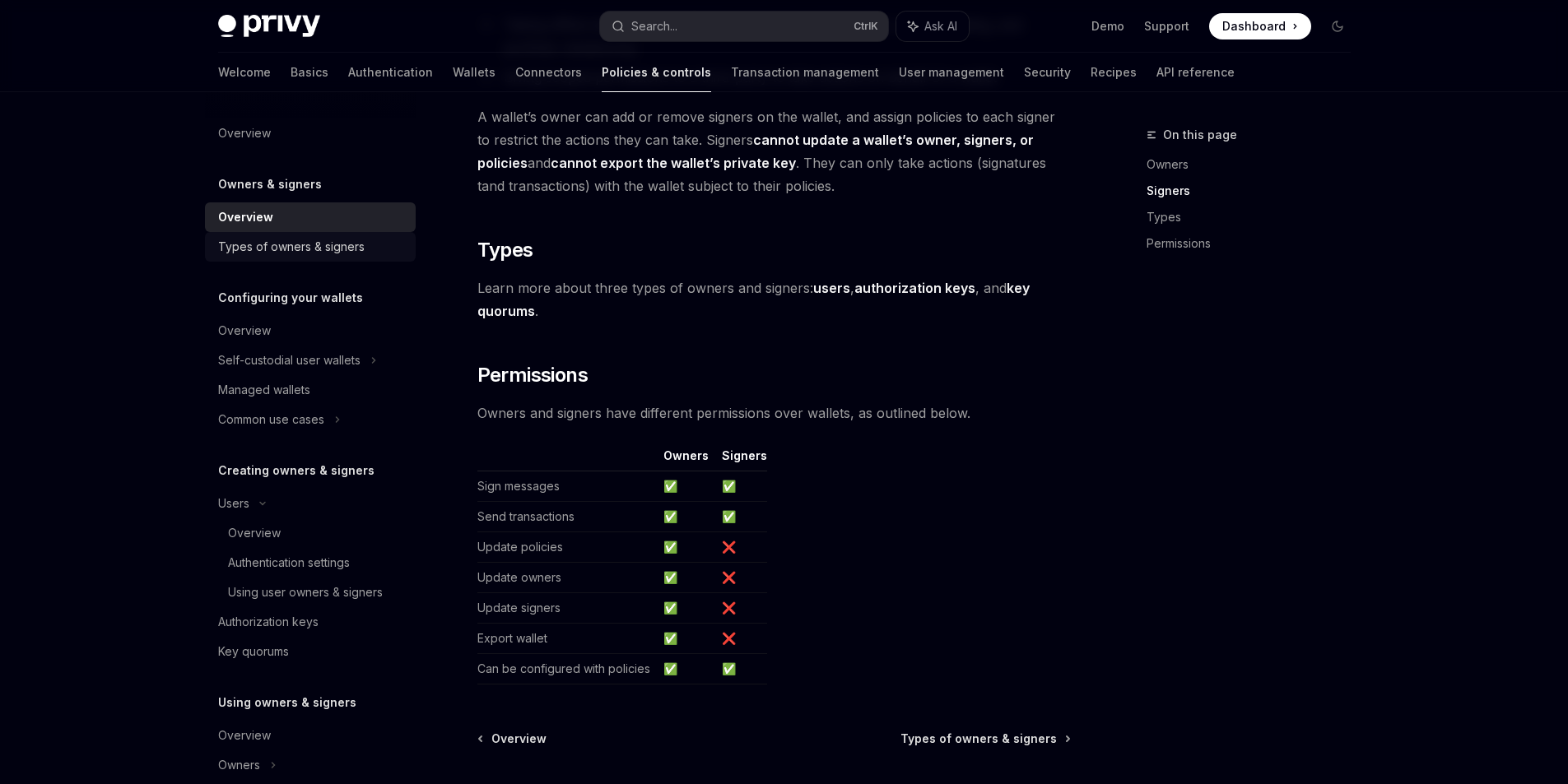
click at [274, 253] on div "Types of owners & signers" at bounding box center [292, 246] width 147 height 19
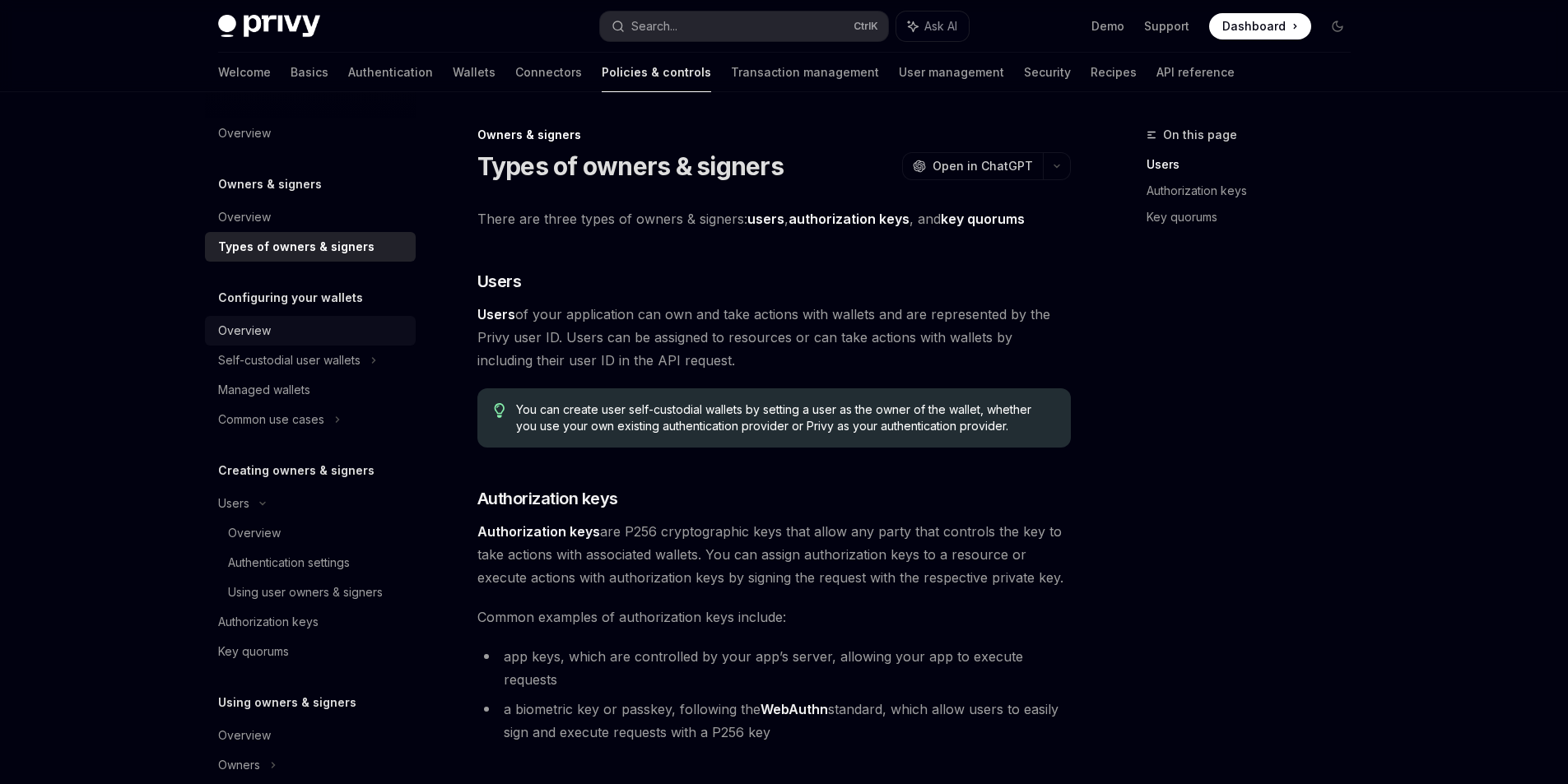
click at [252, 341] on div "Overview" at bounding box center [312, 330] width 187 height 19
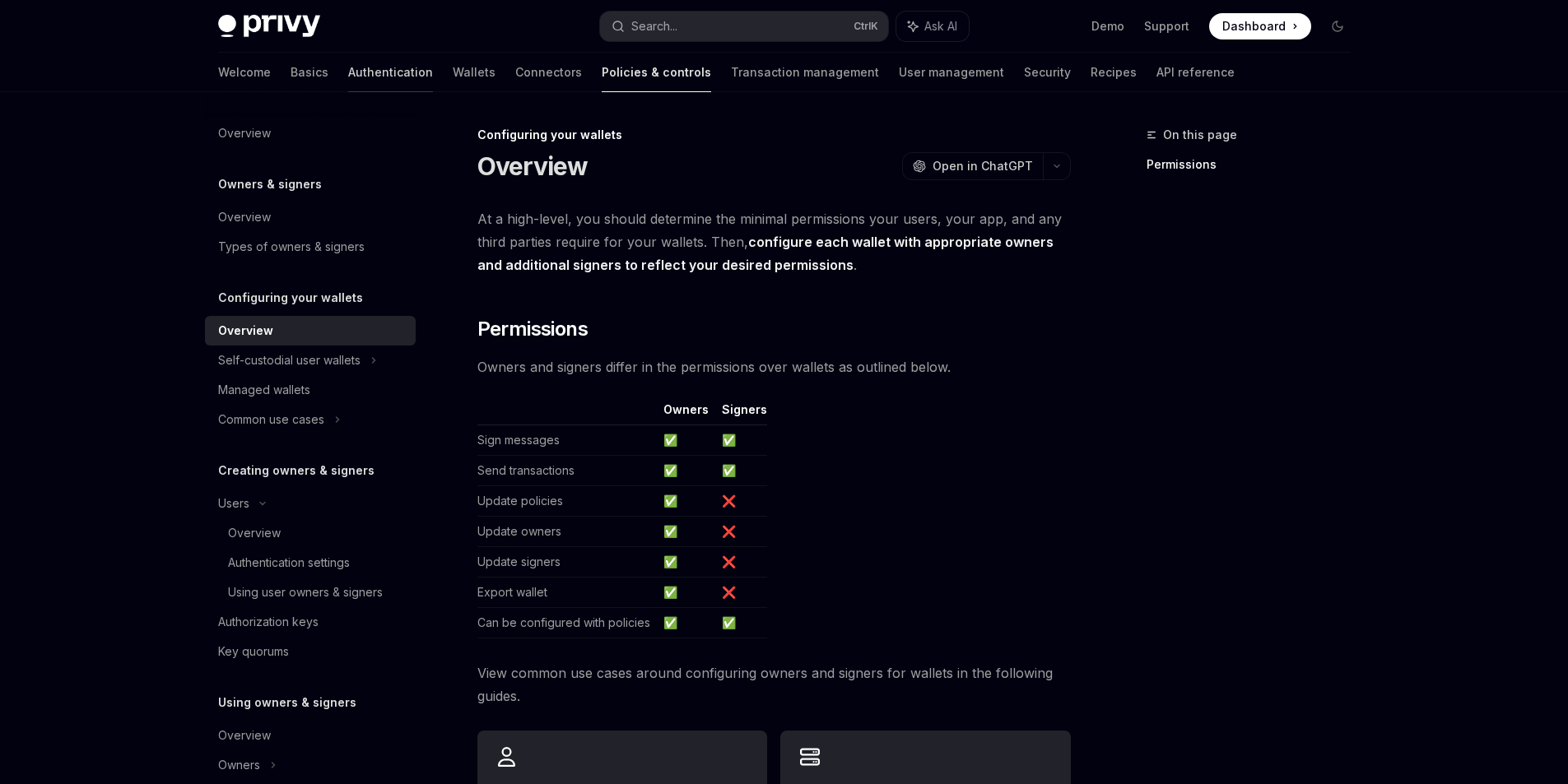
click at [348, 78] on link "Authentication" at bounding box center [390, 72] width 85 height 40
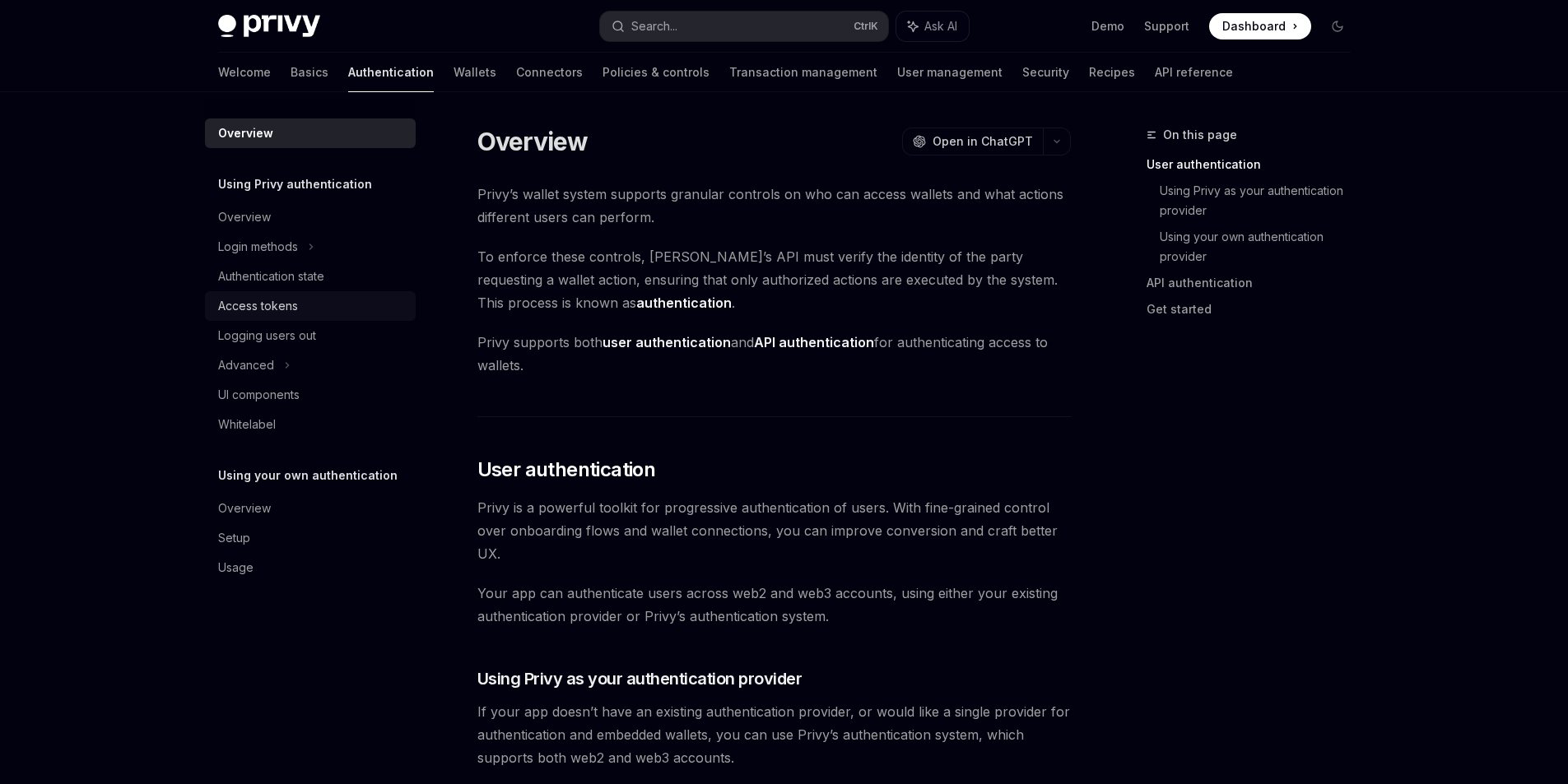
click at [254, 314] on div "Access tokens" at bounding box center [258, 305] width 80 height 19
type textarea "*"
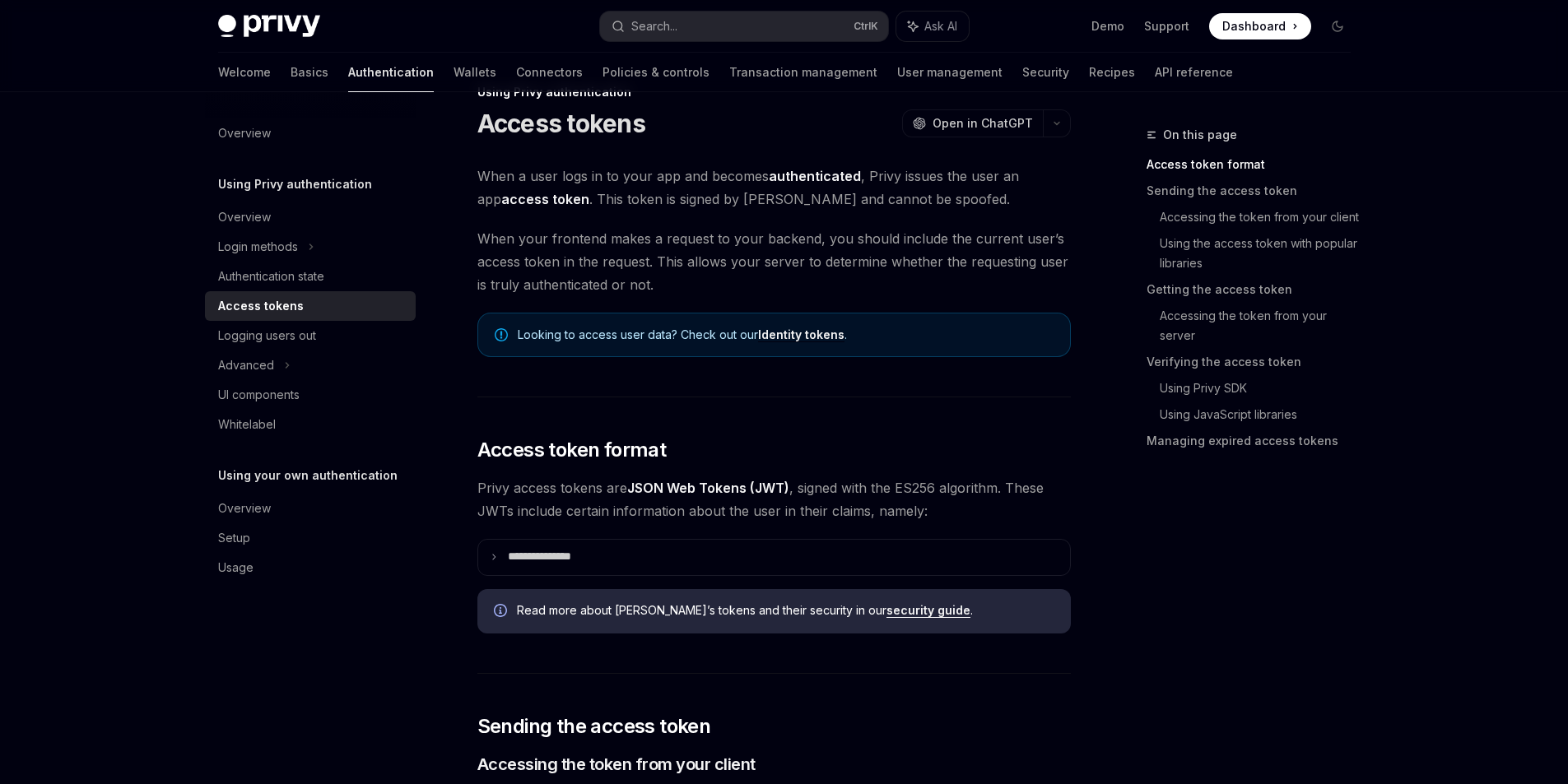
scroll to position [164, 0]
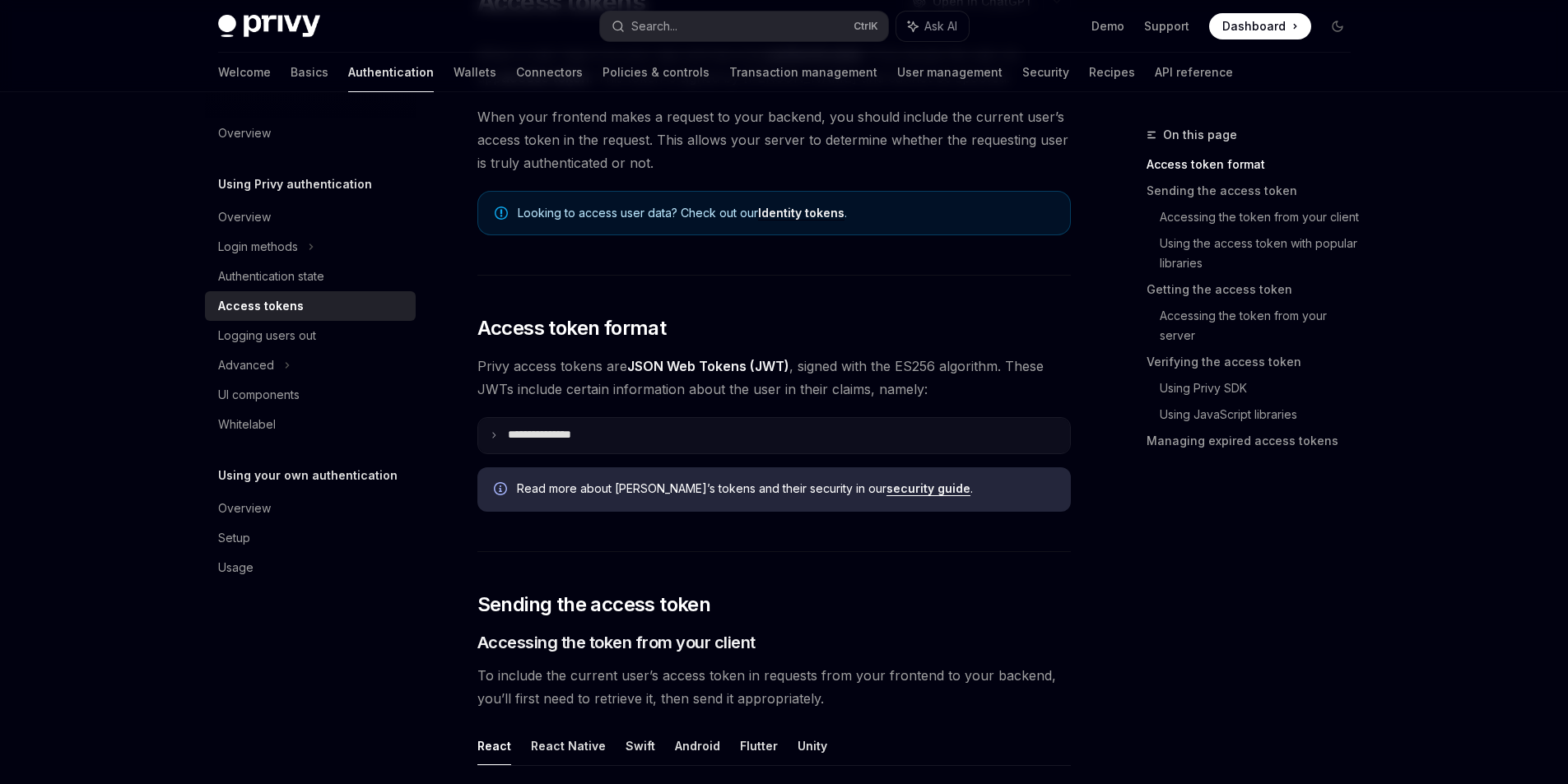
click at [561, 443] on p "**********" at bounding box center [555, 435] width 95 height 16
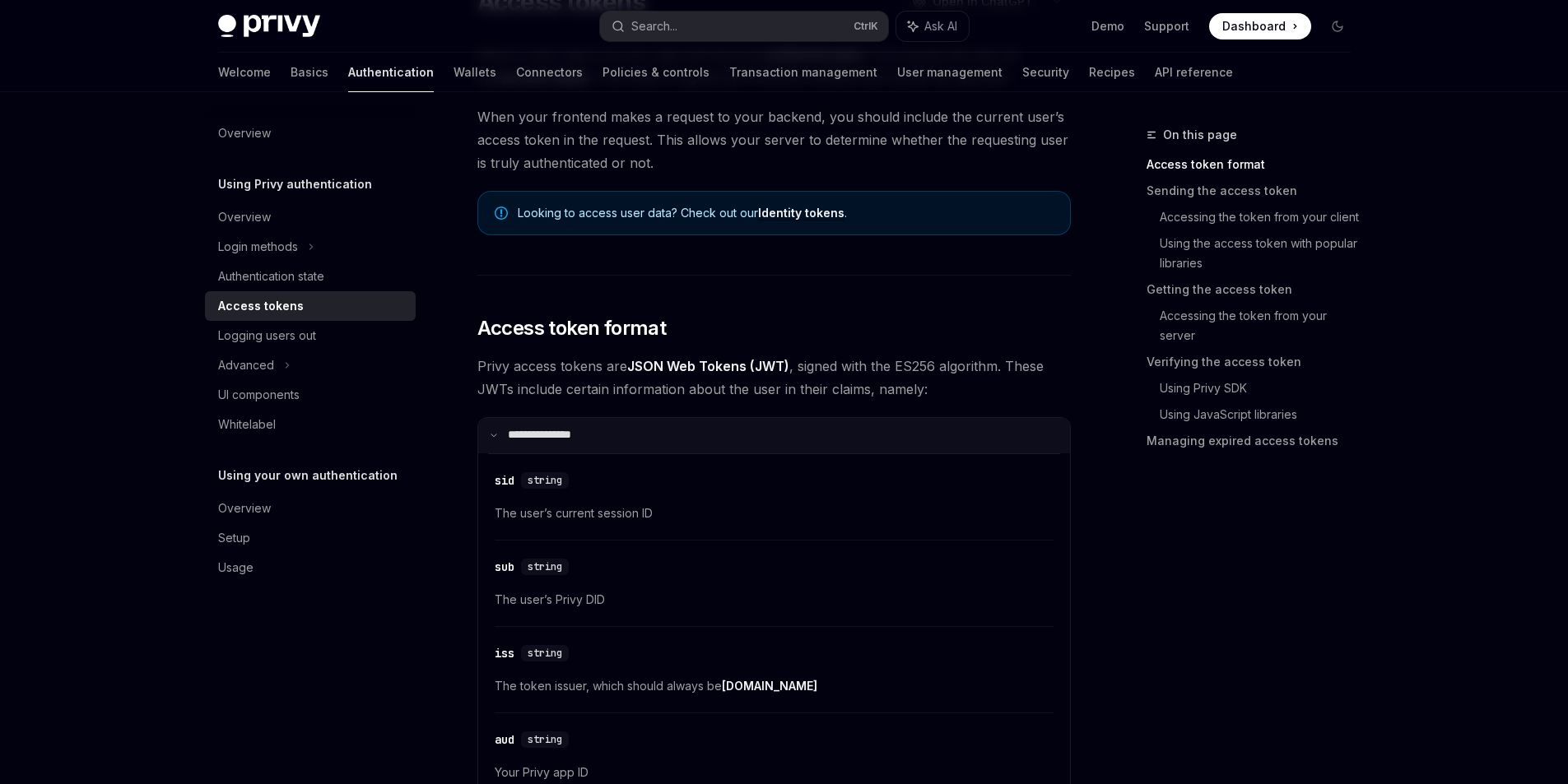
click at [559, 443] on p "**********" at bounding box center [553, 435] width 90 height 16
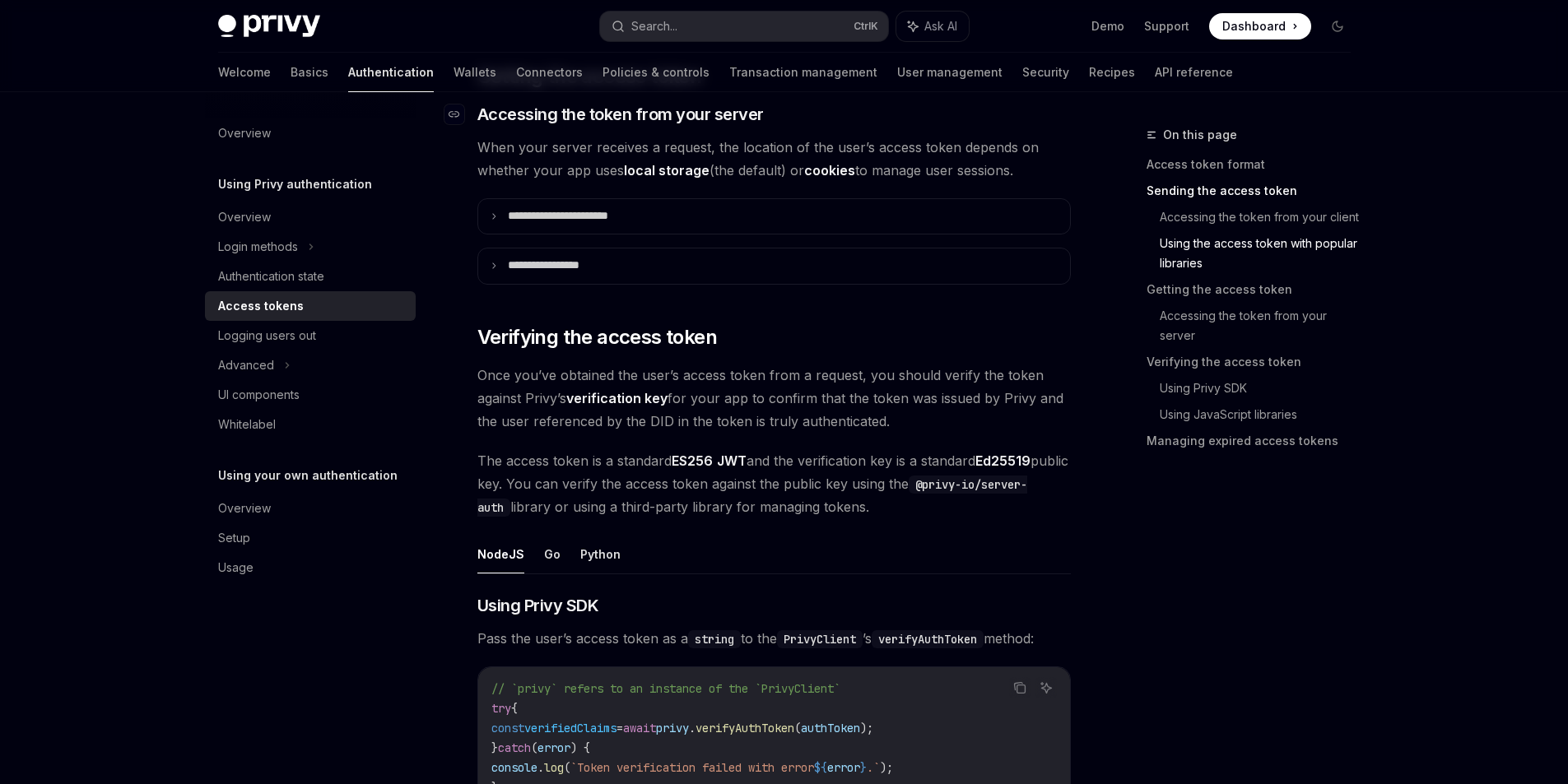
scroll to position [2138, 0]
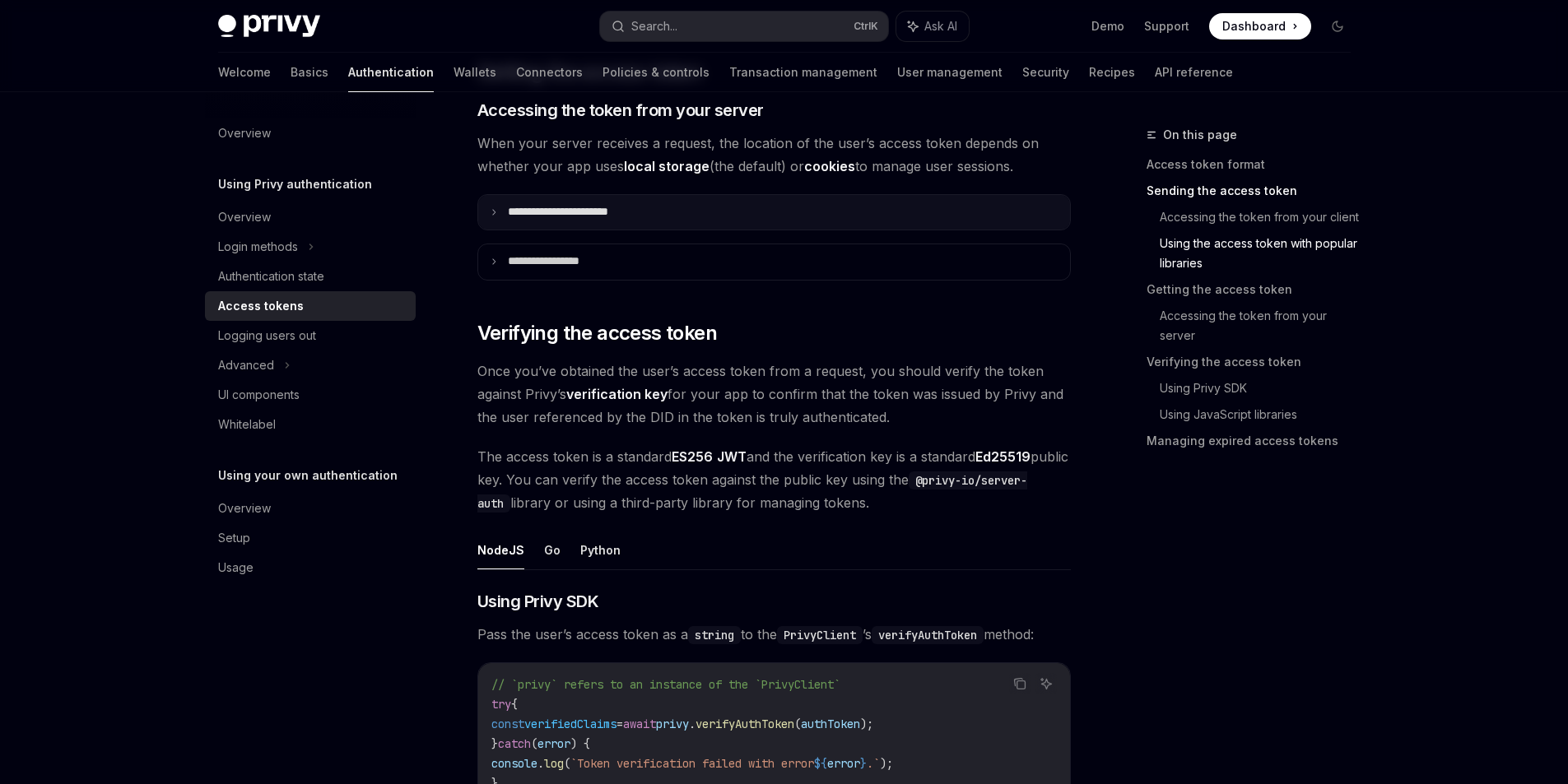
click at [526, 230] on summary "**********" at bounding box center [774, 213] width 592 height 35
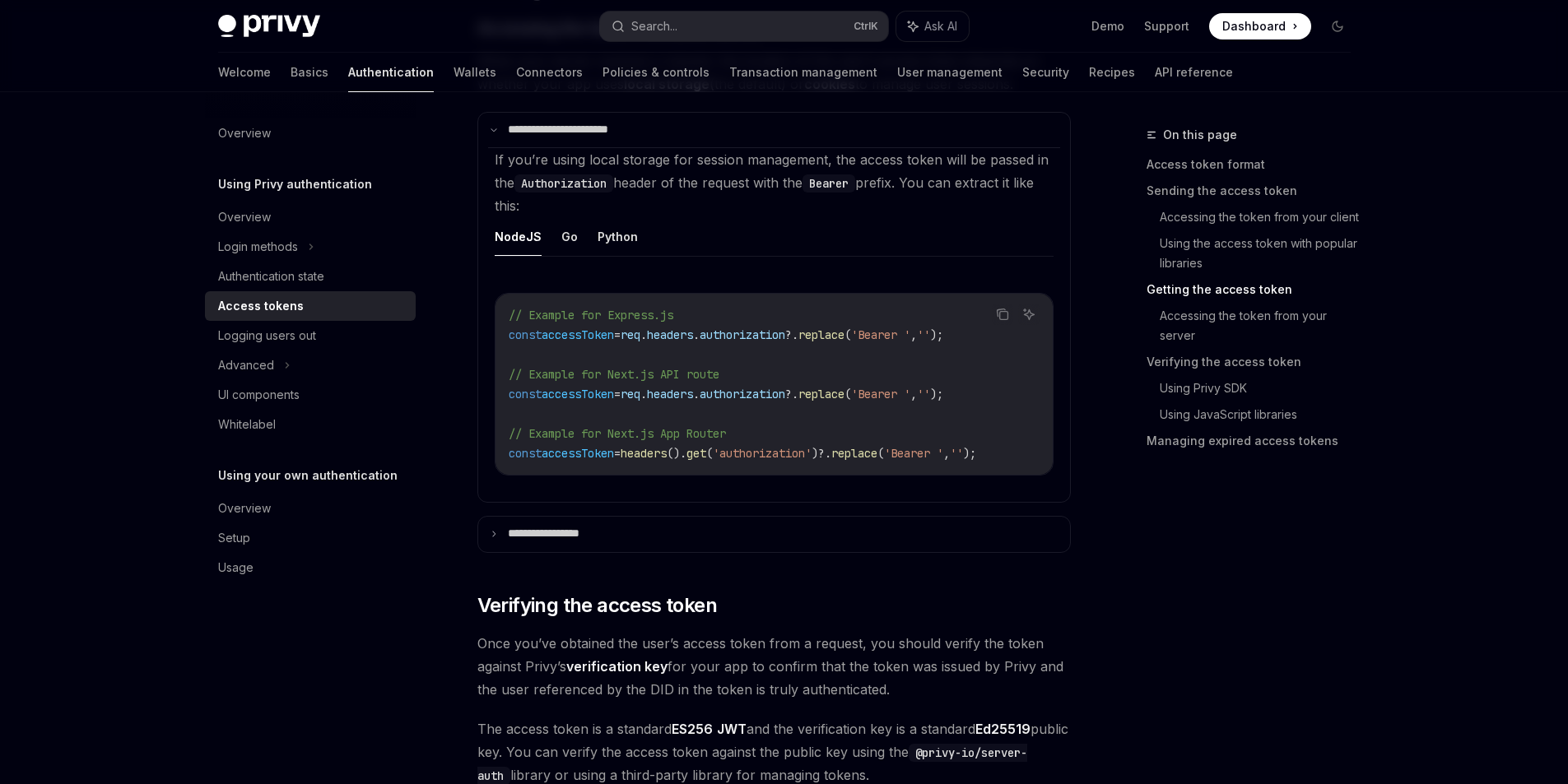
scroll to position [2303, 0]
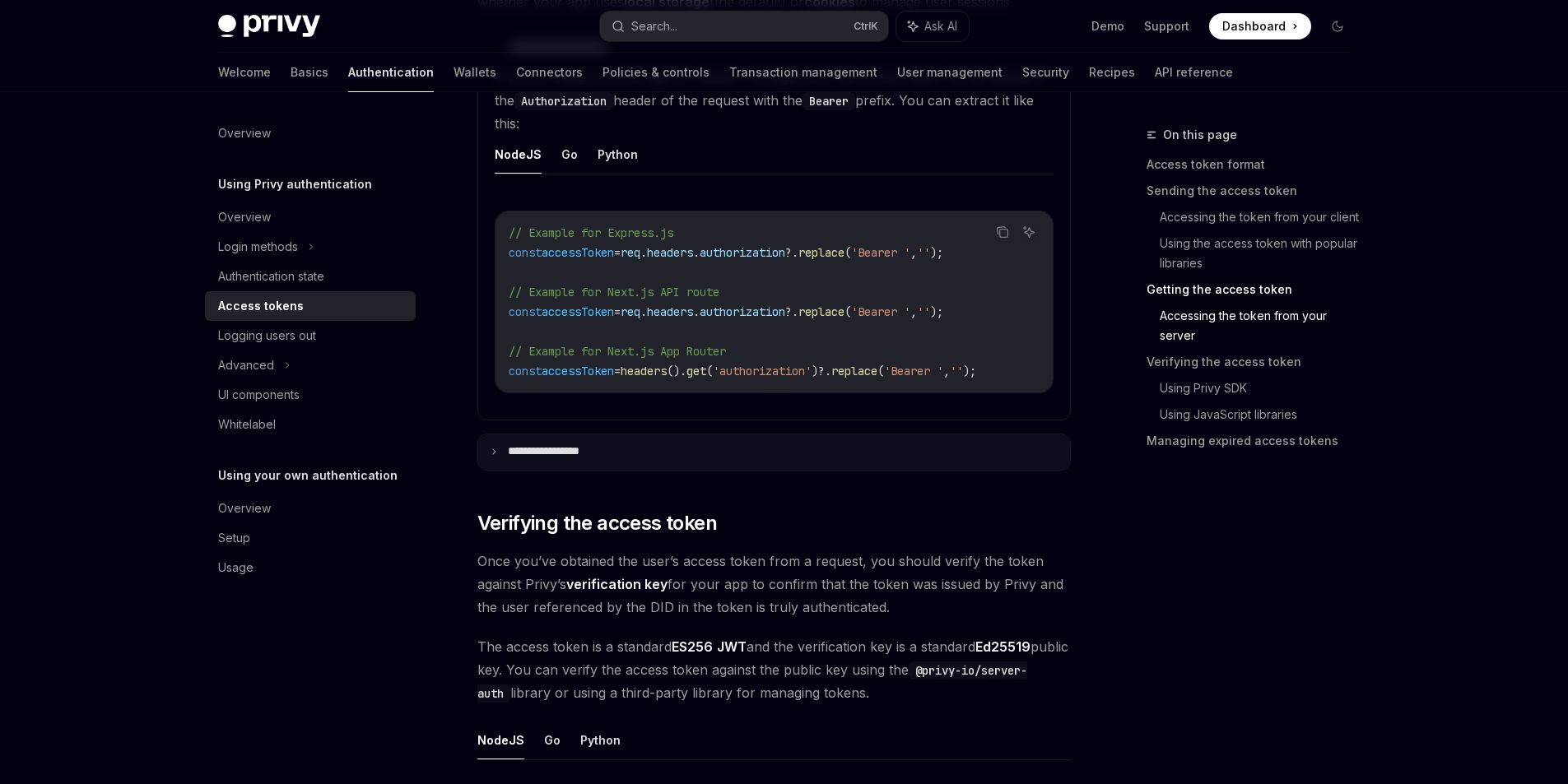
click at [515, 470] on summary "**********" at bounding box center [774, 452] width 592 height 35
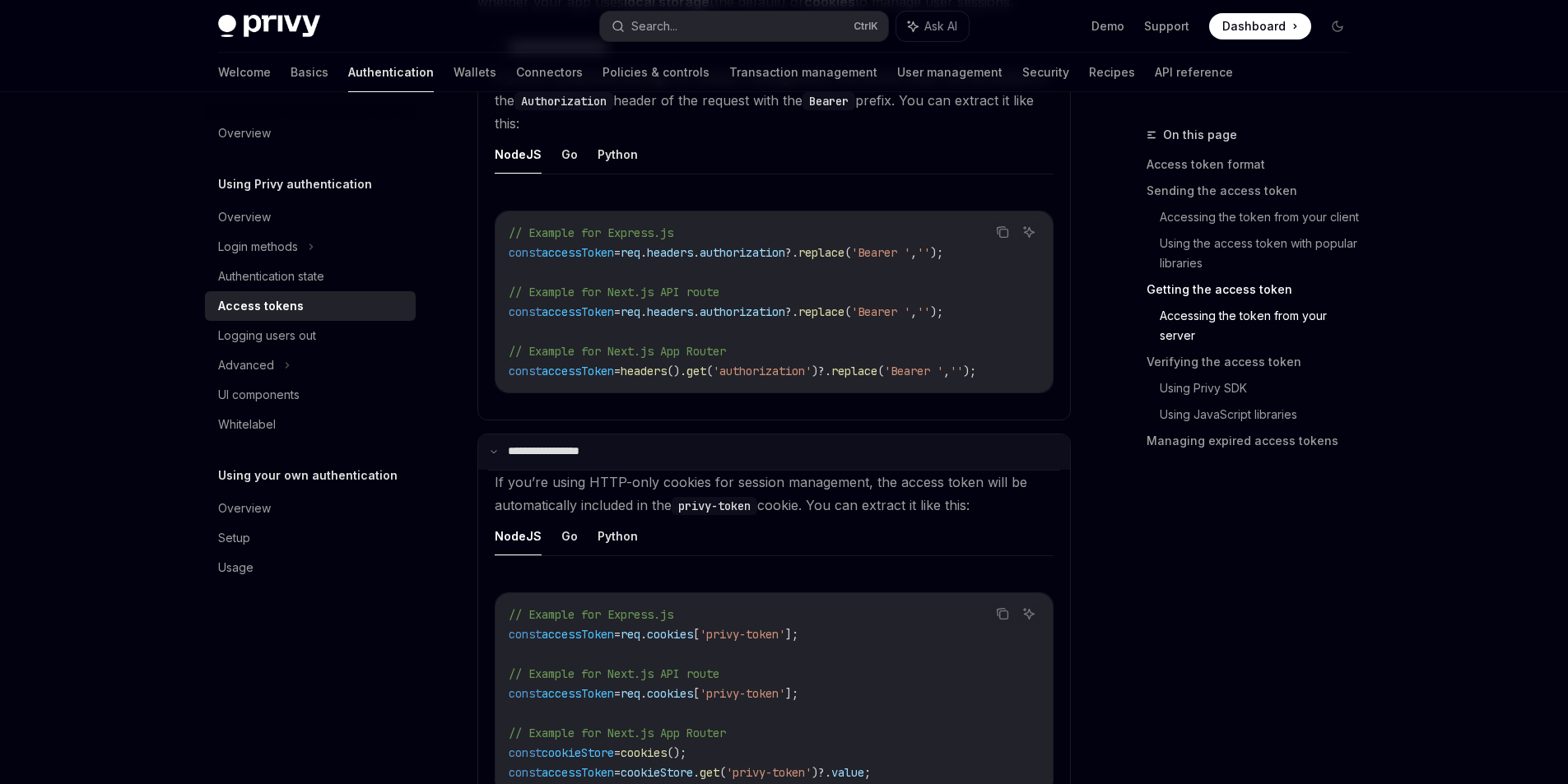
click at [514, 470] on summary "**********" at bounding box center [774, 452] width 592 height 35
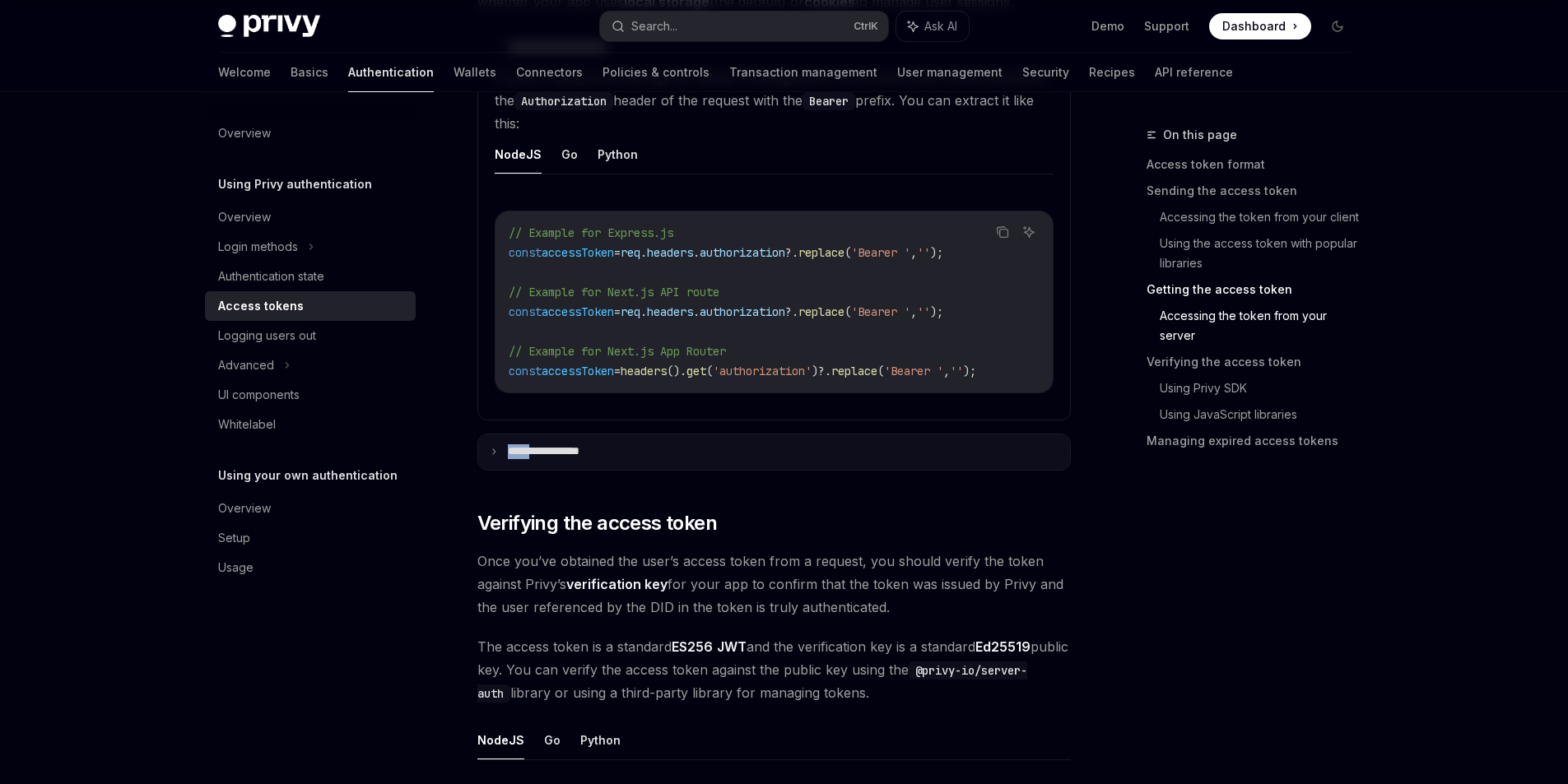
click at [514, 470] on summary "**********" at bounding box center [774, 452] width 592 height 35
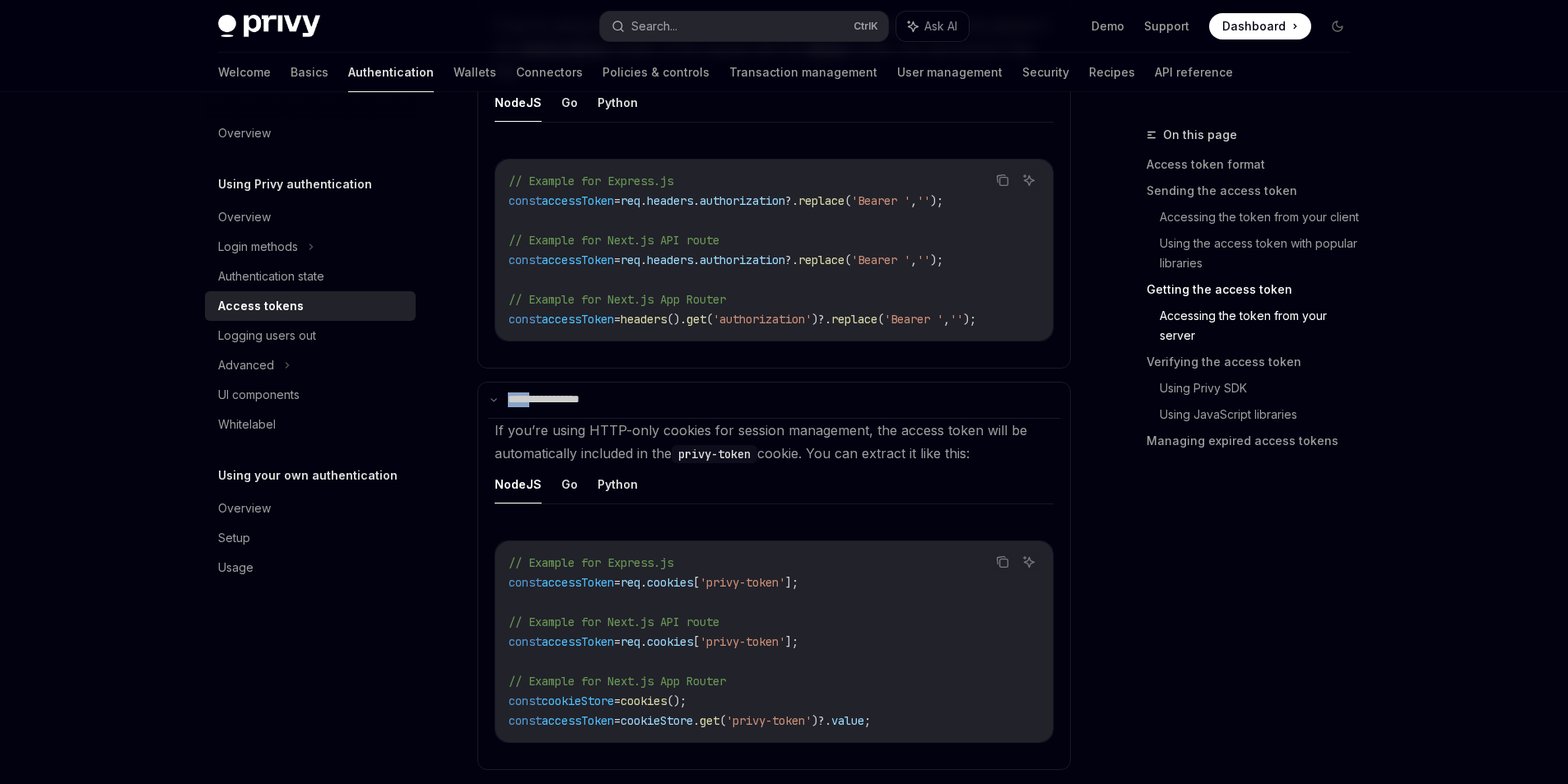
scroll to position [2468, 0]
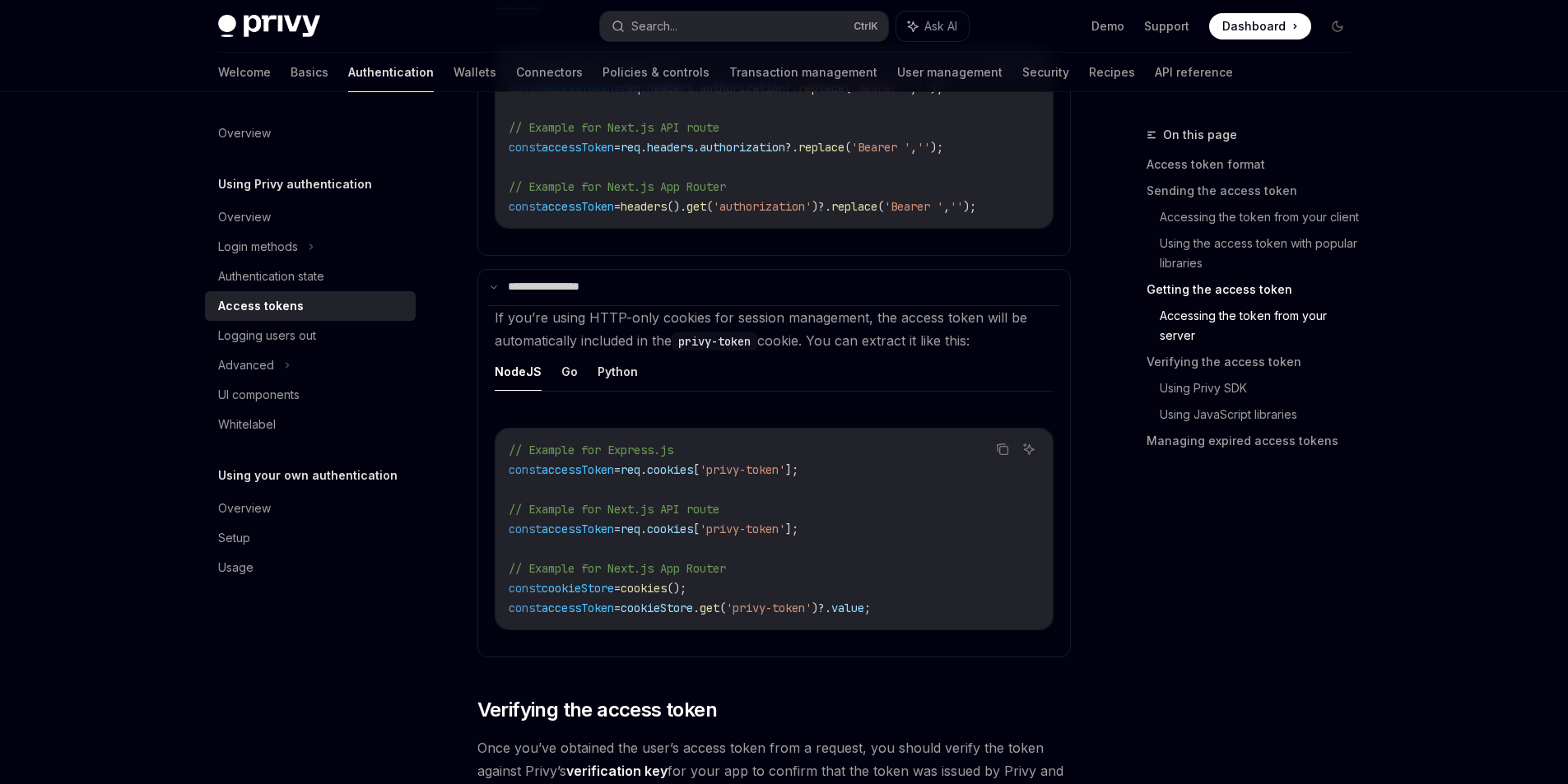
click at [427, 602] on div "**********" at bounding box center [619, 451] width 908 height 5587
click at [518, 305] on summary "**********" at bounding box center [774, 288] width 592 height 35
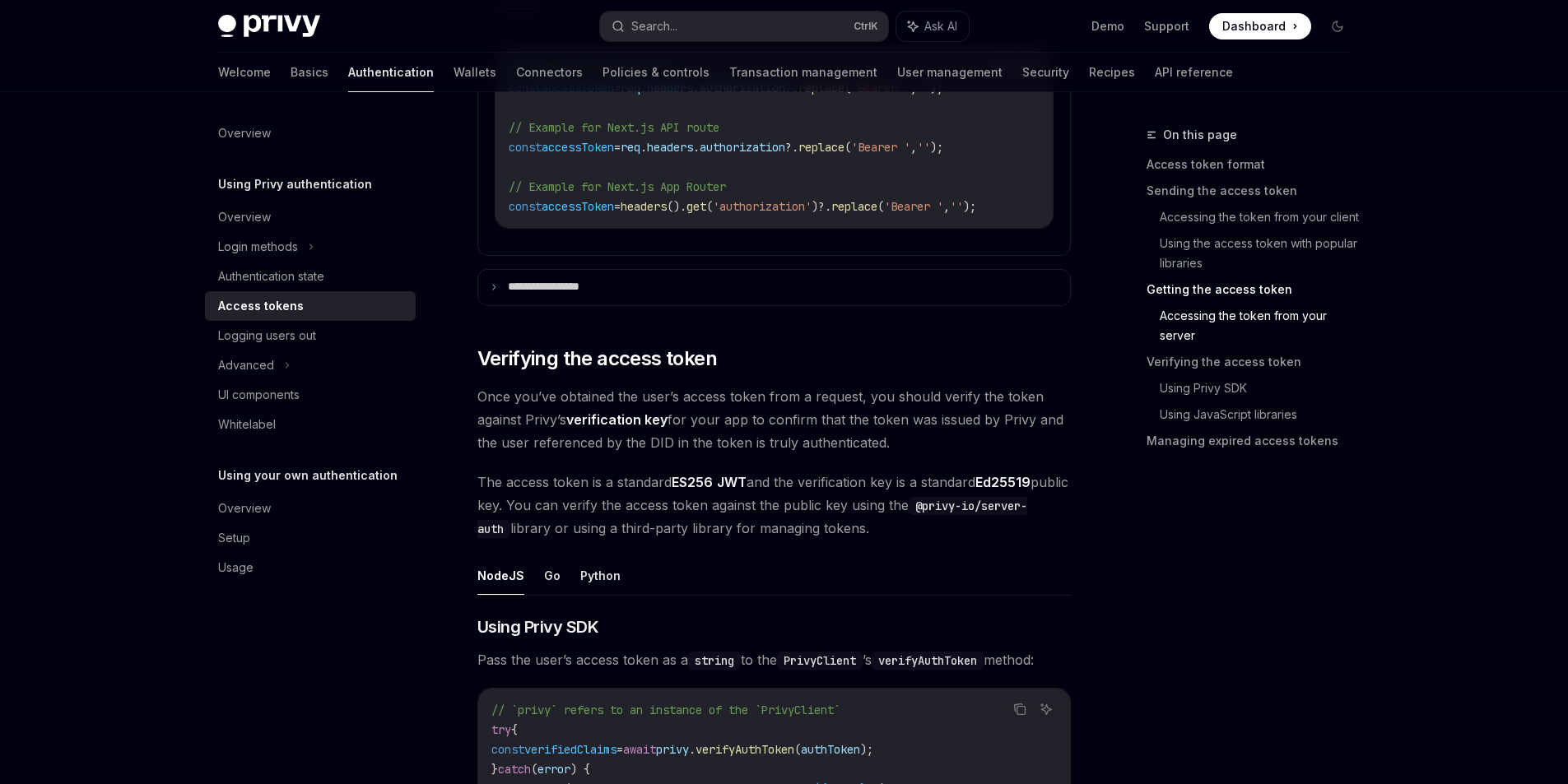
click at [429, 499] on div "**********" at bounding box center [619, 275] width 908 height 5236
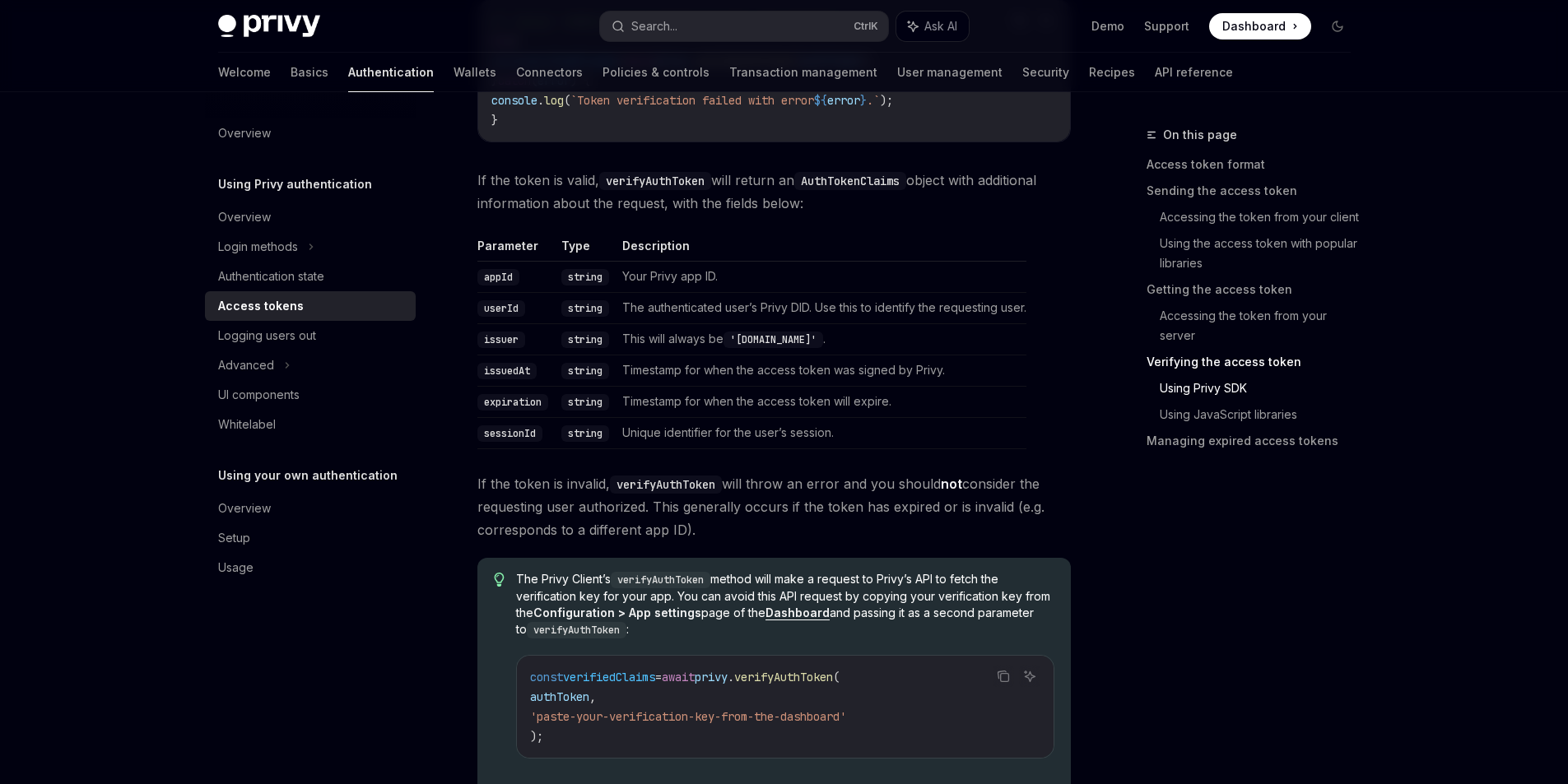
scroll to position [3043, 0]
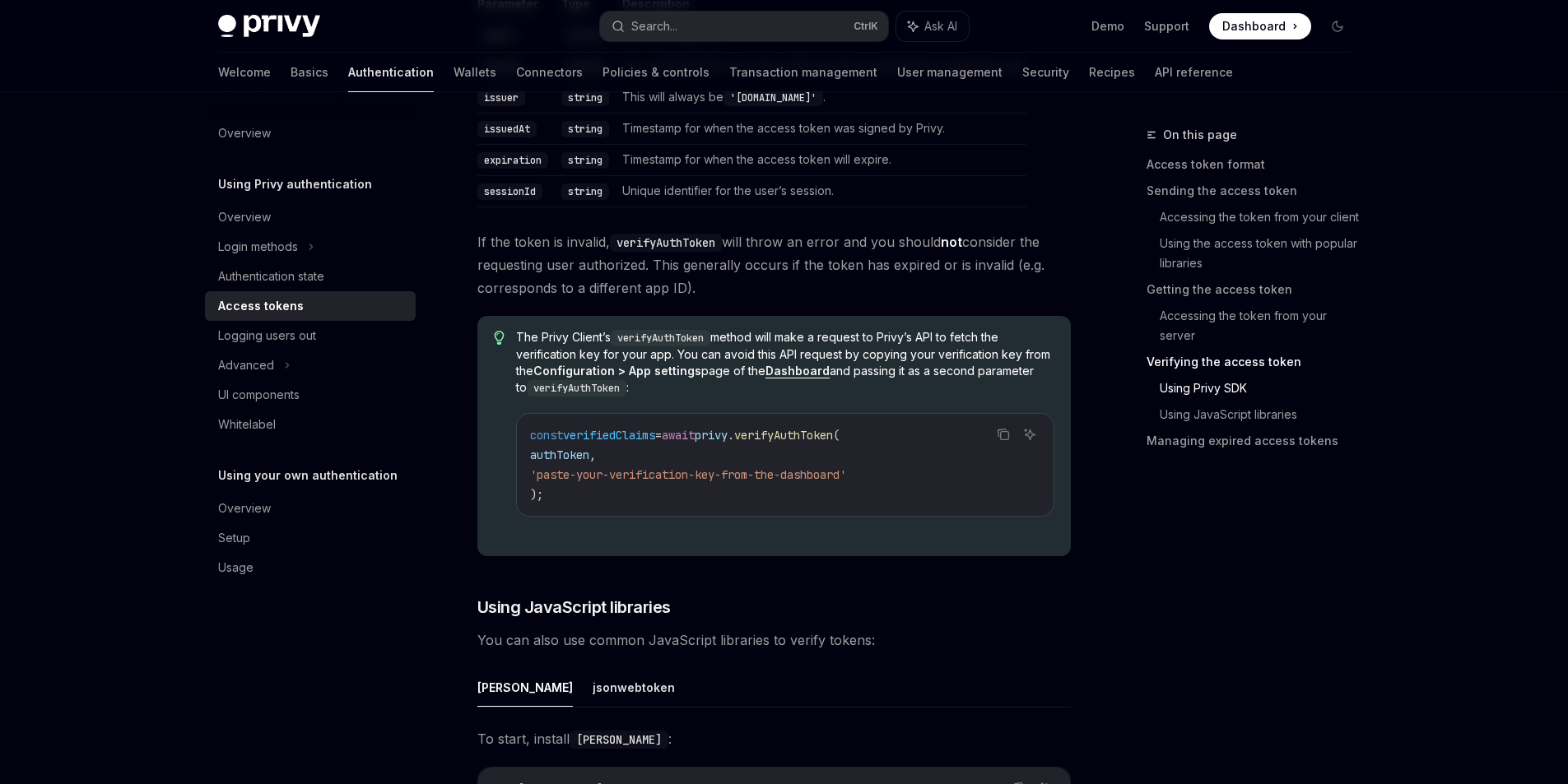
scroll to position [3043, 0]
click at [291, 74] on link "Basics" at bounding box center [309, 72] width 38 height 40
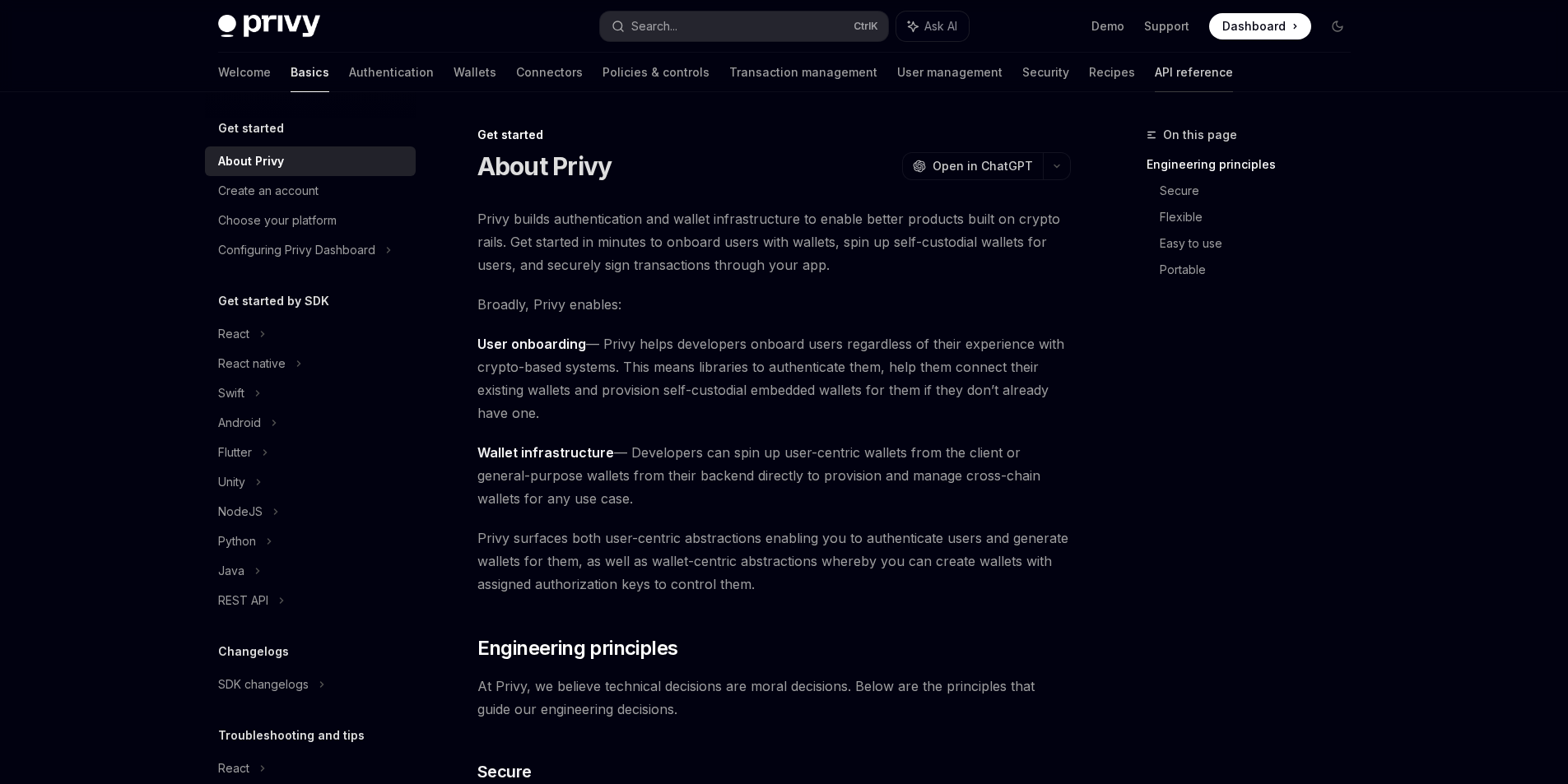
click at [1155, 83] on link "API reference" at bounding box center [1193, 72] width 79 height 40
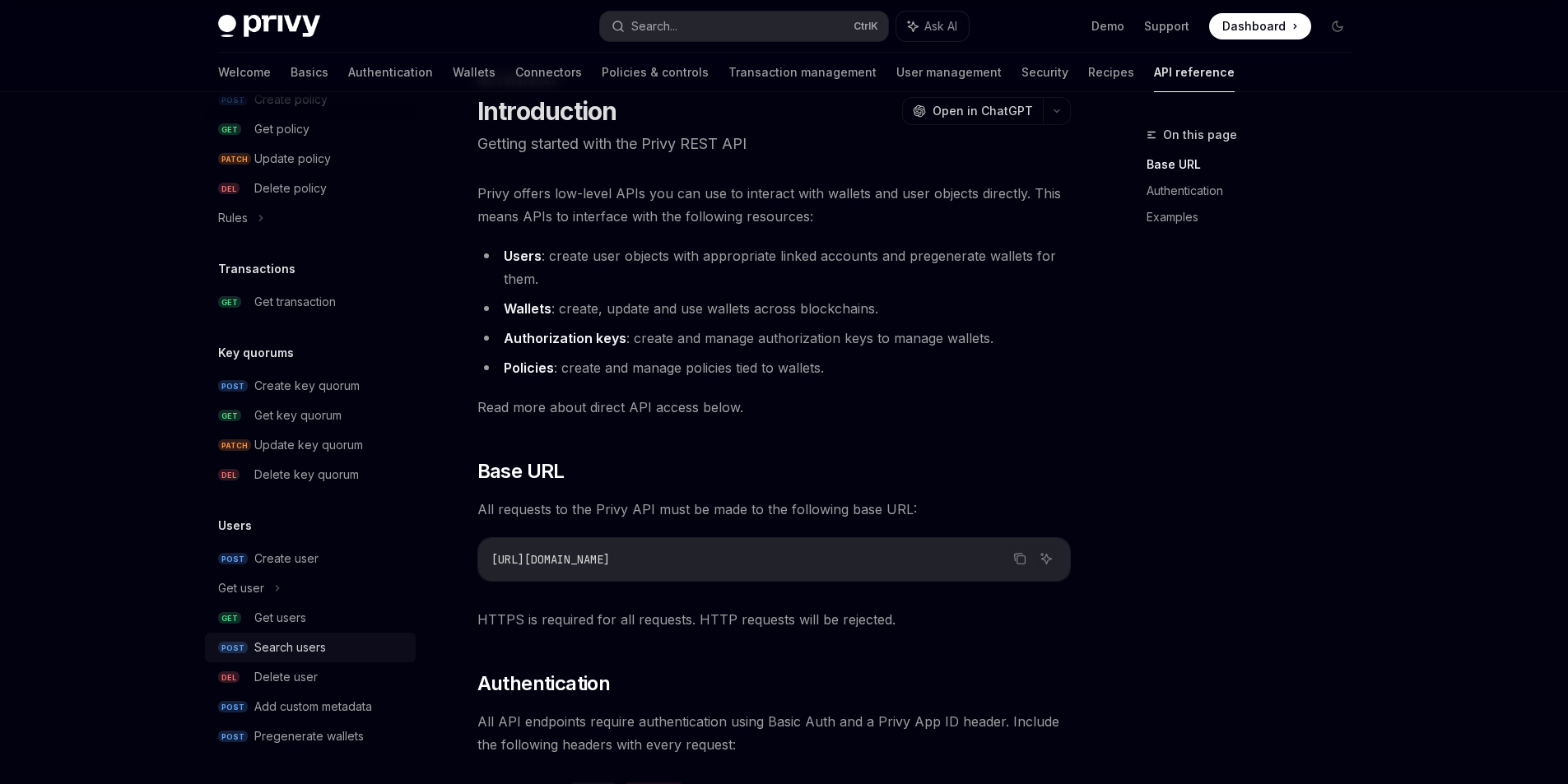
scroll to position [82, 0]
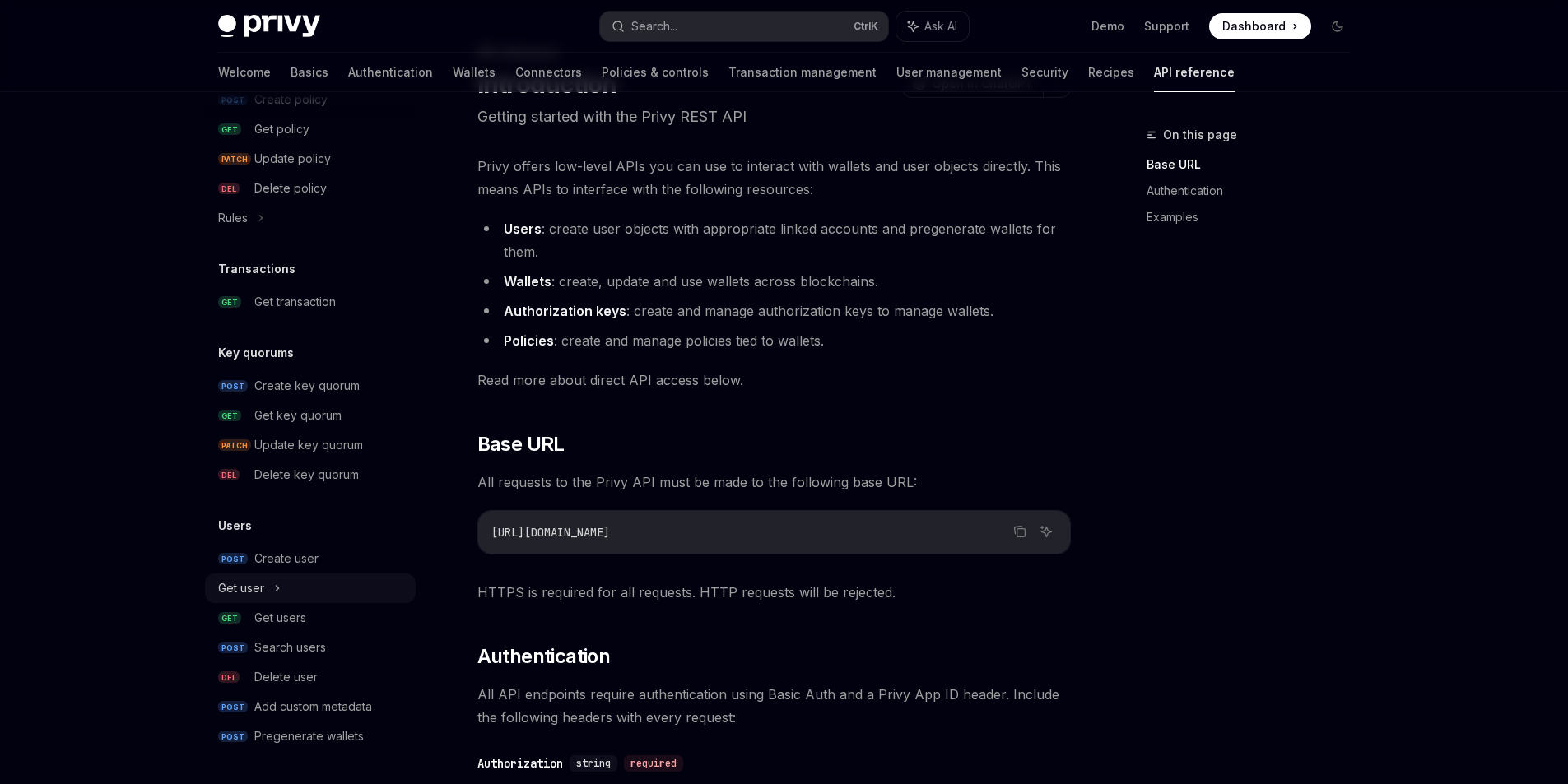
click at [274, 578] on icon at bounding box center [276, 588] width 6 height 19
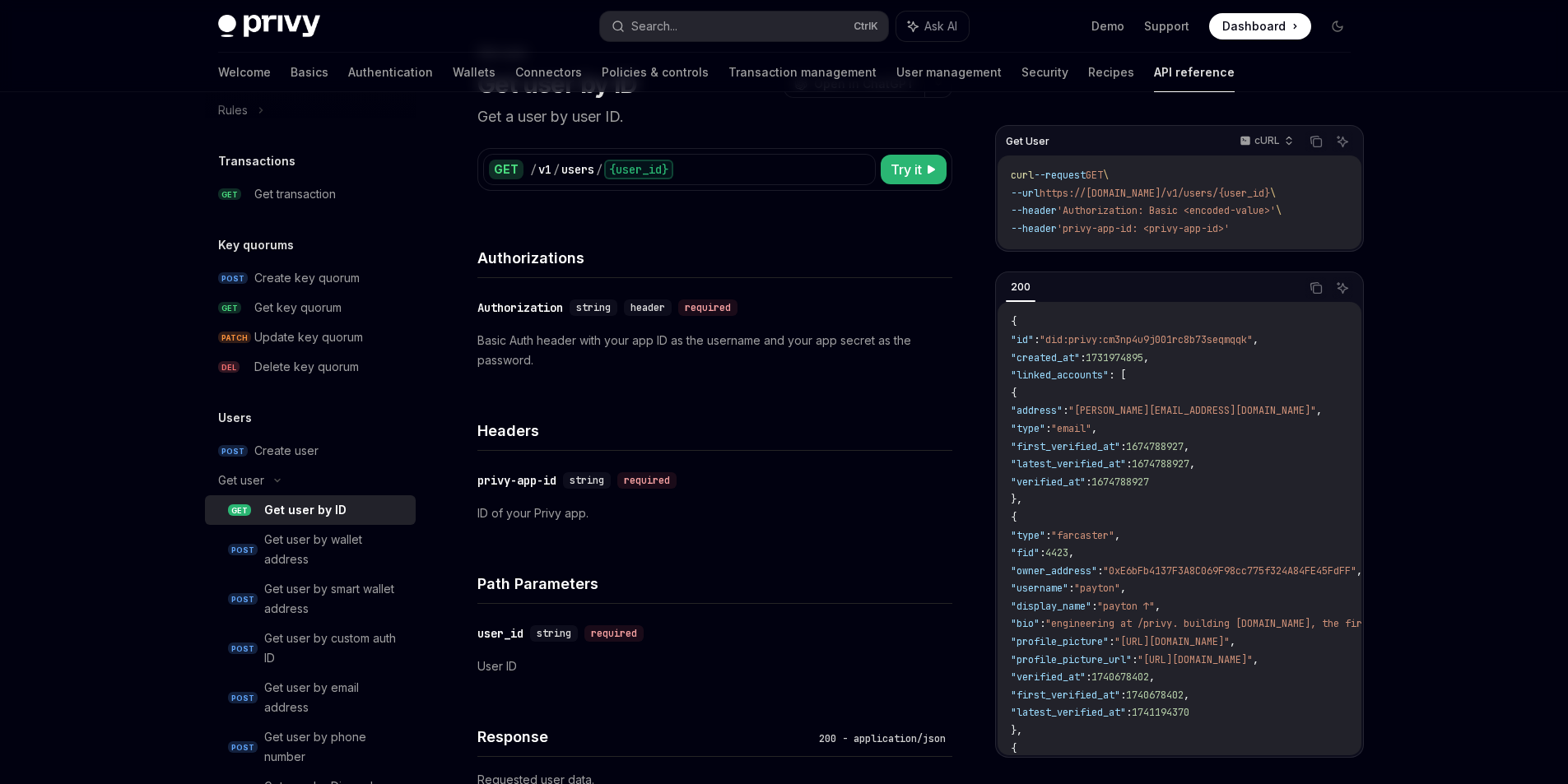
click at [264, 520] on div "Get user by ID" at bounding box center [305, 509] width 82 height 19
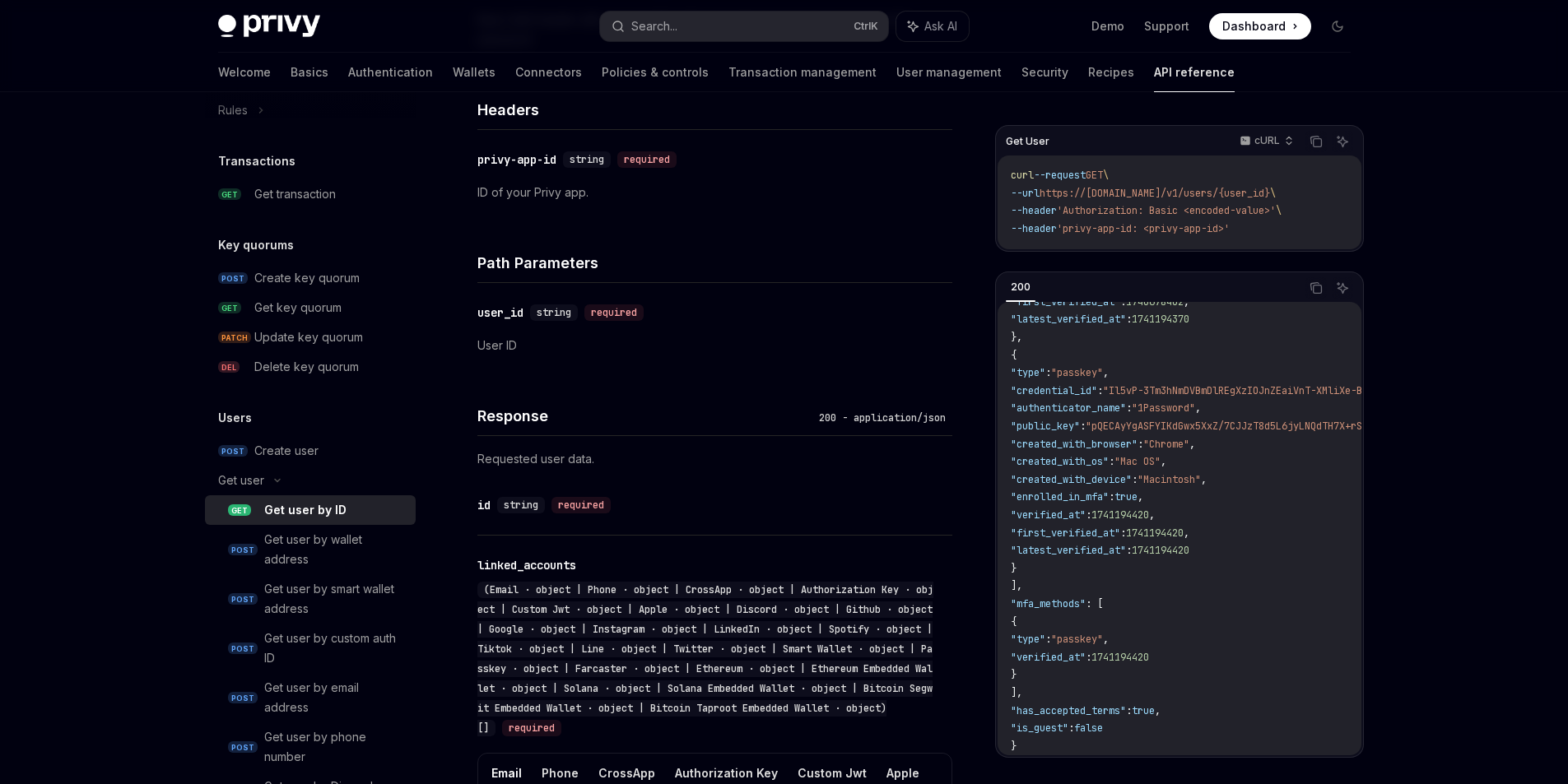
scroll to position [494, 0]
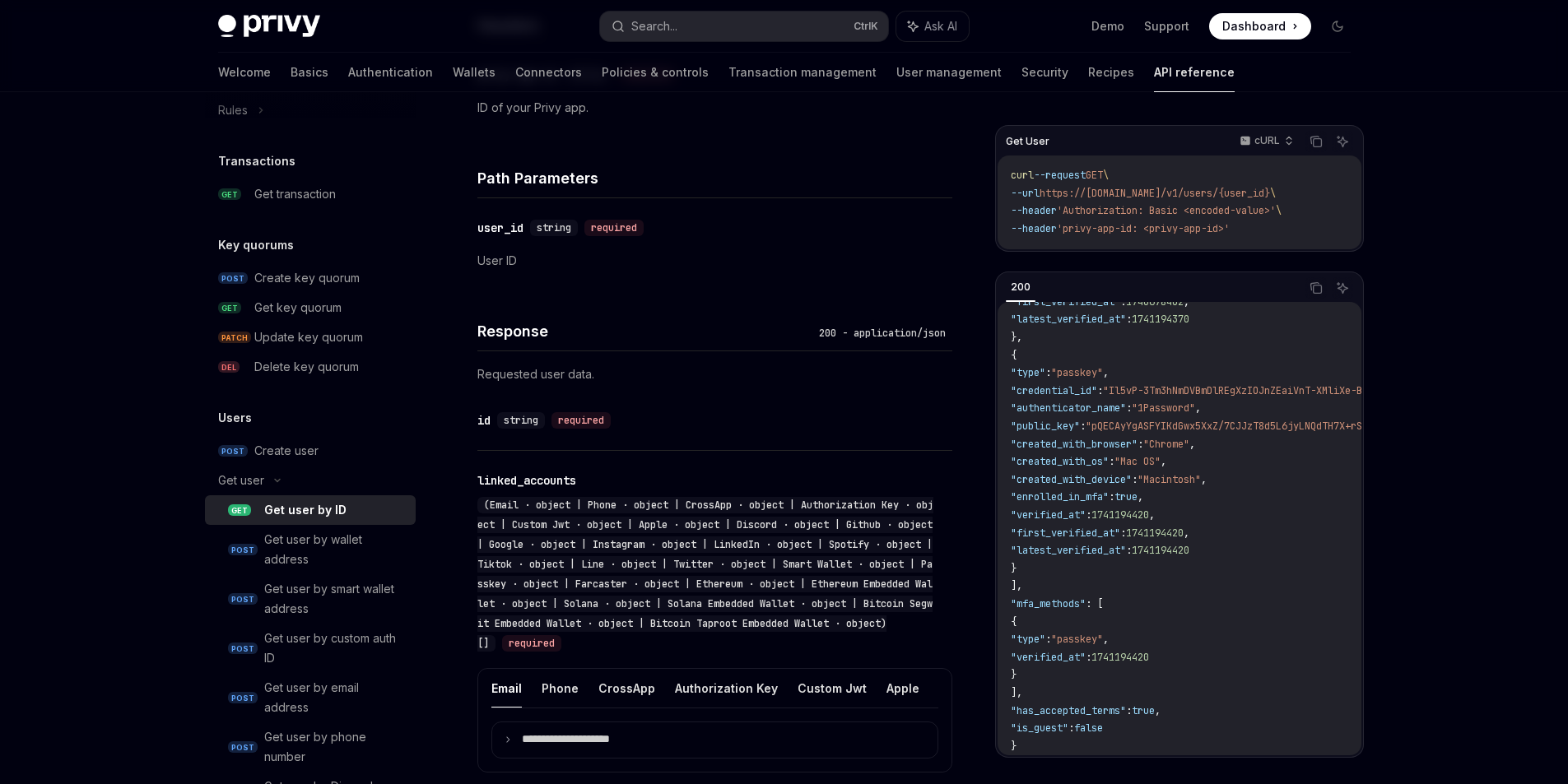
drag, startPoint x: 861, startPoint y: 553, endPoint x: 861, endPoint y: 514, distance: 39.0
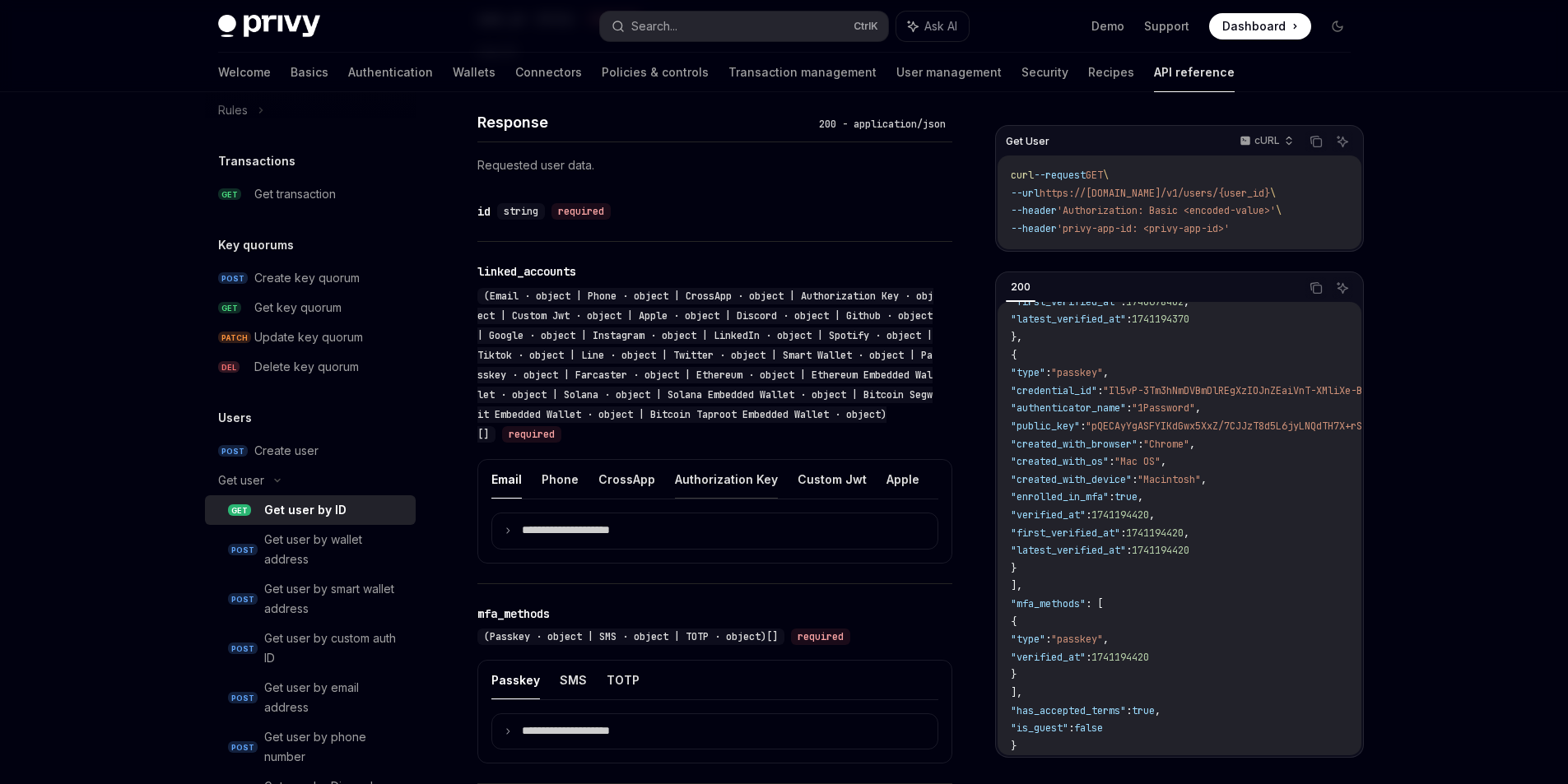
scroll to position [716, 0]
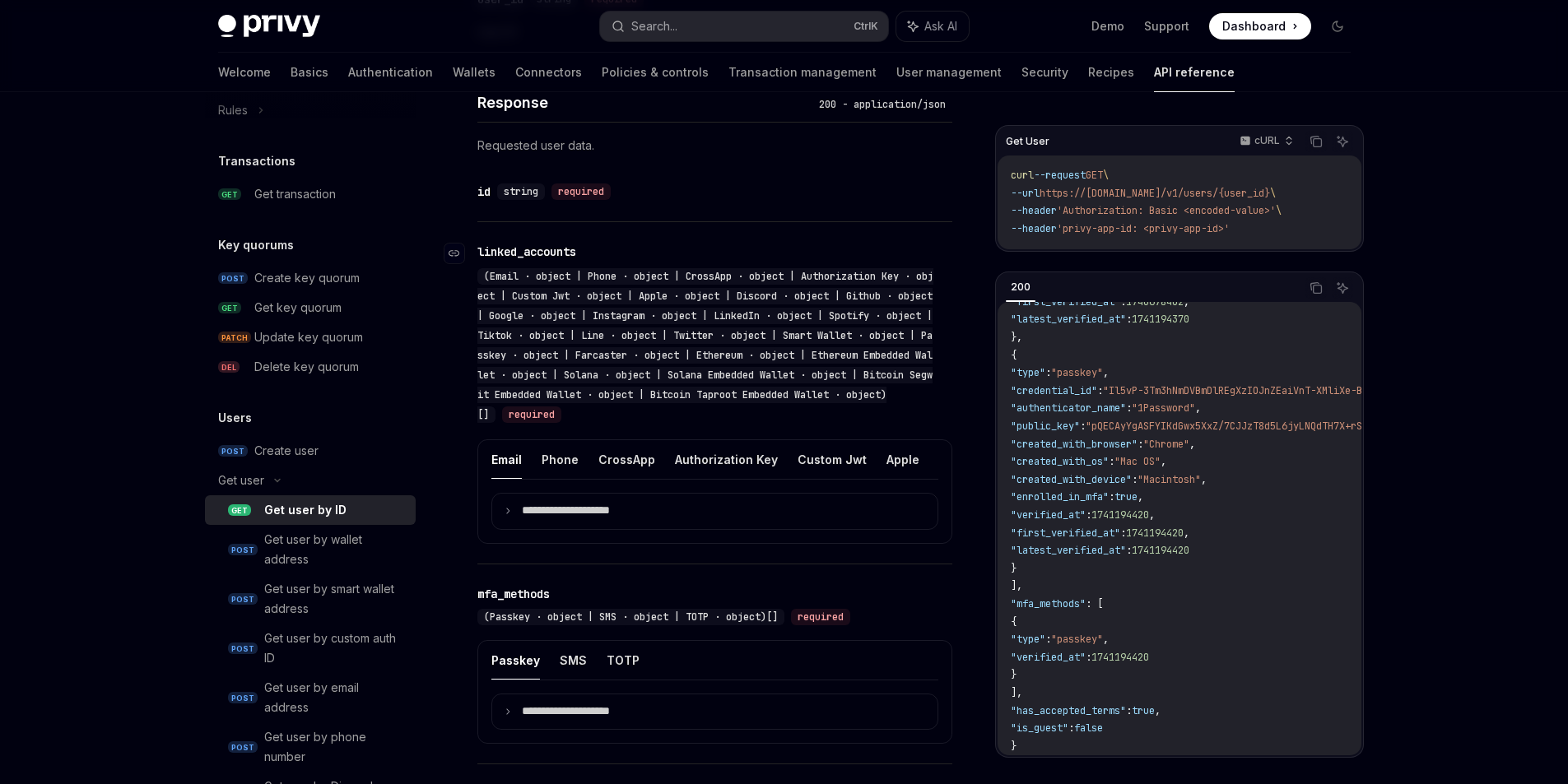
click at [733, 404] on span "(Email · object | Phone · object | CrossApp · object | Authorization Key · obje…" at bounding box center [705, 345] width 456 height 151
click at [646, 421] on span "(Email · object | Phone · object | CrossApp · object | Authorization Key · obje…" at bounding box center [705, 345] width 456 height 151
click at [571, 519] on p "**********" at bounding box center [583, 511] width 122 height 16
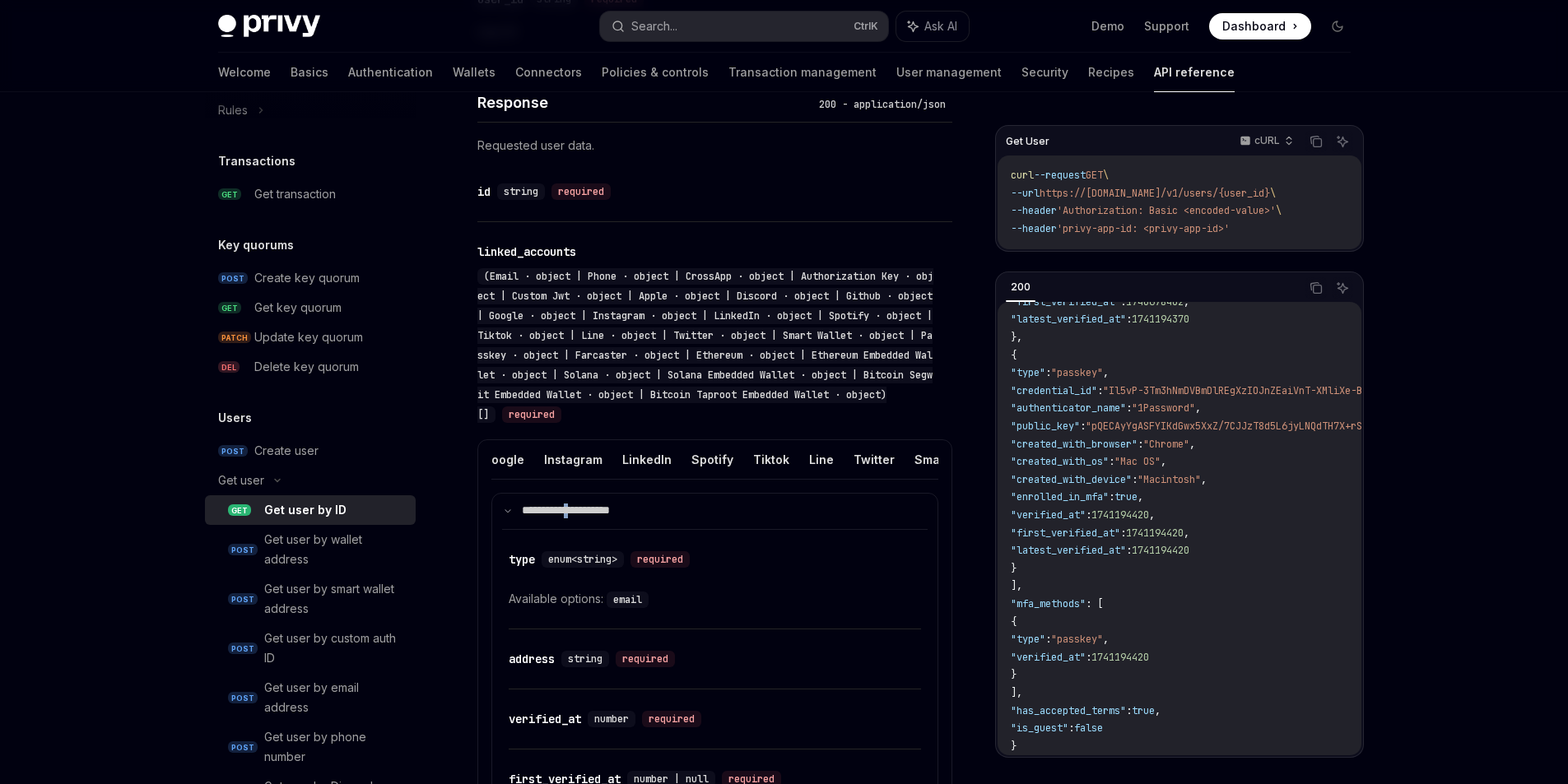
scroll to position [0, 600]
click at [875, 479] on button "Twitter" at bounding box center [854, 459] width 42 height 39
type textarea "*"
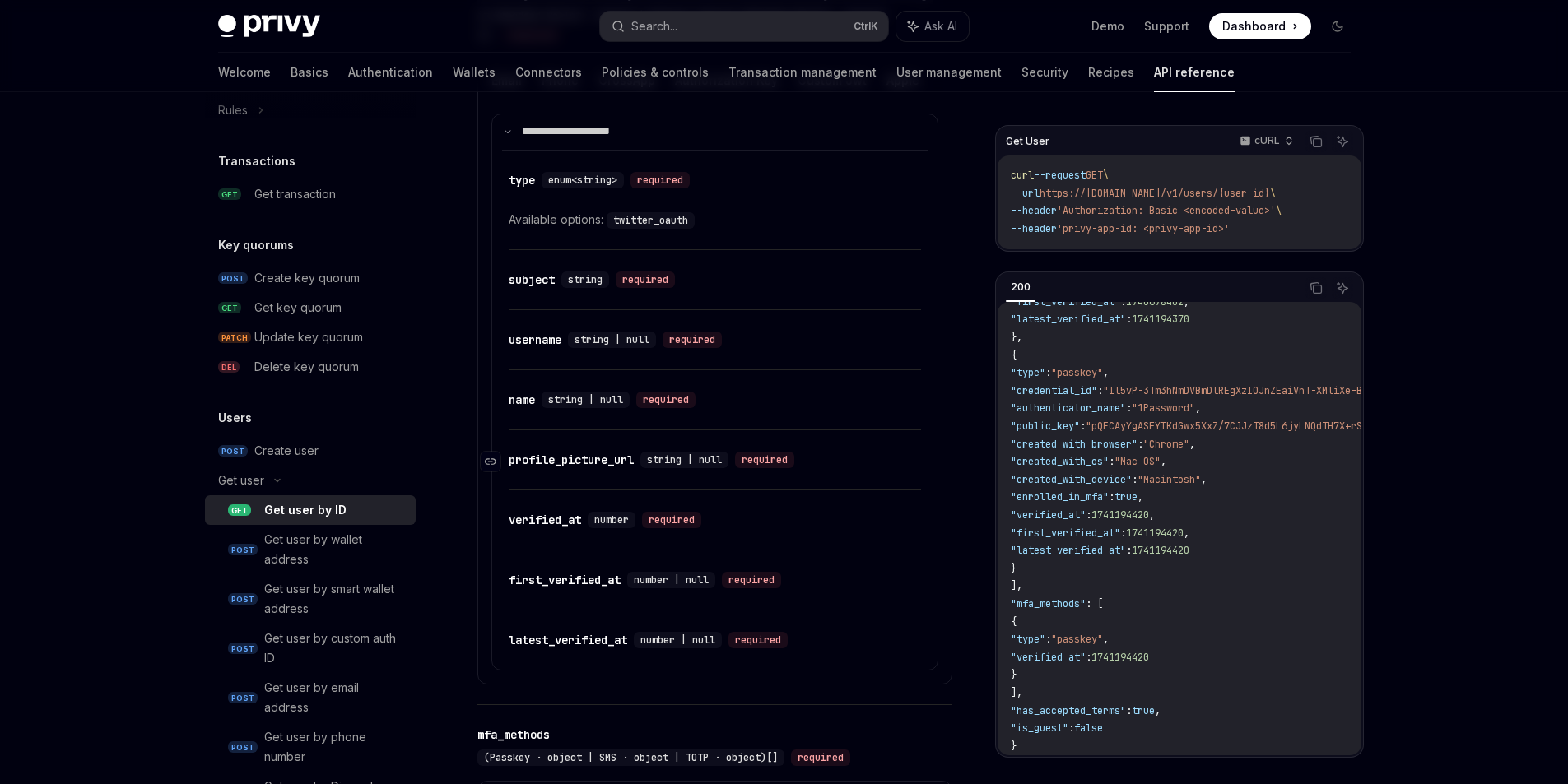
scroll to position [1112, 0]
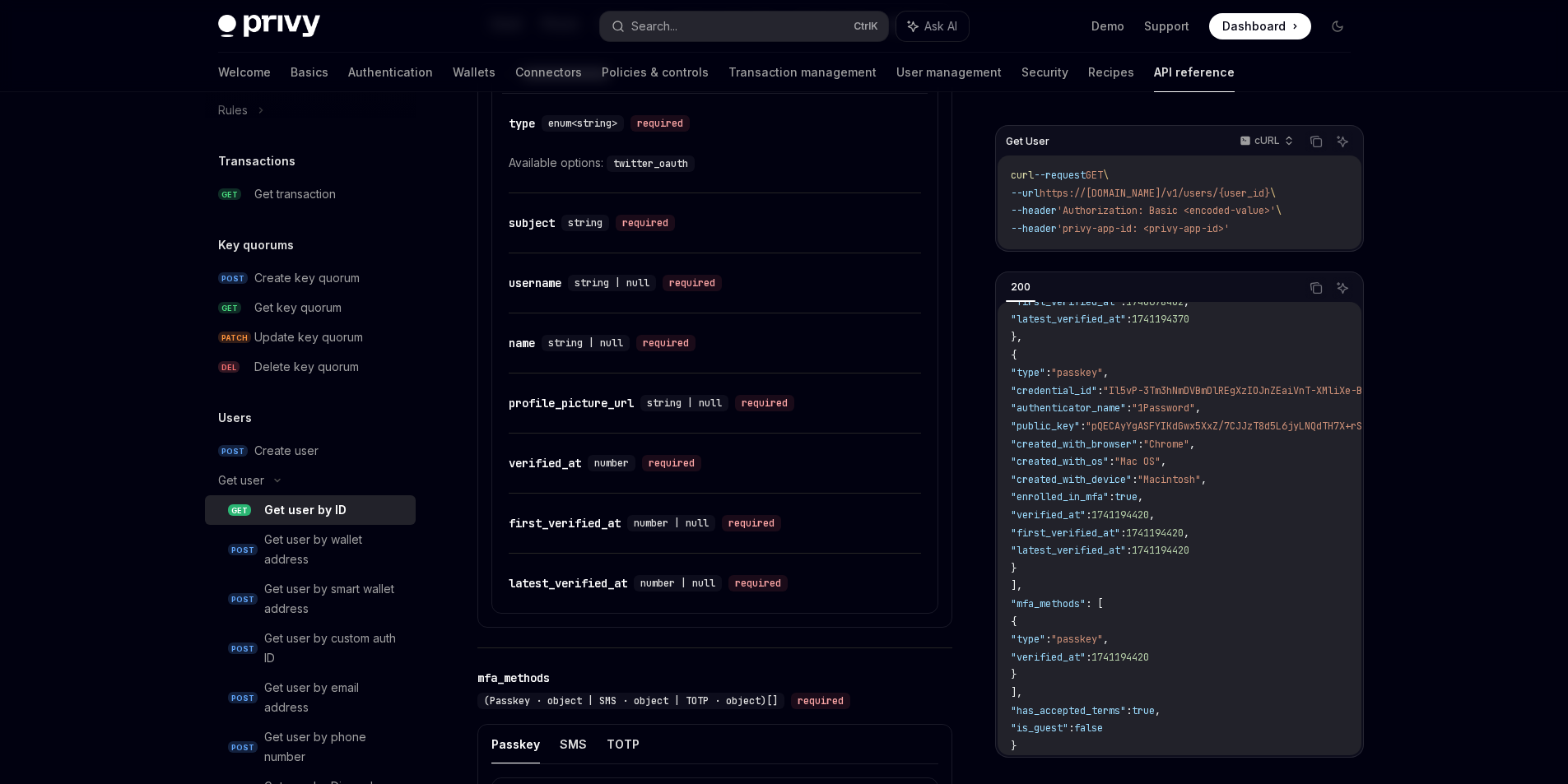
drag, startPoint x: 425, startPoint y: 371, endPoint x: 452, endPoint y: 207, distance: 166.2
